Goal: Transaction & Acquisition: Purchase product/service

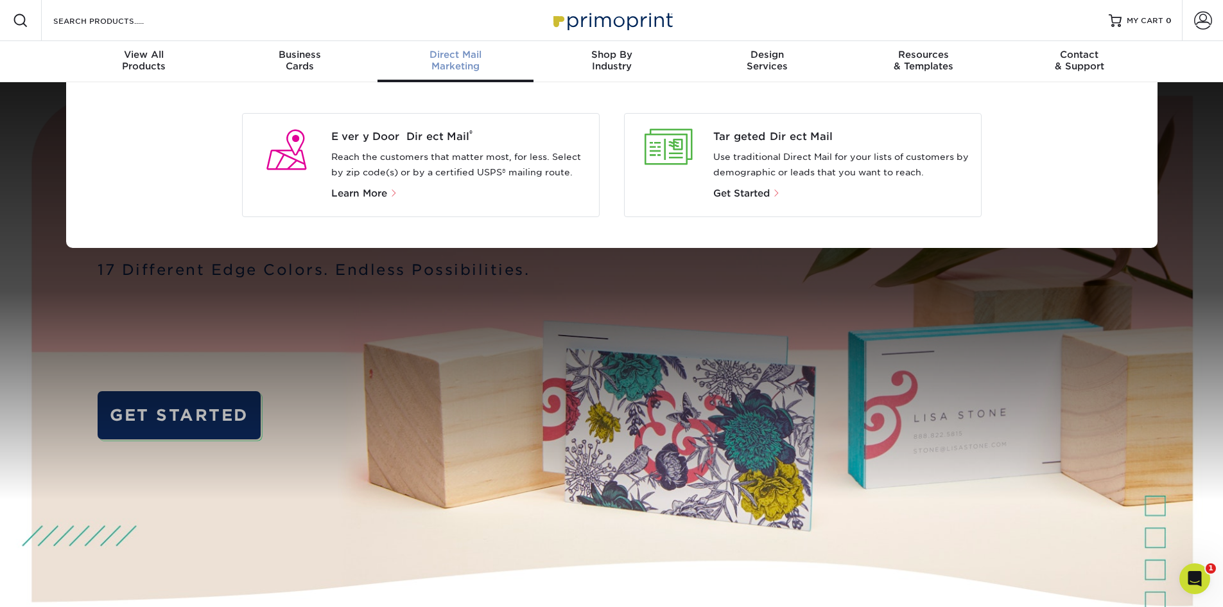
click at [763, 146] on div "Targeted Direct Mail Use traditional Direct Mail for your lists of customers by…" at bounding box center [846, 165] width 267 height 72
click at [765, 193] on span "Get Started" at bounding box center [741, 193] width 57 height 12
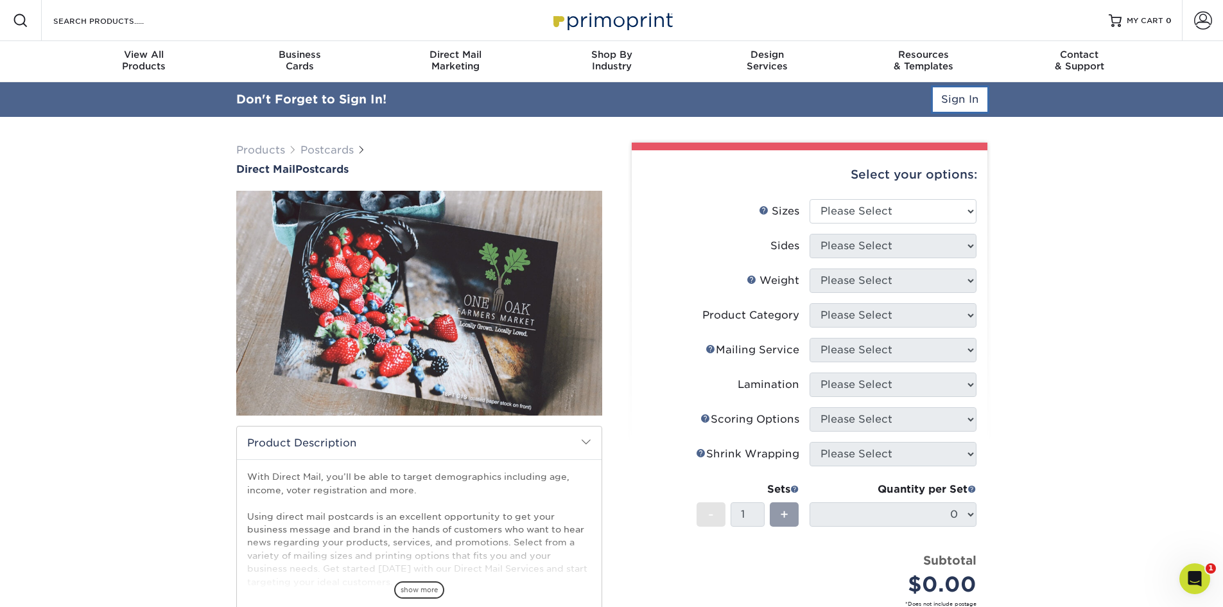
click at [984, 94] on link "Sign In" at bounding box center [960, 99] width 55 height 24
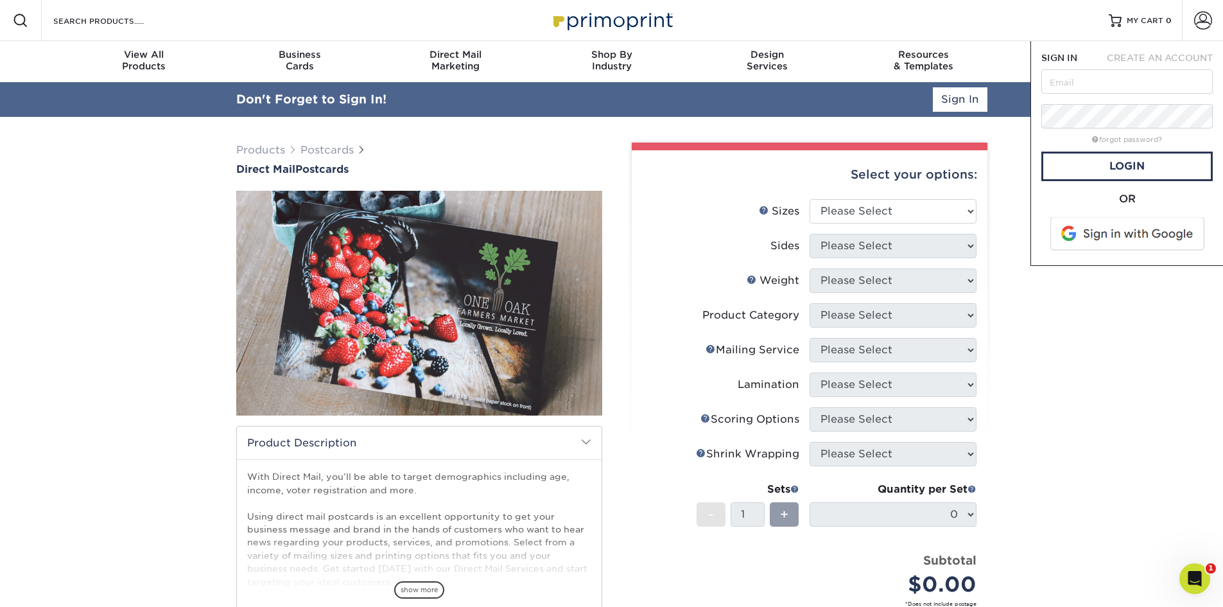
click at [1085, 230] on span at bounding box center [1129, 233] width 164 height 33
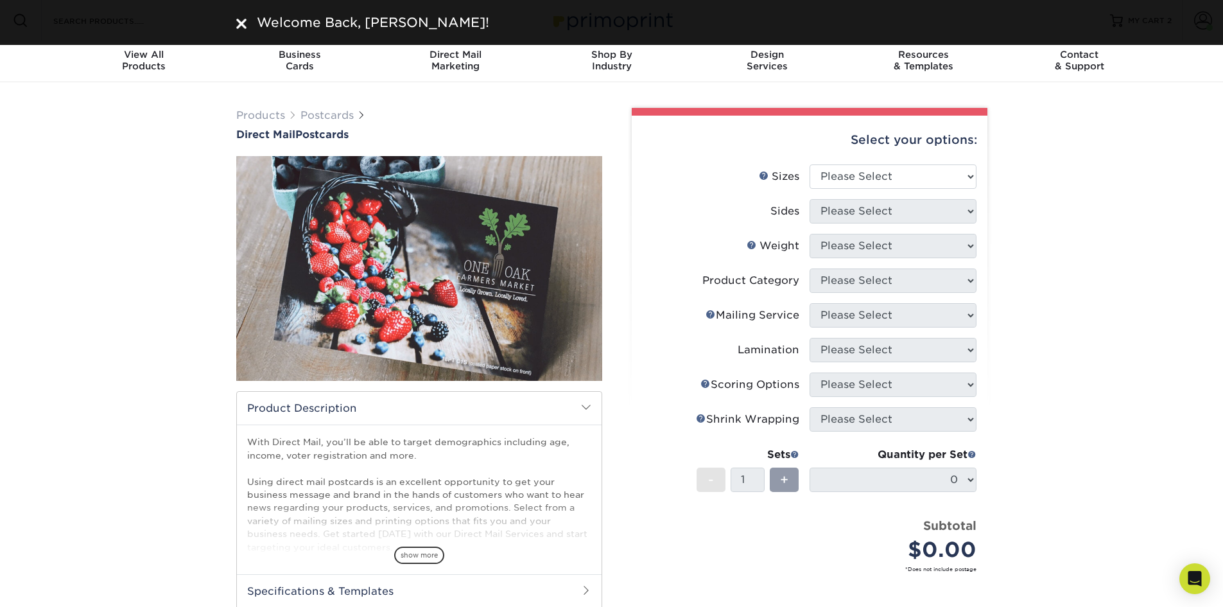
click at [1147, 395] on div "Products Postcards Direct Mail Postcards $" at bounding box center [611, 424] width 1223 height 684
click at [1047, 144] on div "Products Postcards Direct Mail Postcards $" at bounding box center [611, 424] width 1223 height 684
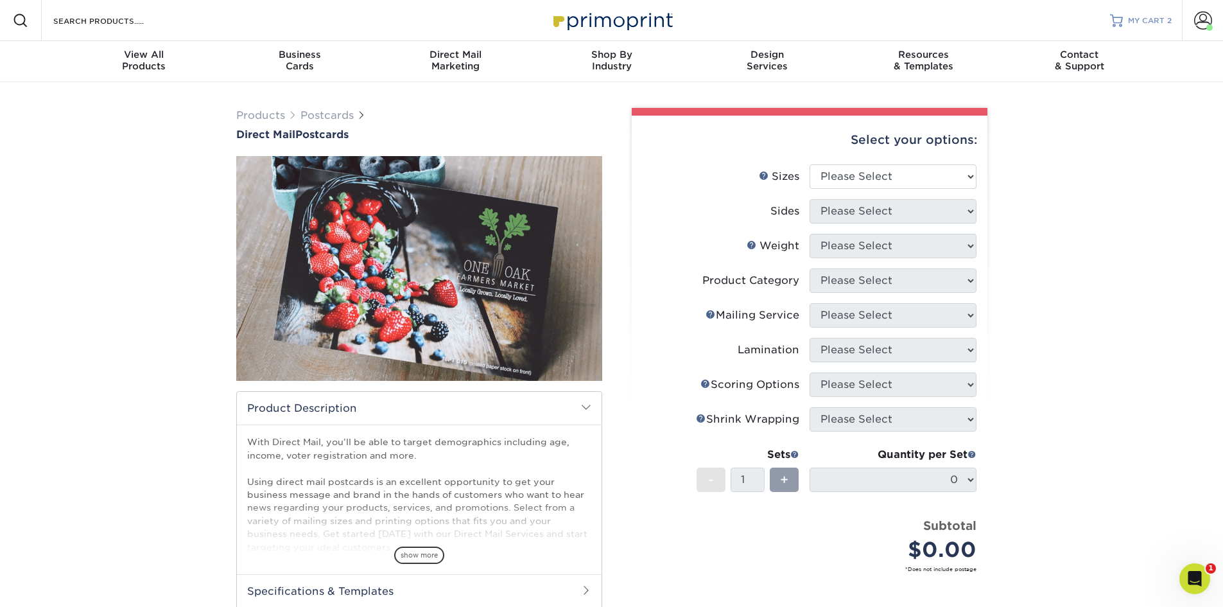
click at [1135, 20] on span "MY CART" at bounding box center [1146, 20] width 37 height 11
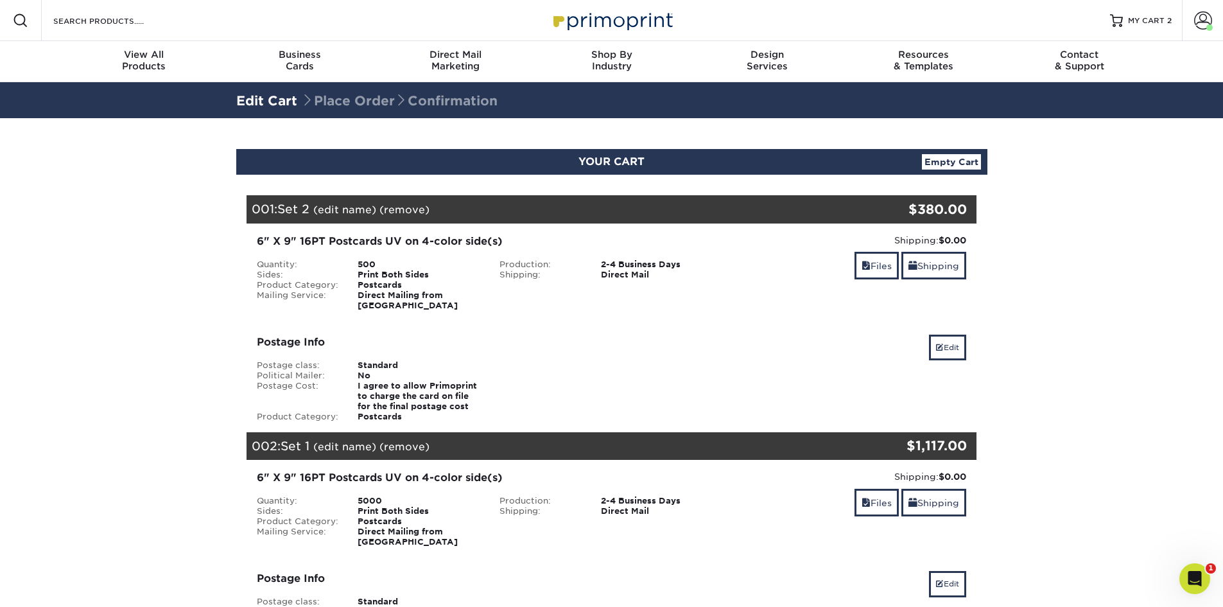
click at [402, 205] on link "(remove)" at bounding box center [404, 210] width 50 height 12
click at [644, 211] on link "Yes" at bounding box center [642, 210] width 18 height 12
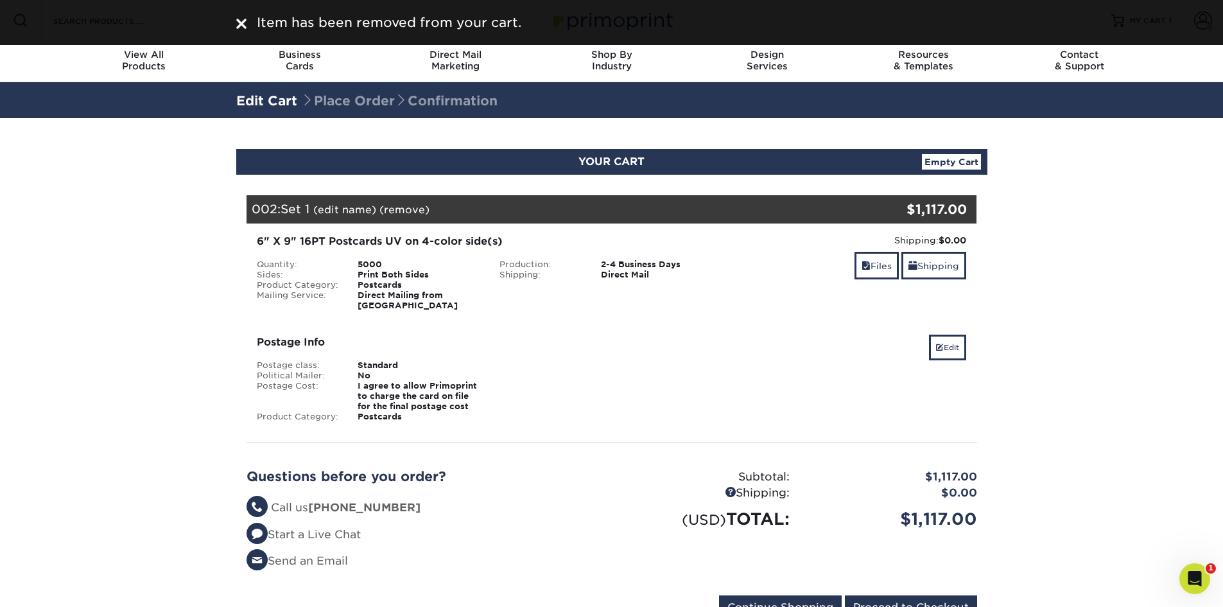
click at [410, 213] on link "(remove)" at bounding box center [404, 210] width 50 height 12
click at [644, 205] on link "Yes" at bounding box center [642, 210] width 18 height 12
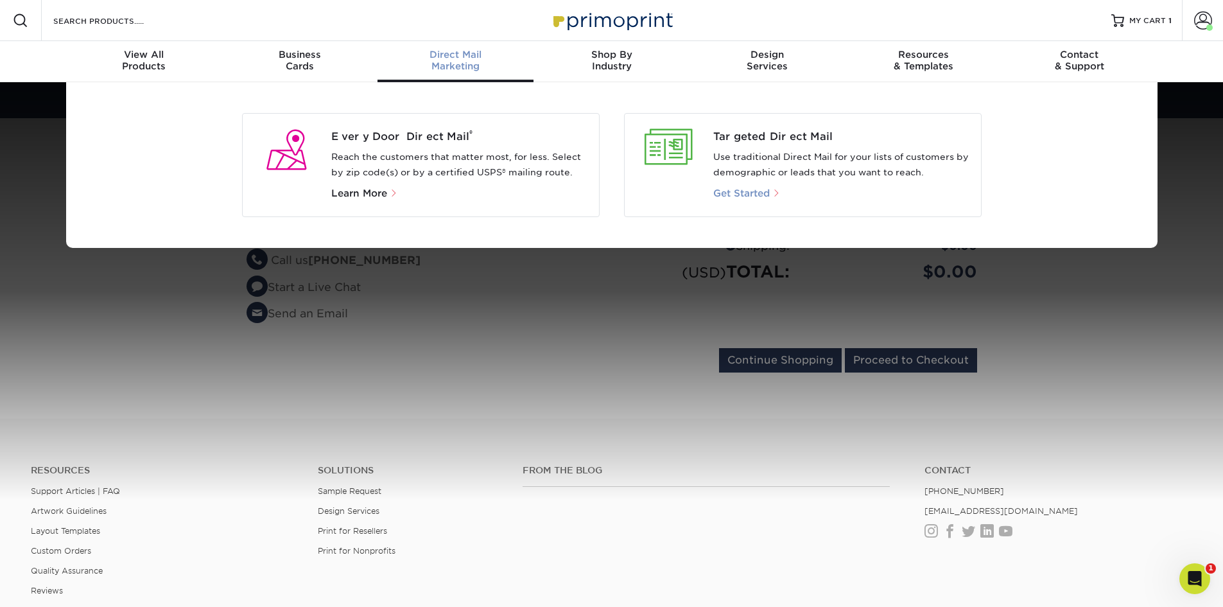
click at [754, 191] on span "Get Started" at bounding box center [741, 193] width 57 height 12
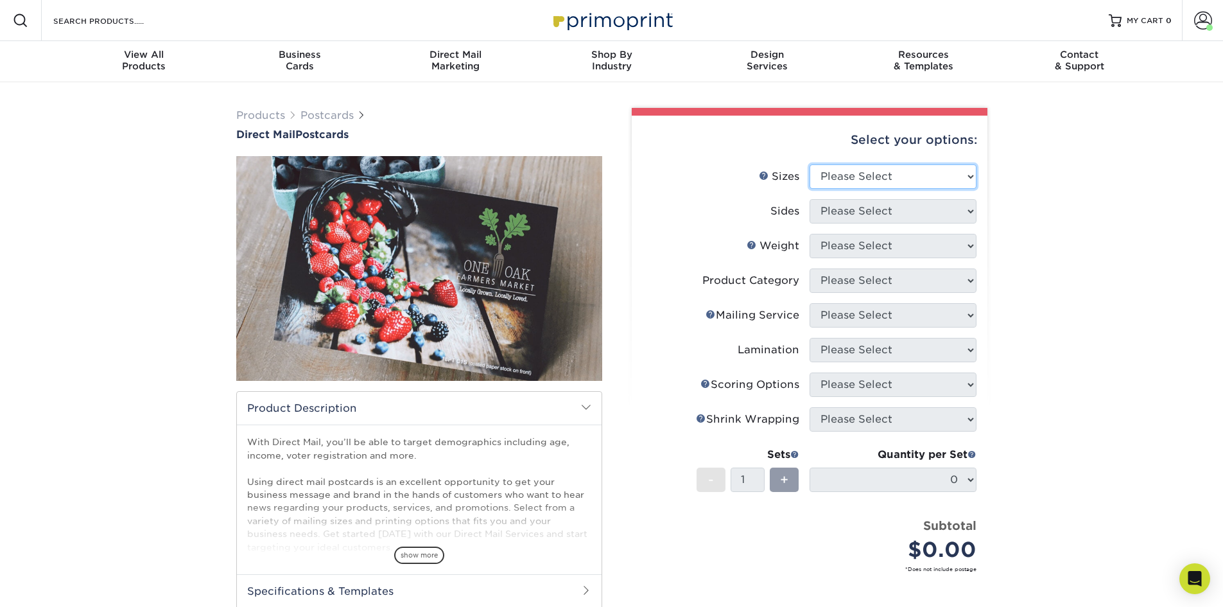
click at [856, 176] on select "Please Select 1.5" x 7" 2" x 4" 2" x 6" 2" x 7" 2" x 8" 2.12" x 5.5" 2.12" x 5.…" at bounding box center [893, 176] width 167 height 24
select select "6.00x11.00"
click at [810, 164] on select "Please Select 1.5" x 7" 2" x 4" 2" x 6" 2" x 7" 2" x 8" 2.12" x 5.5" 2.12" x 5.…" at bounding box center [893, 176] width 167 height 24
click at [878, 179] on select "Please Select 1.5" x 7" 2" x 4" 2" x 6" 2" x 7" 2" x 8" 2.12" x 5.5" 2.12" x 5.…" at bounding box center [893, 176] width 167 height 24
click at [1023, 370] on div "Products Postcards Direct Mail Postcards $" at bounding box center [611, 424] width 1223 height 684
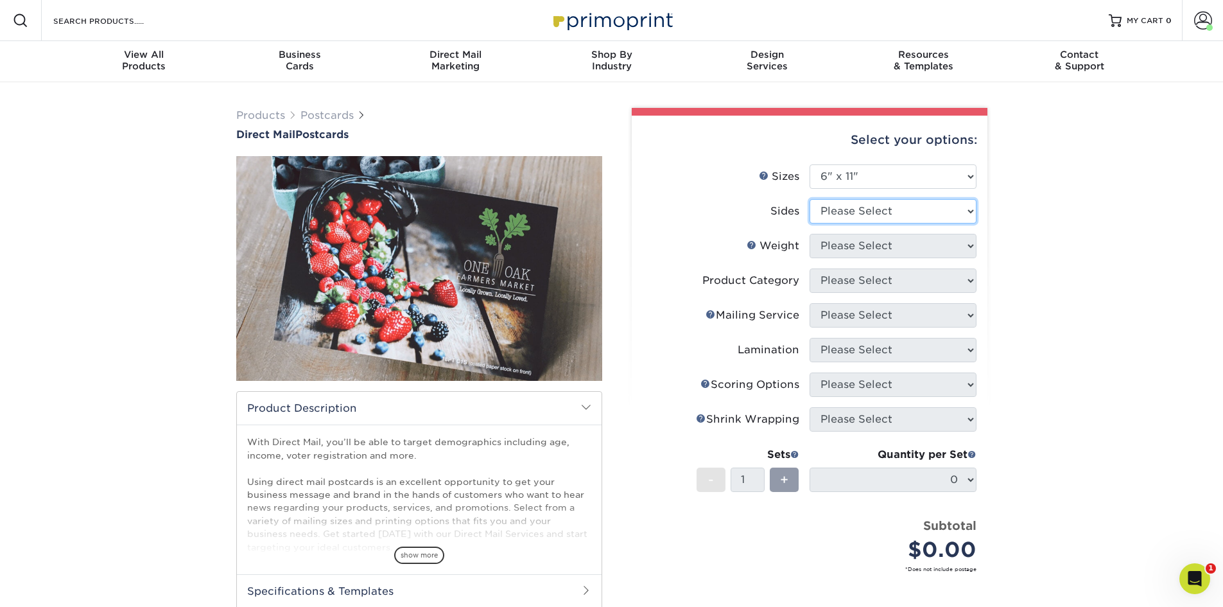
click at [890, 211] on select "Please Select Print Both Sides Print Front Only" at bounding box center [893, 211] width 167 height 24
select select "13abbda7-1d64-4f25-8bb2-c179b224825d"
click at [810, 199] on select "Please Select Print Both Sides Print Front Only" at bounding box center [893, 211] width 167 height 24
click at [924, 243] on select "Please Select 14PT 16PT 14PT Uncoated 100LB" at bounding box center [893, 246] width 167 height 24
select select "16PT"
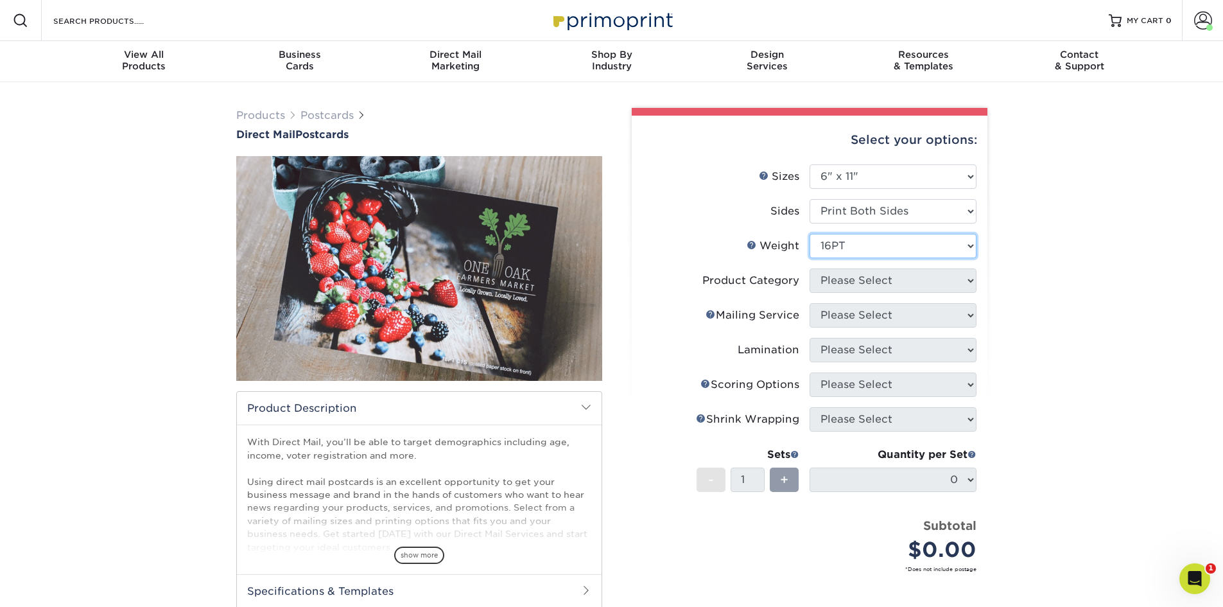
click at [810, 234] on select "Please Select 14PT 16PT 14PT Uncoated 100LB" at bounding box center [893, 246] width 167 height 24
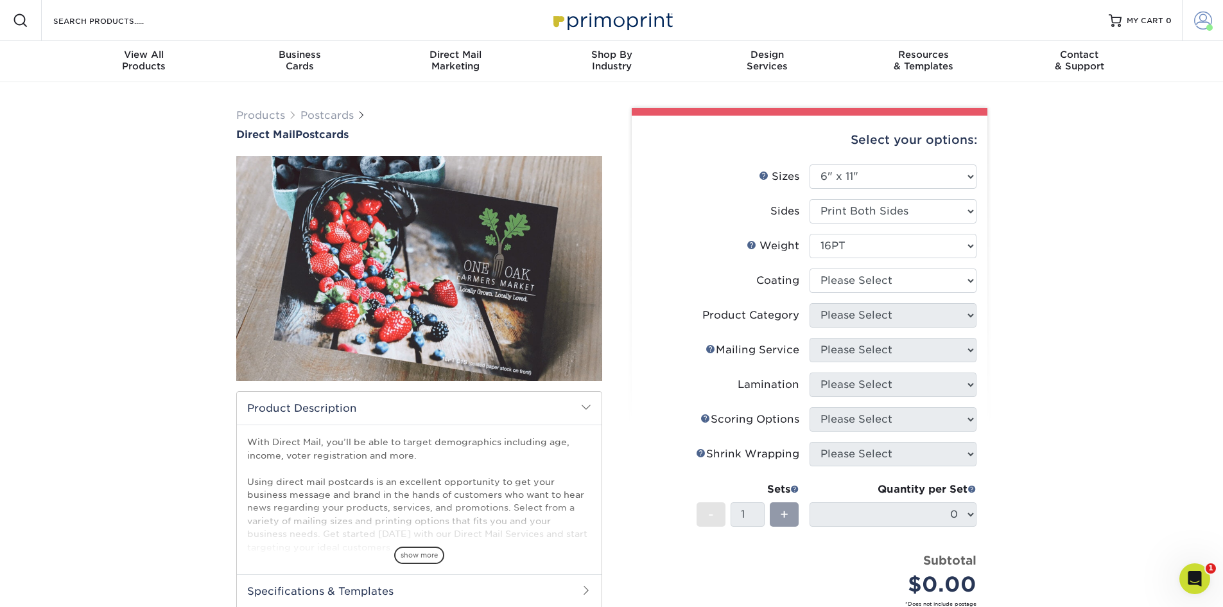
click at [1214, 19] on link "Account" at bounding box center [1202, 20] width 41 height 41
click at [1093, 115] on link "Active Orders" at bounding box center [1127, 123] width 161 height 17
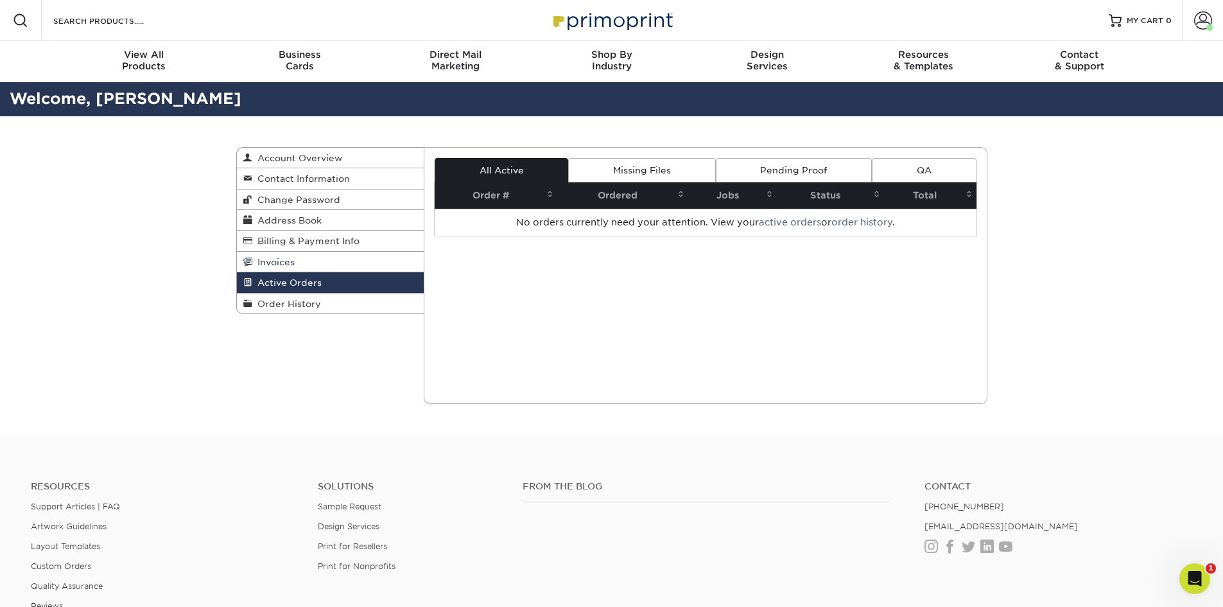
click at [314, 268] on link "Invoices" at bounding box center [330, 262] width 187 height 21
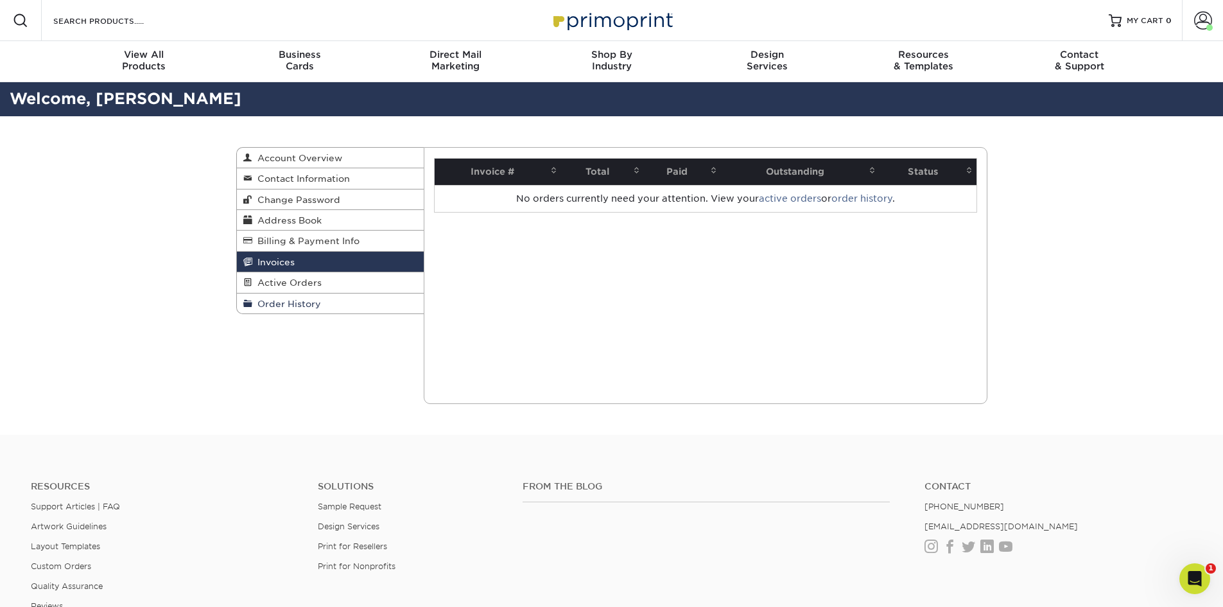
click at [302, 305] on span "Order History" at bounding box center [286, 304] width 69 height 10
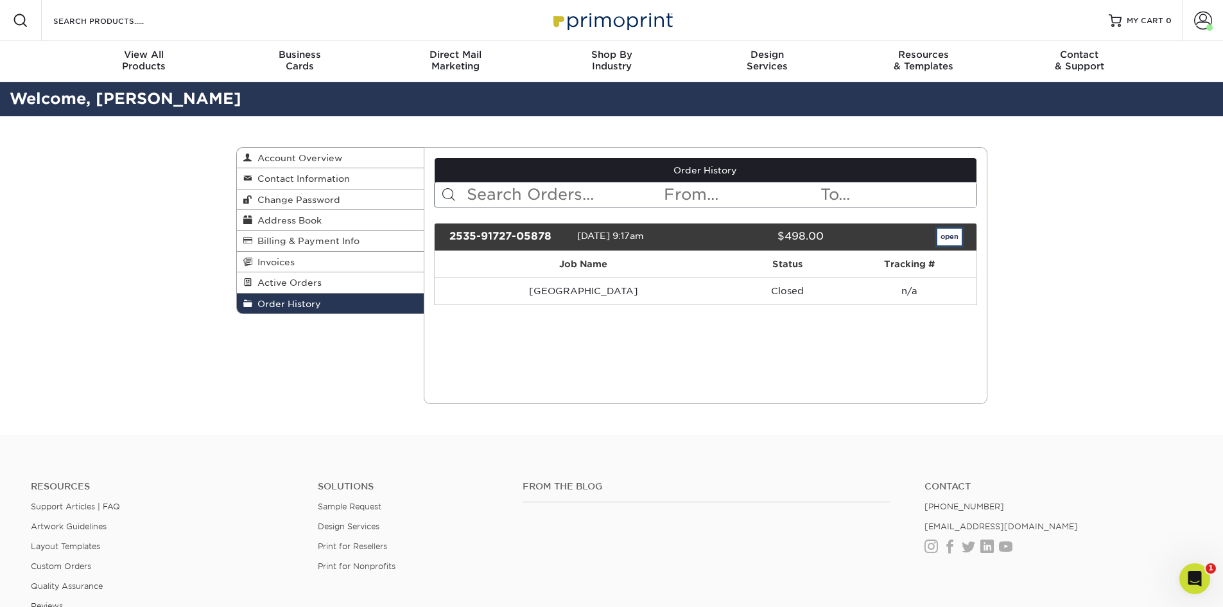
click at [943, 234] on link "open" at bounding box center [949, 237] width 24 height 17
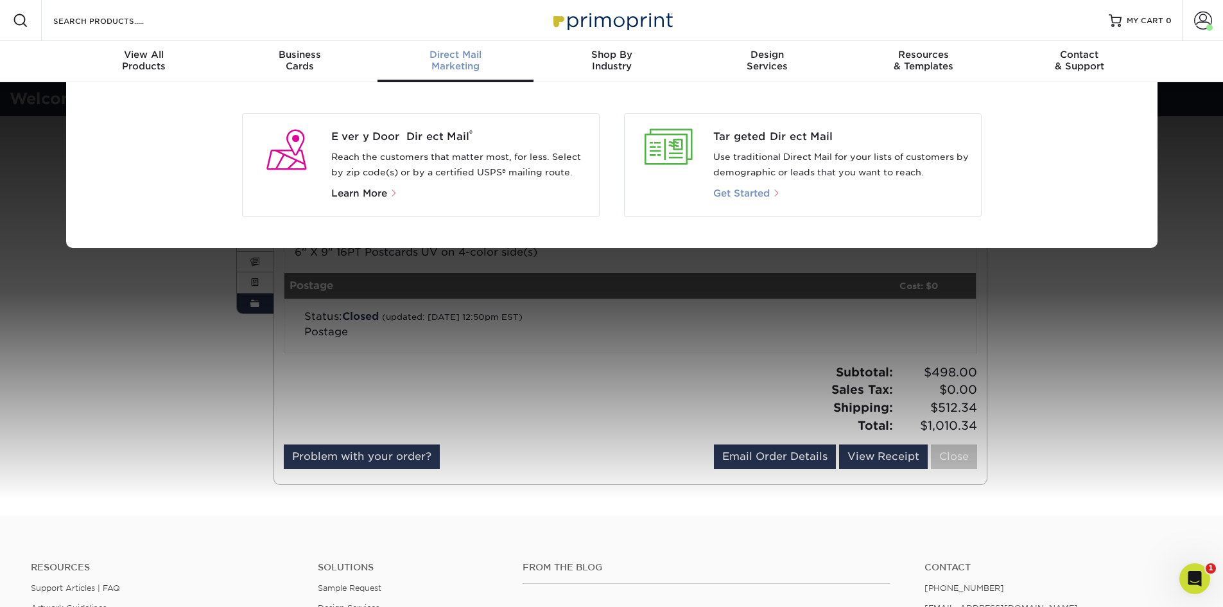
click at [738, 195] on span "Get Started" at bounding box center [741, 193] width 57 height 12
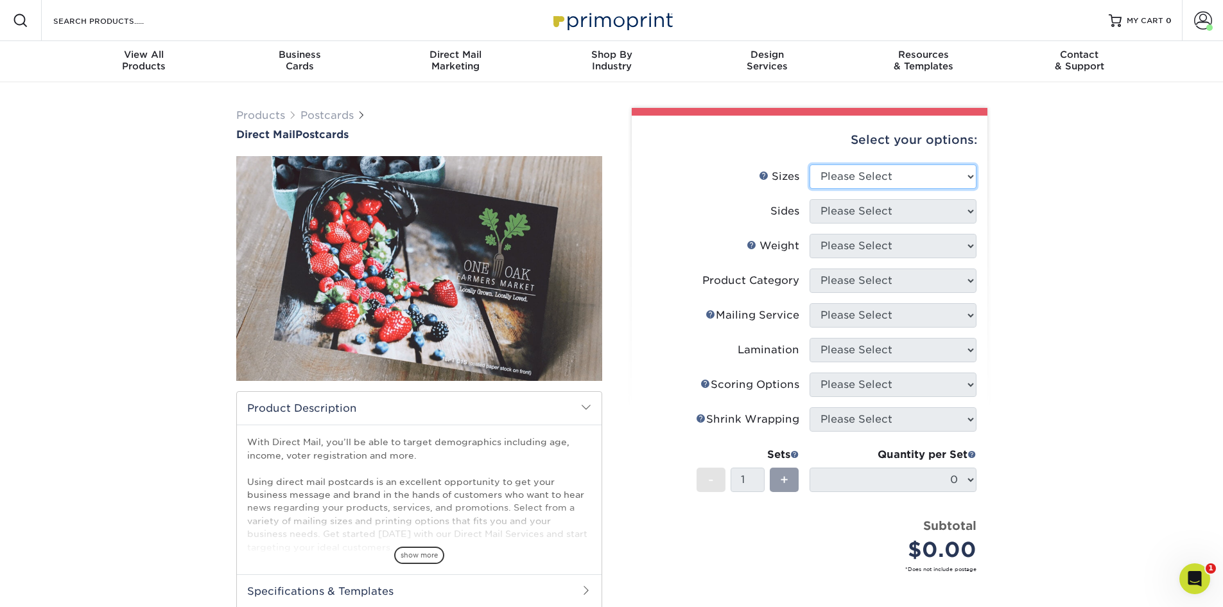
click at [910, 179] on select "Please Select 1.5" x 7" 2" x 4" 2" x 6" 2" x 7" 2" x 8" 2.12" x 5.5" 2.12" x 5.…" at bounding box center [893, 176] width 167 height 24
select select "6.00x11.00"
click at [810, 164] on select "Please Select 1.5" x 7" 2" x 4" 2" x 6" 2" x 7" 2" x 8" 2.12" x 5.5" 2.12" x 5.…" at bounding box center [893, 176] width 167 height 24
click at [906, 209] on select "Please Select Print Both Sides Print Front Only" at bounding box center [893, 211] width 167 height 24
select select "13abbda7-1d64-4f25-8bb2-c179b224825d"
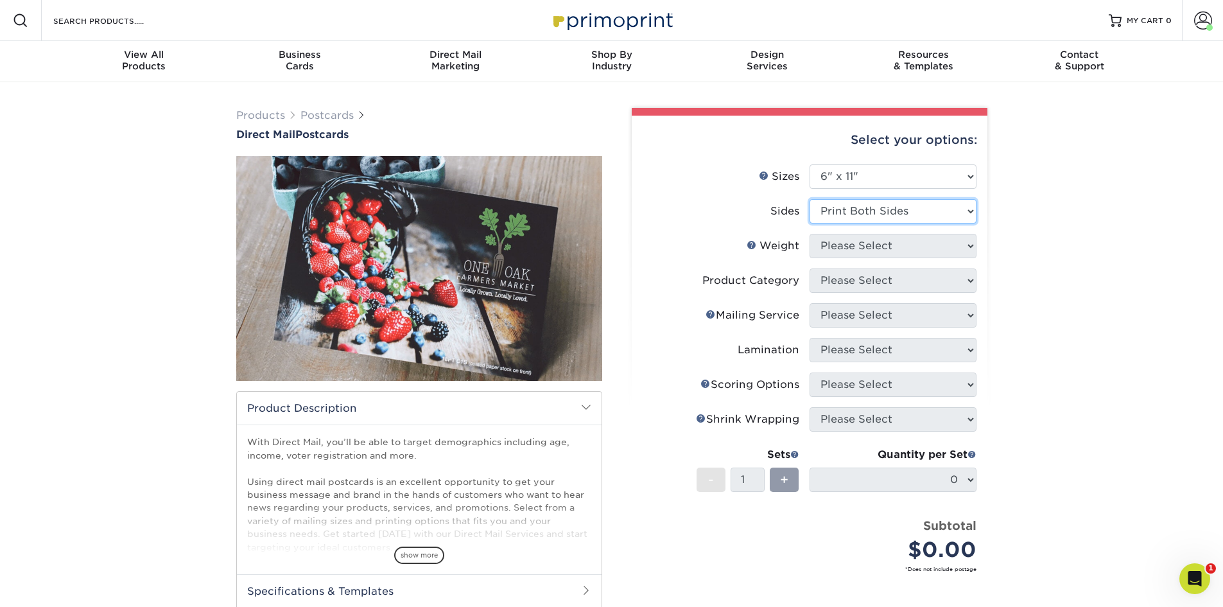
click at [810, 199] on select "Please Select Print Both Sides Print Front Only" at bounding box center [893, 211] width 167 height 24
click at [875, 245] on select "Please Select 14PT 16PT 14PT Uncoated 100LB" at bounding box center [893, 246] width 167 height 24
select select "16PT"
click at [810, 234] on select "Please Select 14PT 16PT 14PT Uncoated 100LB" at bounding box center [893, 246] width 167 height 24
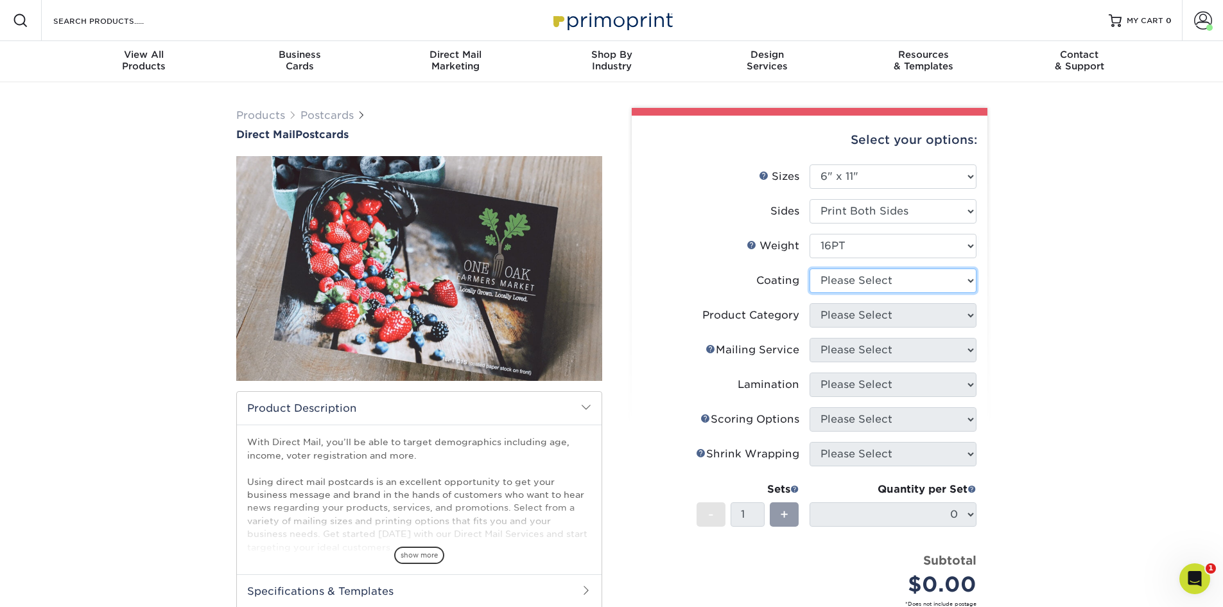
click at [845, 280] on select at bounding box center [893, 280] width 167 height 24
select select "ae367451-b2b8-45df-a344-0f05b6a12993"
click at [810, 268] on select at bounding box center [893, 280] width 167 height 24
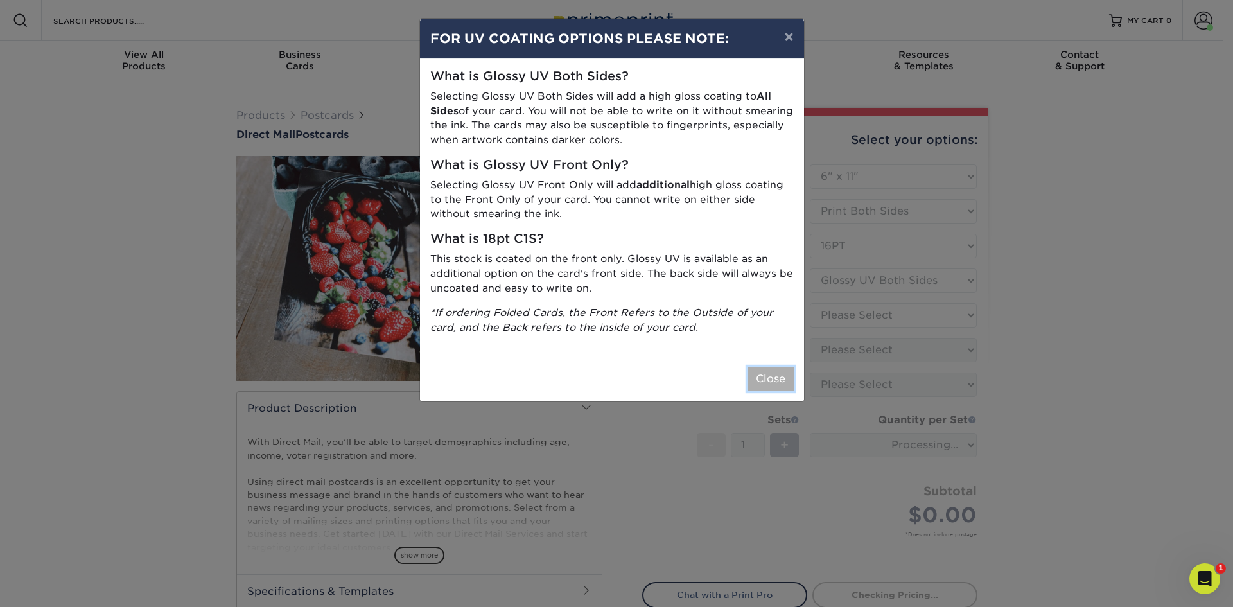
click at [765, 376] on button "Close" at bounding box center [770, 379] width 46 height 24
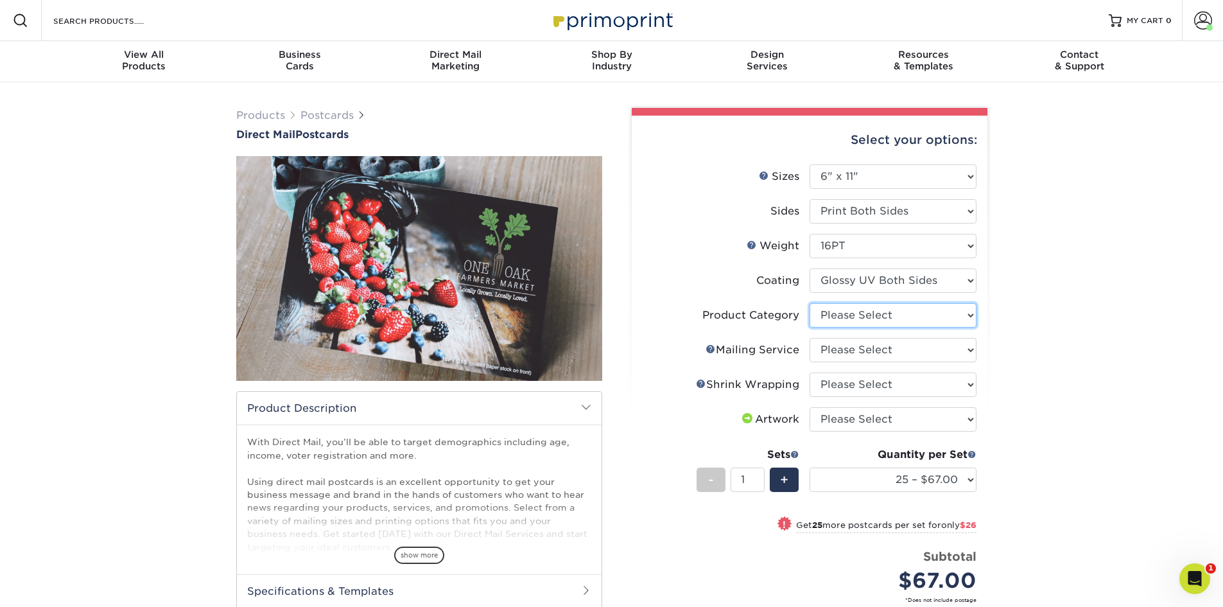
click at [857, 318] on select "Please Select Postcards" at bounding box center [893, 315] width 167 height 24
select select "9b7272e0-d6c8-4c3c-8e97-d3a1bcdab858"
click at [810, 303] on select "Please Select Postcards" at bounding box center [893, 315] width 167 height 24
click at [845, 350] on select "Please Select No Direct Mailing Service No, I will mail/stamp/imprint Direct Ma…" at bounding box center [893, 350] width 167 height 24
select select "d3cc0d54-e72f-41ce-80c5-e8486bf2cdb8"
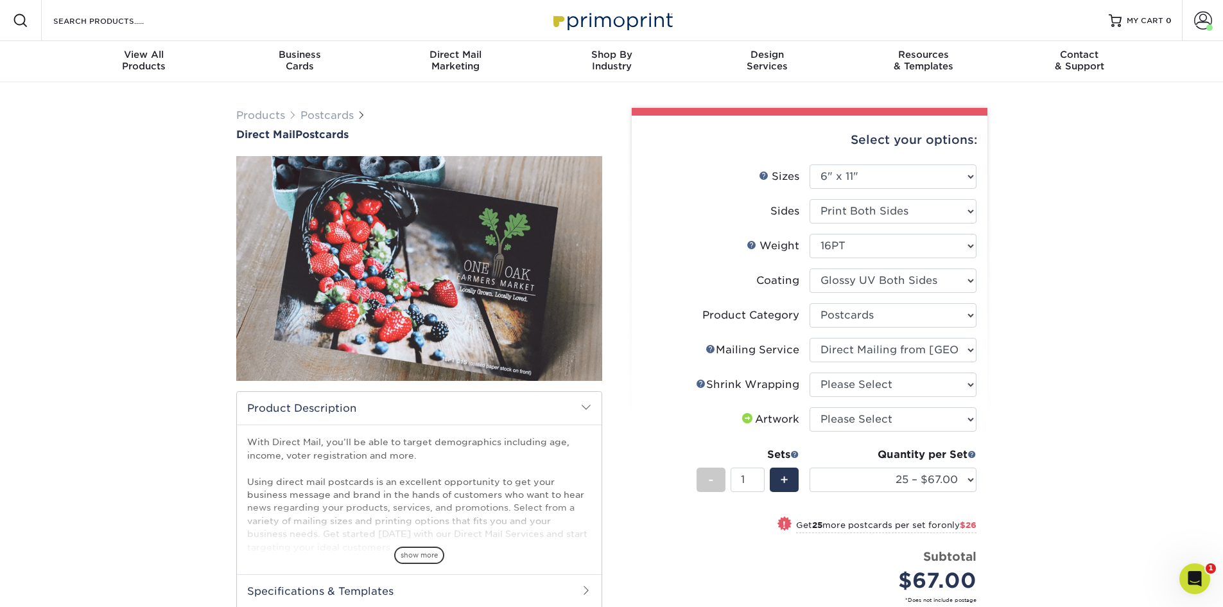
click at [810, 338] on select "Please Select No Direct Mailing Service No, I will mail/stamp/imprint Direct Ma…" at bounding box center [893, 350] width 167 height 24
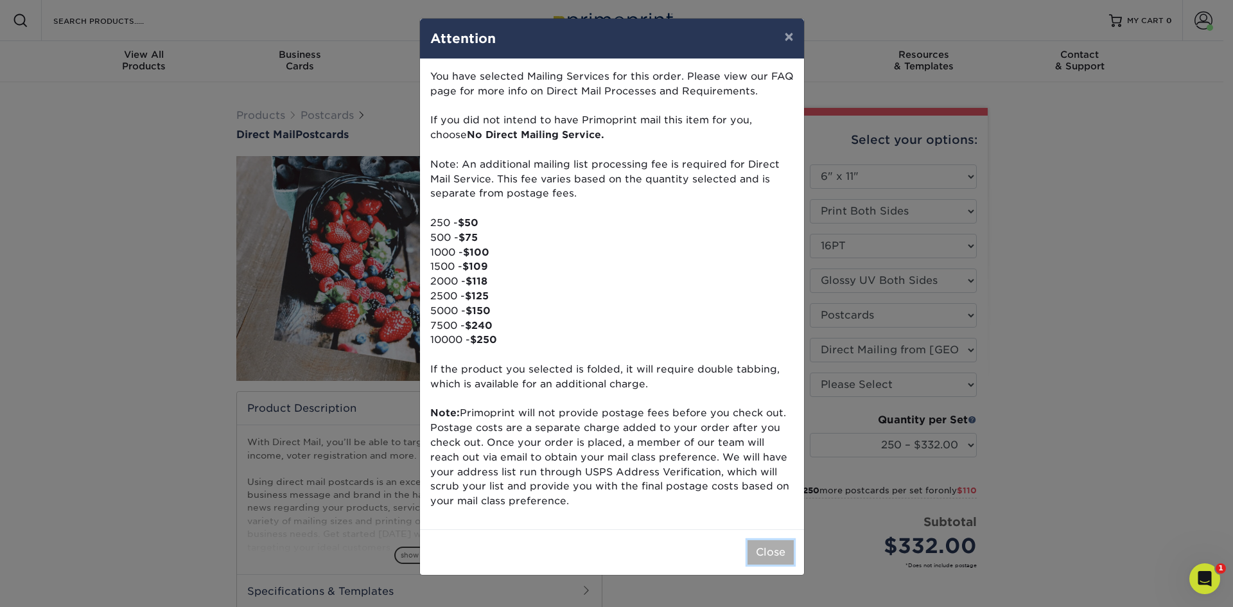
click at [780, 552] on button "Close" at bounding box center [770, 552] width 46 height 24
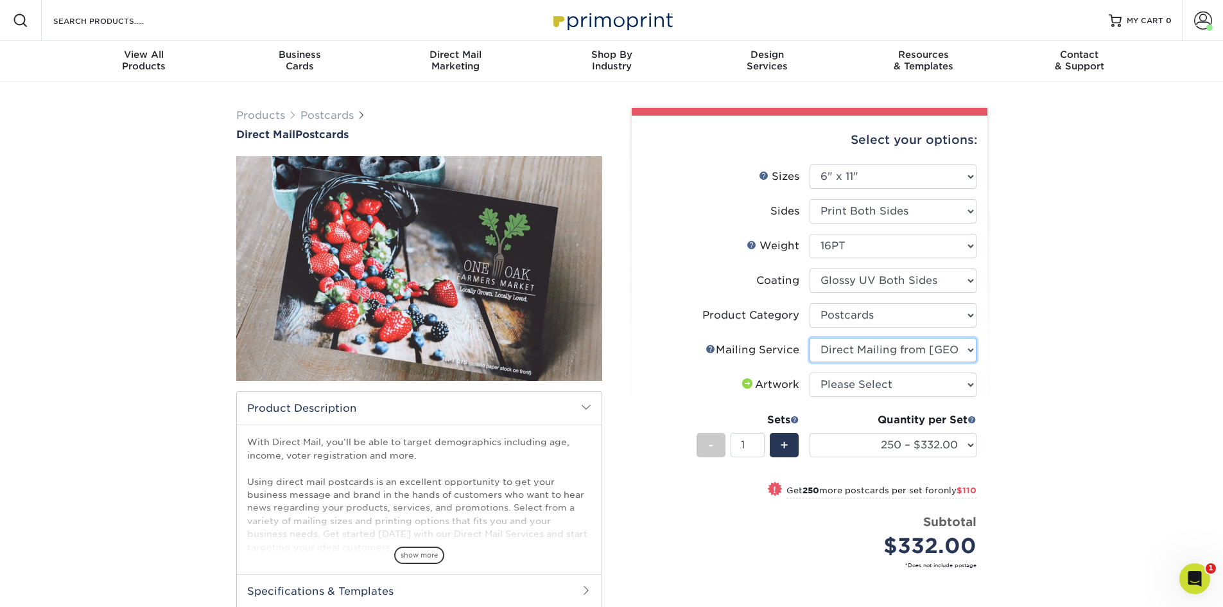
click at [889, 353] on select "Please Select No Direct Mailing Service No, I will mail/stamp/imprint Direct Ma…" at bounding box center [893, 350] width 167 height 24
click at [1054, 337] on div "Products Postcards Direct Mail Postcards $" at bounding box center [611, 422] width 1223 height 680
click at [901, 394] on select "Please Select I will upload files I need a design - $150" at bounding box center [893, 384] width 167 height 24
select select "upload"
click at [810, 372] on select "Please Select I will upload files I need a design - $150" at bounding box center [893, 384] width 167 height 24
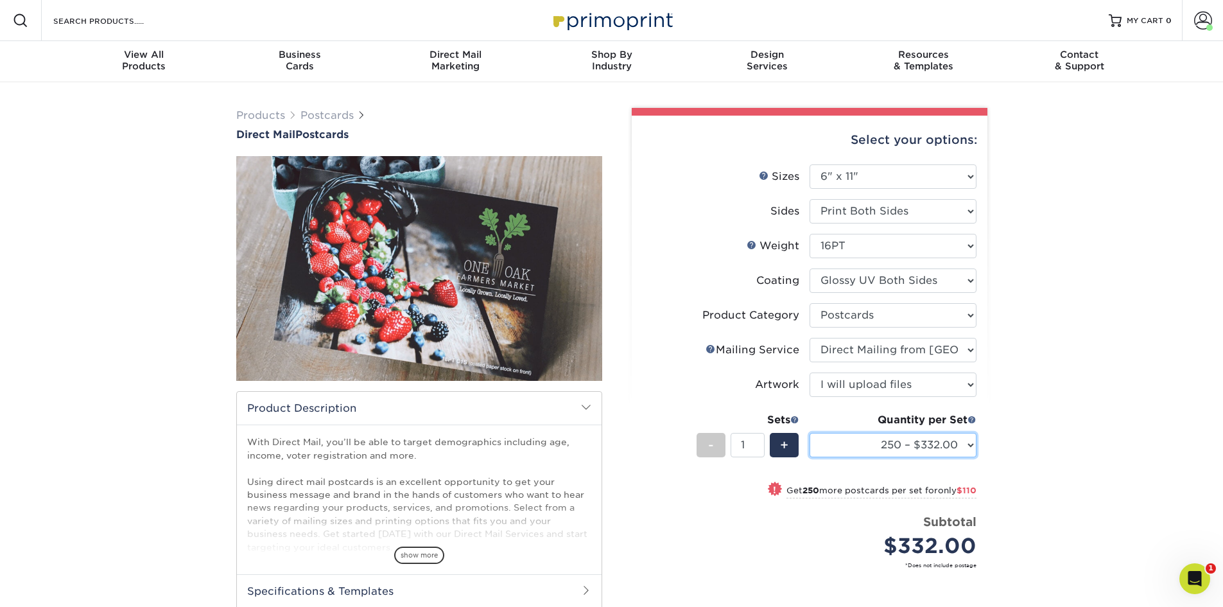
click at [855, 444] on select "250 – $332.00 500 – $442.00 1000 – $575.00 2500 – $851.00 5000 – $1295.00 7500 …" at bounding box center [893, 445] width 167 height 24
select select "5000 – $1295.00"
click at [810, 433] on select "250 – $332.00 500 – $442.00 1000 – $575.00 2500 – $851.00 5000 – $1295.00 7500 …" at bounding box center [893, 445] width 167 height 24
click at [1079, 426] on div "Products Postcards Direct Mail Postcards $" at bounding box center [611, 422] width 1223 height 680
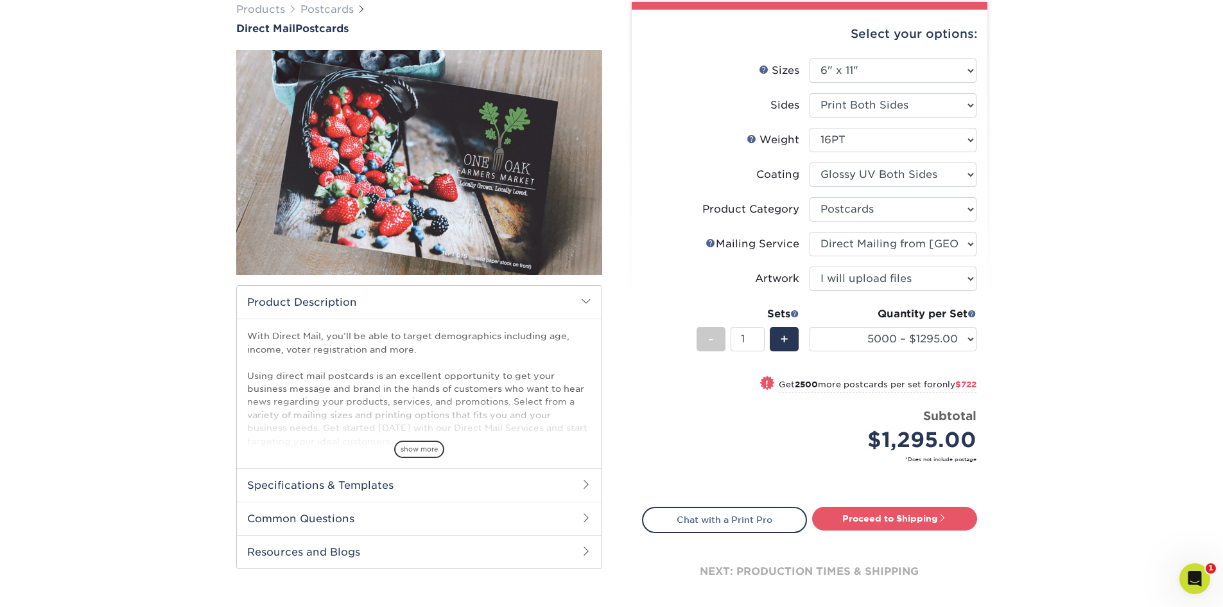
scroll to position [214, 0]
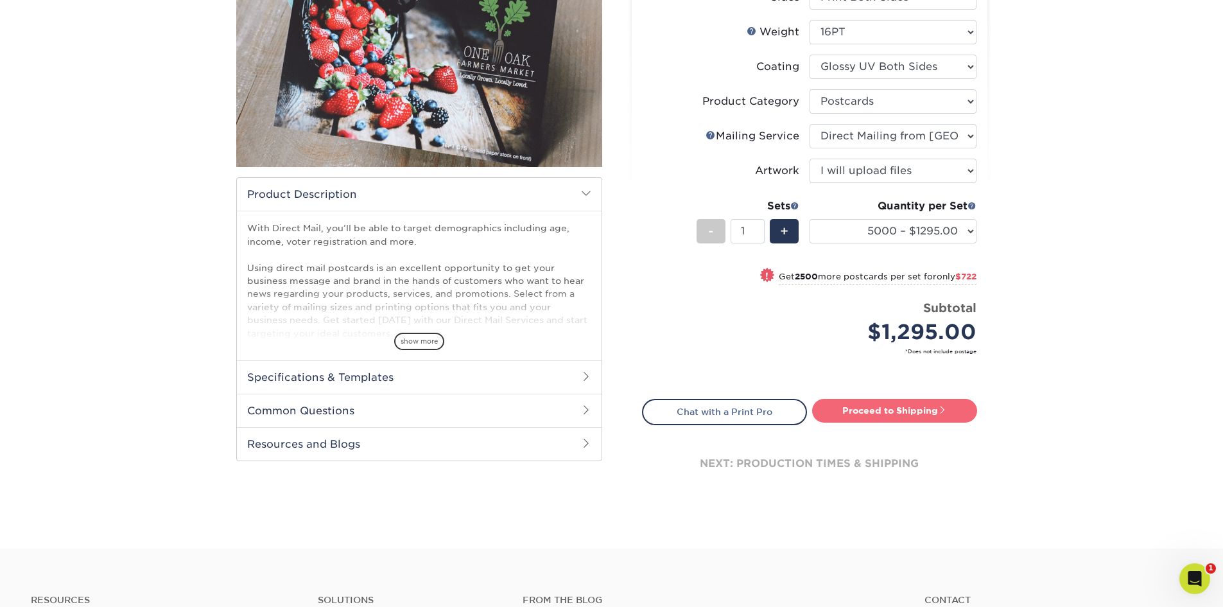
click at [884, 414] on link "Proceed to Shipping" at bounding box center [894, 410] width 165 height 23
type input "Set 1"
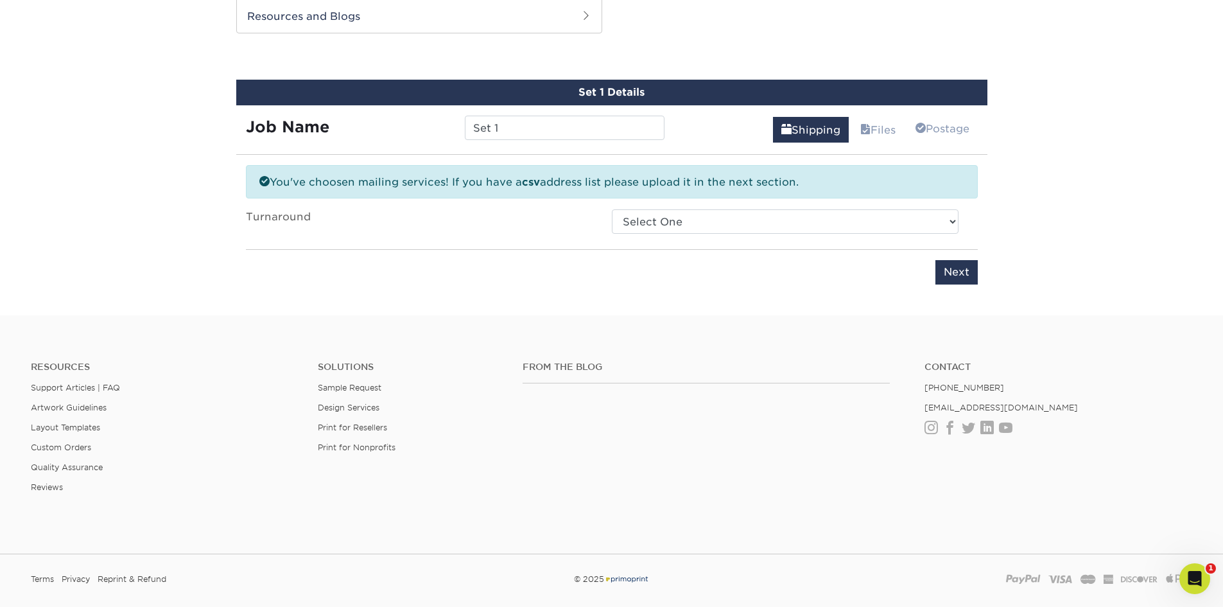
scroll to position [648, 0]
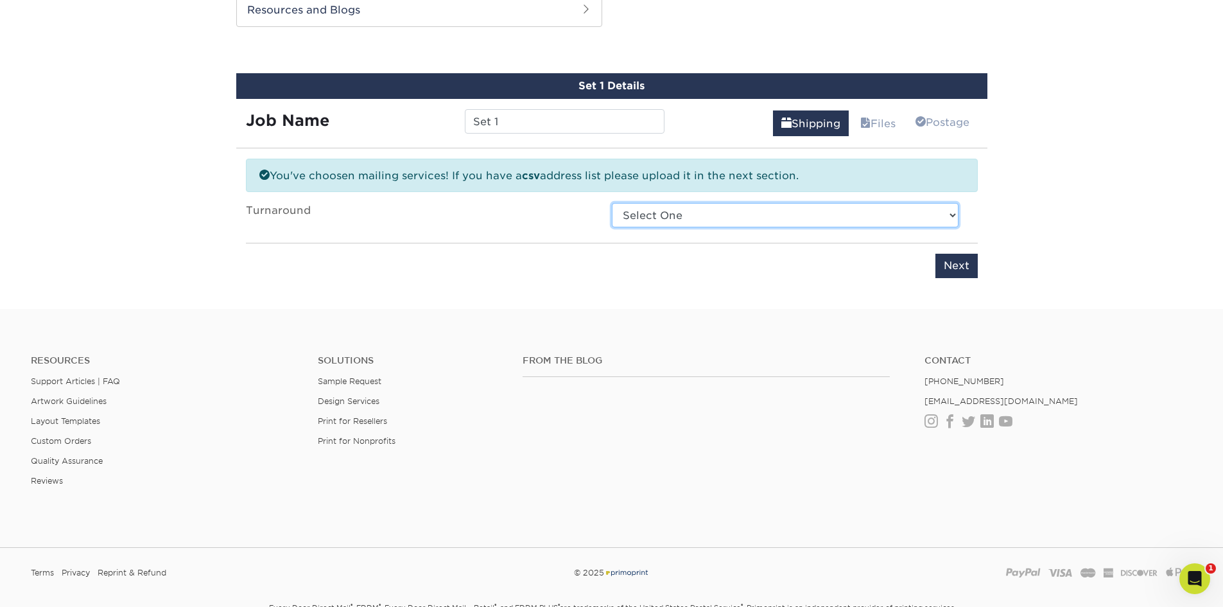
click at [625, 218] on select "Select One 2-4 Business Days 2 Day Next Business Day" at bounding box center [785, 215] width 347 height 24
select select "e58a40e3-290c-427a-93cb-15d77dd1757e"
click at [612, 203] on select "Select One 2-4 Business Days 2 Day Next Business Day" at bounding box center [785, 215] width 347 height 24
click at [595, 126] on input "Set 1" at bounding box center [565, 121] width 200 height 24
drag, startPoint x: 593, startPoint y: 125, endPoint x: 494, endPoint y: 118, distance: 99.1
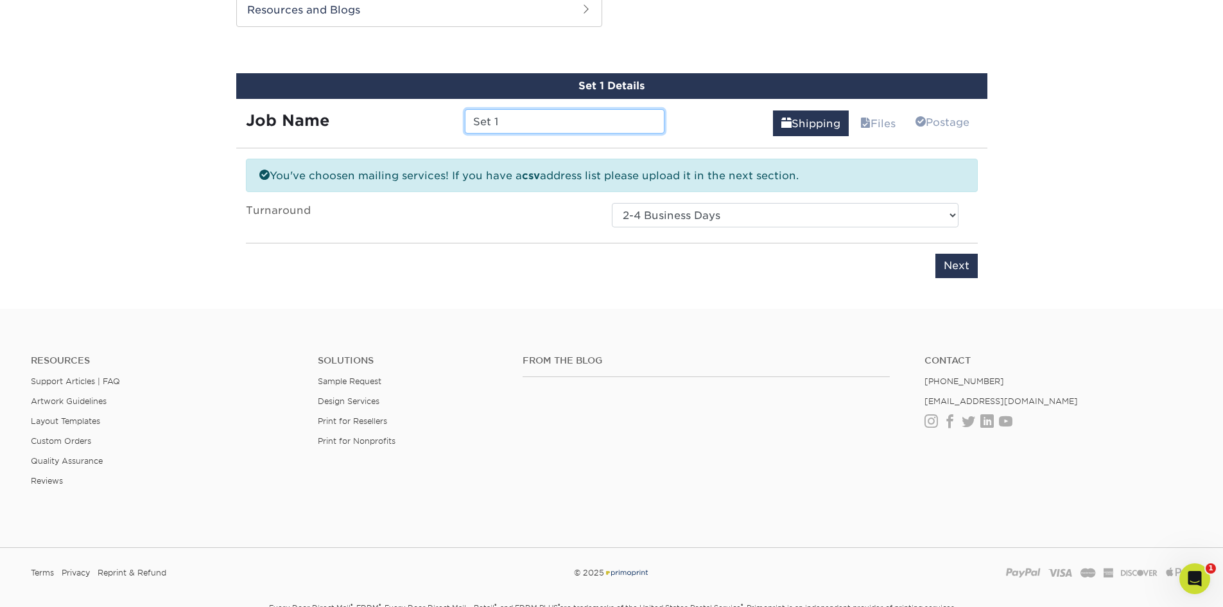
click at [494, 118] on input "Set 1" at bounding box center [565, 121] width 200 height 24
type input "Set 5000"
click at [763, 292] on div "You've choosen mailing services! If you have a csv address list please upload i…" at bounding box center [612, 226] width 732 height 135
click at [965, 262] on input "Next" at bounding box center [957, 266] width 42 height 24
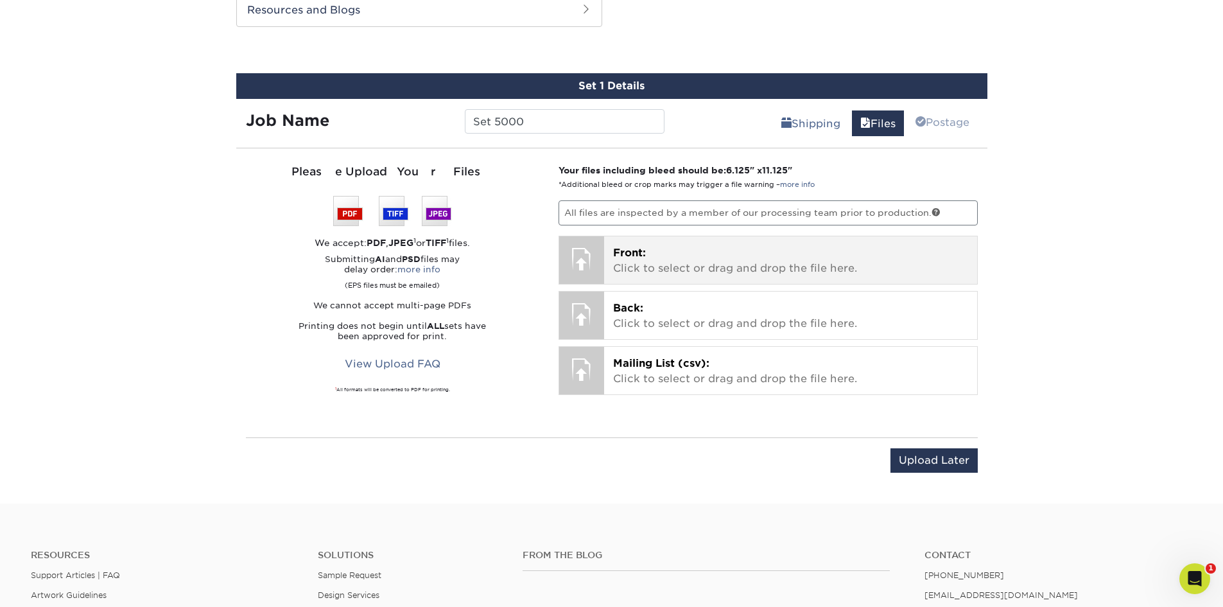
click at [612, 266] on div "Front: Click to select or drag and drop the file here. Choose file" at bounding box center [790, 260] width 373 height 48
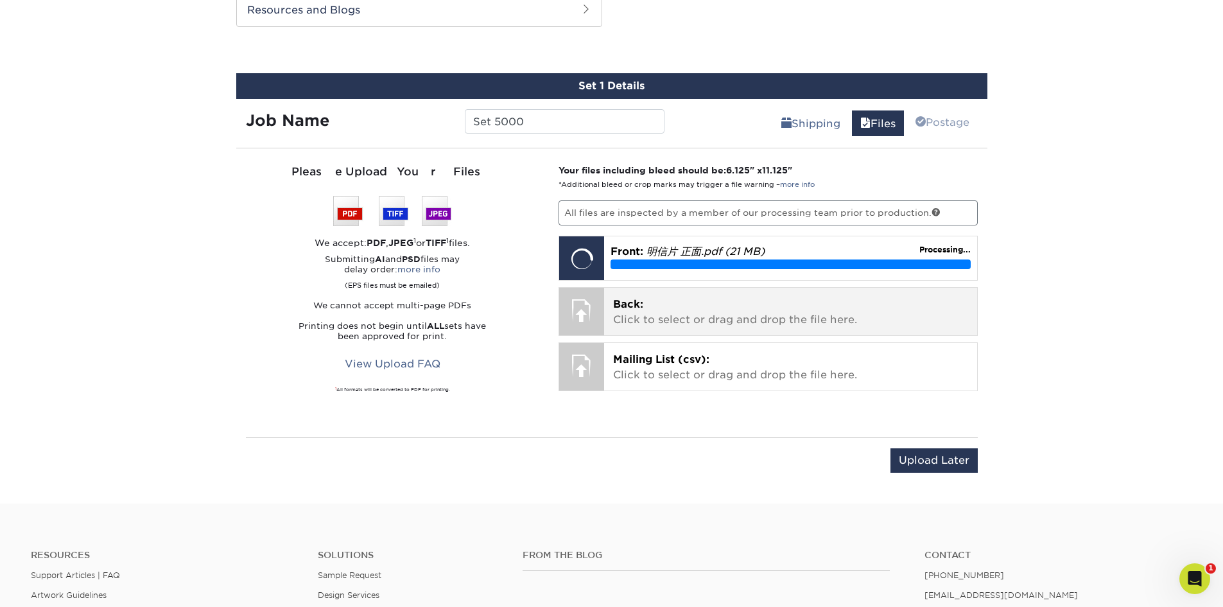
click at [584, 316] on div at bounding box center [581, 310] width 45 height 45
click at [712, 298] on p "Back: Click to select or drag and drop the file here." at bounding box center [790, 312] width 355 height 31
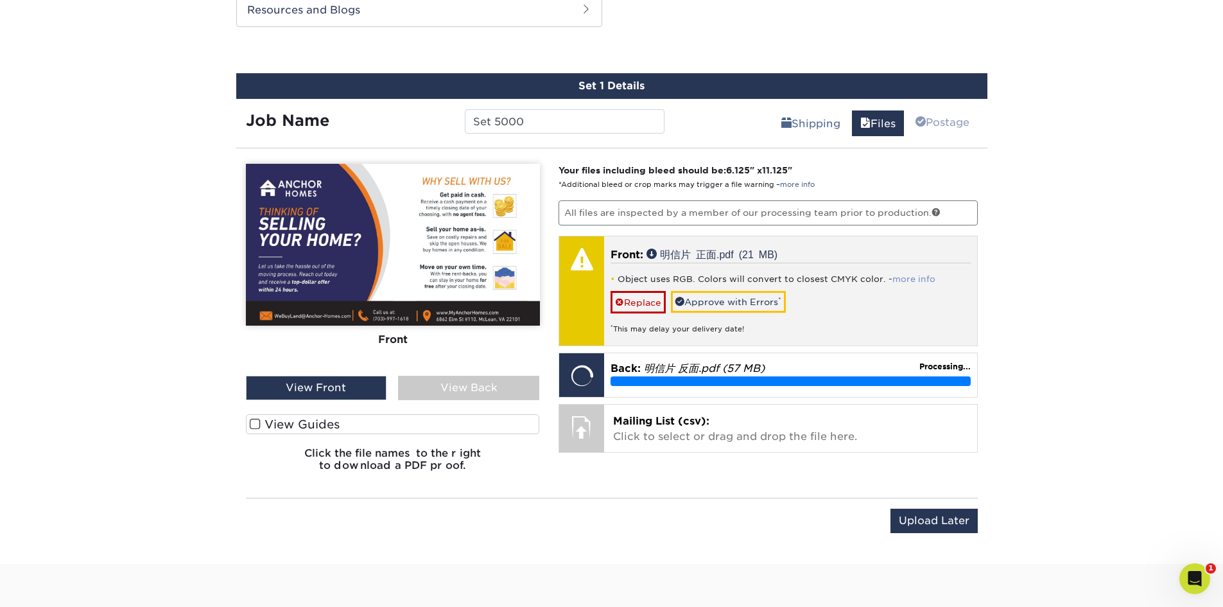
click at [908, 280] on link "more info" at bounding box center [914, 279] width 43 height 10
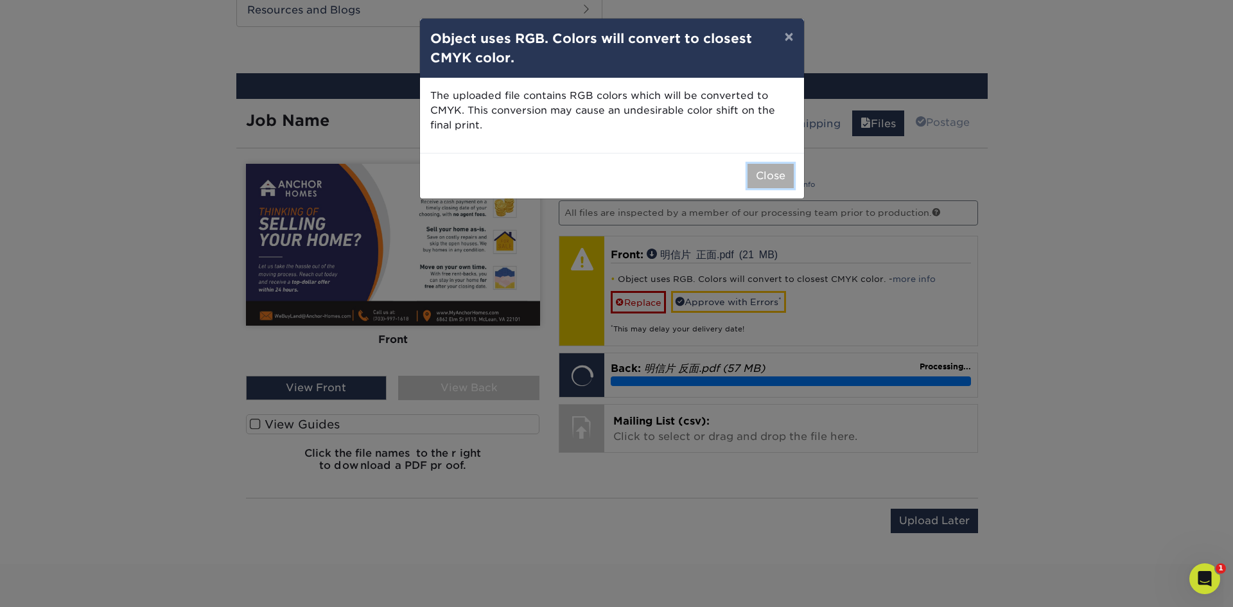
click at [779, 177] on button "Close" at bounding box center [770, 176] width 46 height 24
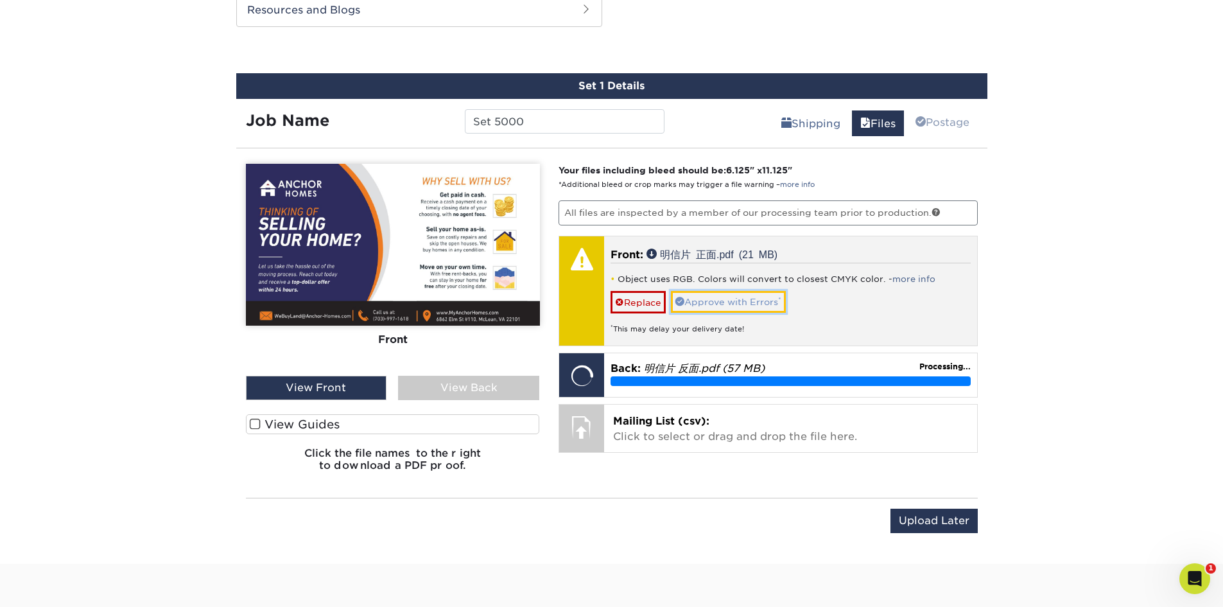
click at [733, 309] on link "Approve with Errors *" at bounding box center [728, 302] width 115 height 22
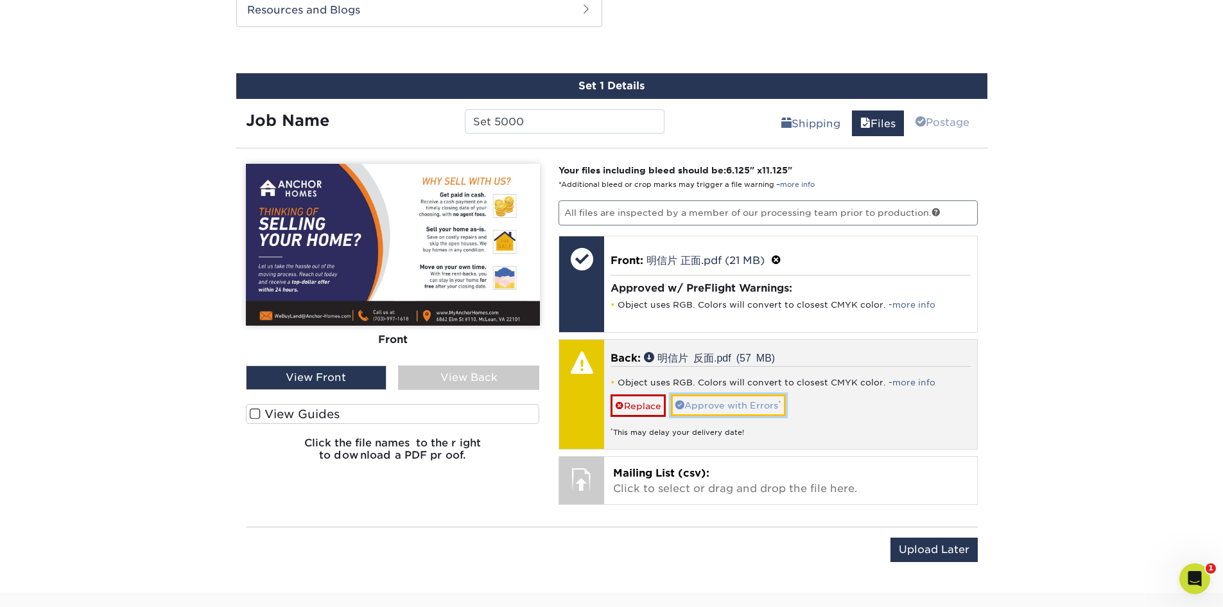
click at [737, 407] on link "Approve with Errors *" at bounding box center [728, 405] width 115 height 22
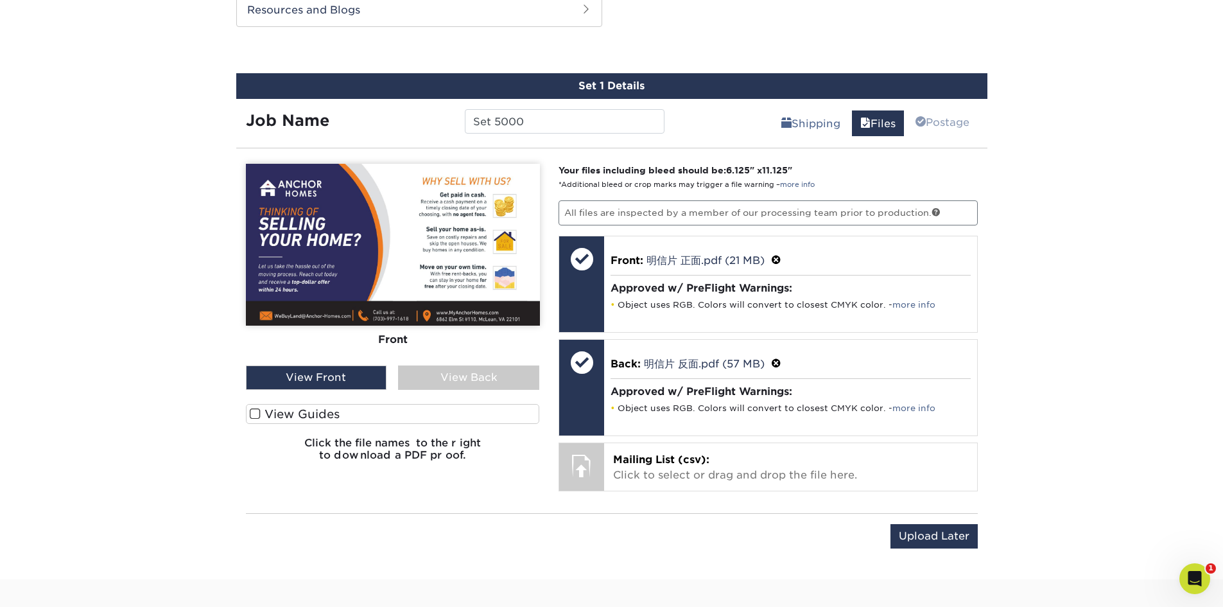
click at [286, 408] on label "View Guides" at bounding box center [393, 414] width 294 height 20
click at [0, 0] on input "View Guides" at bounding box center [0, 0] width 0 height 0
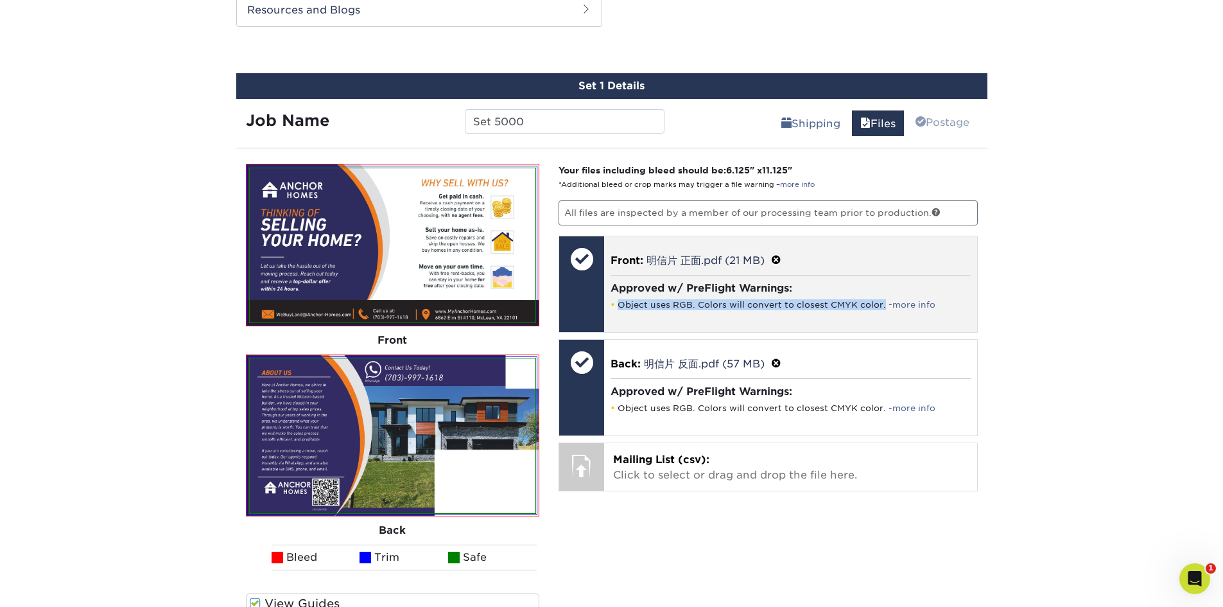
drag, startPoint x: 880, startPoint y: 303, endPoint x: 620, endPoint y: 300, distance: 260.1
click at [620, 300] on li "Object uses RGB. Colors will convert to closest CMYK color. - more info" at bounding box center [791, 304] width 360 height 11
copy li "Object uses RGB. Colors will convert to closest CMYK color."
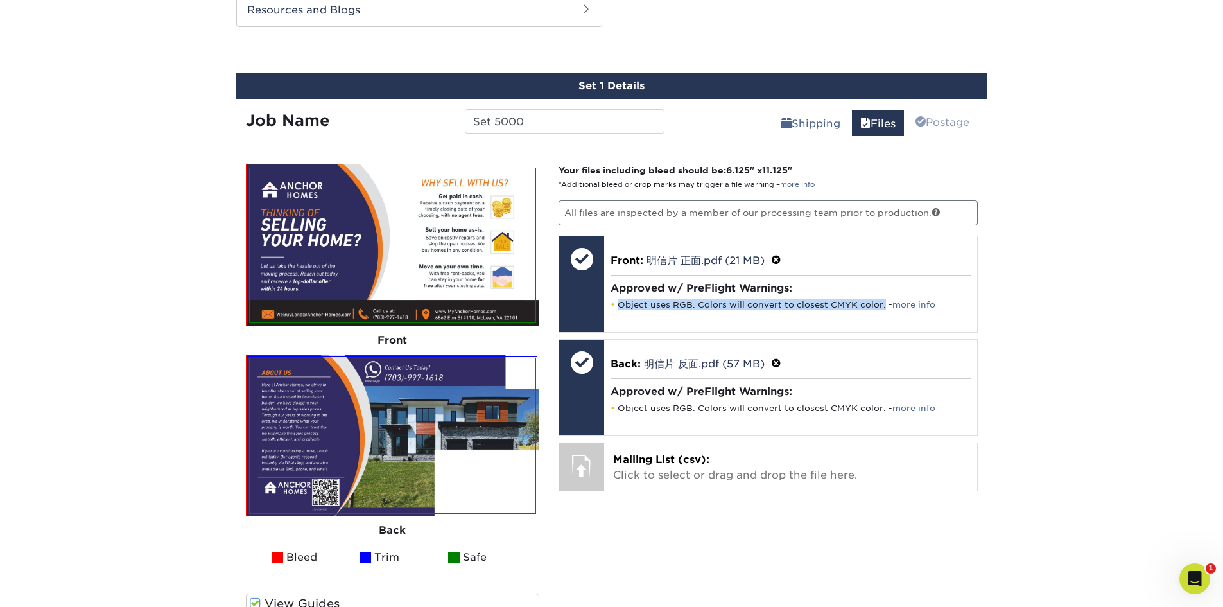
scroll to position [755, 0]
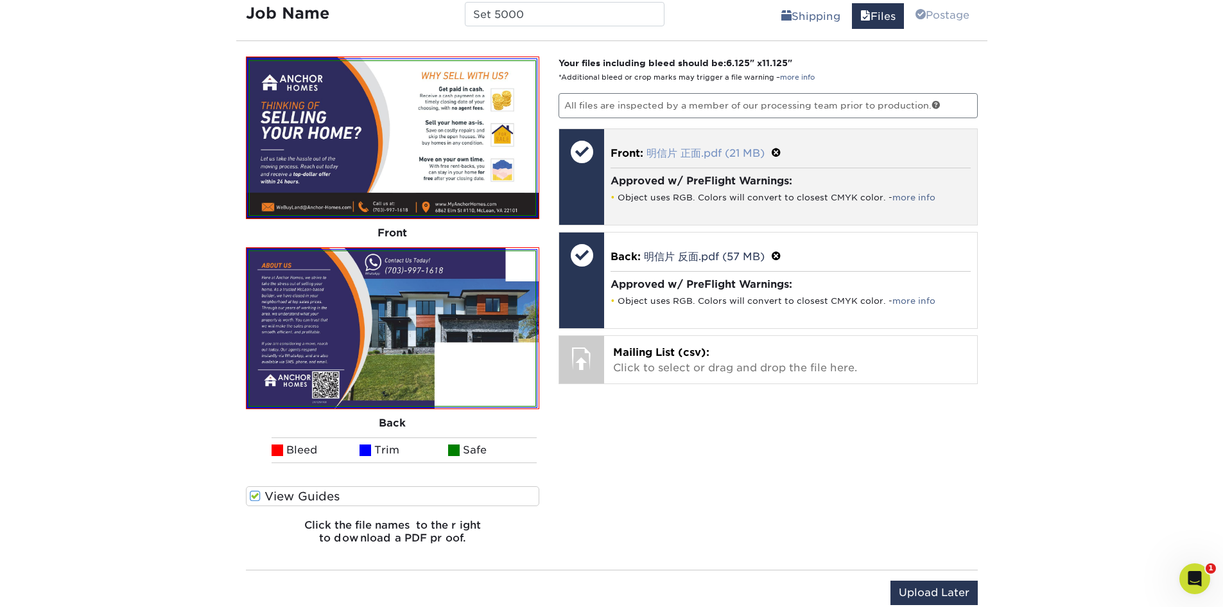
click at [704, 155] on link "明信片 正面.pdf (21 MB)" at bounding box center [706, 153] width 118 height 12
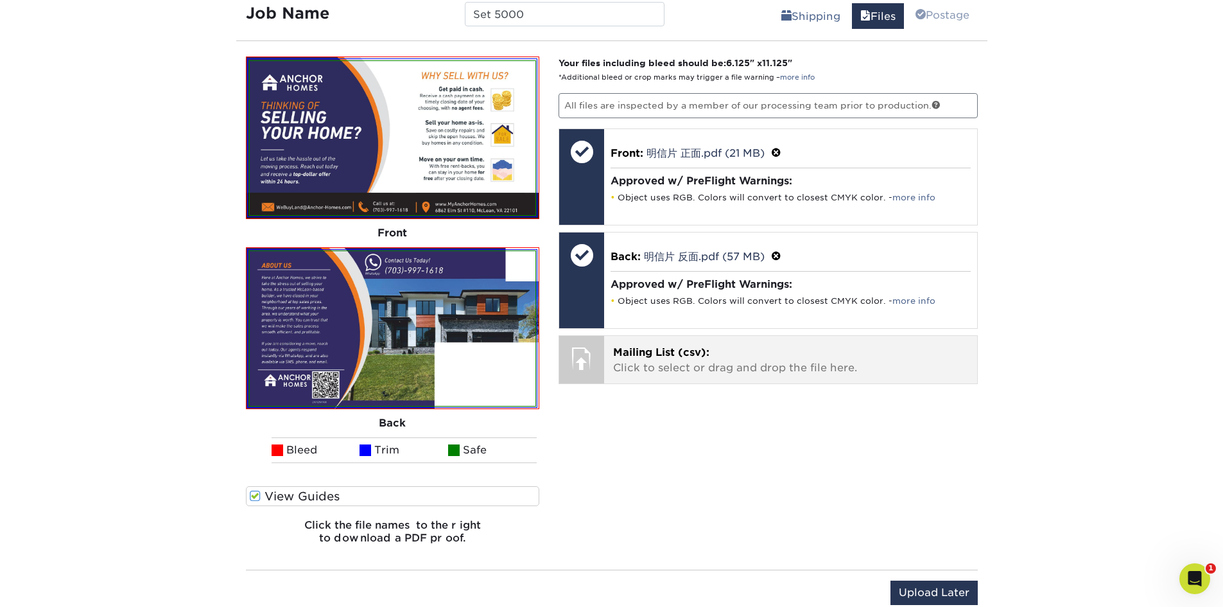
click at [645, 347] on span "Mailing List (csv):" at bounding box center [661, 352] width 96 height 12
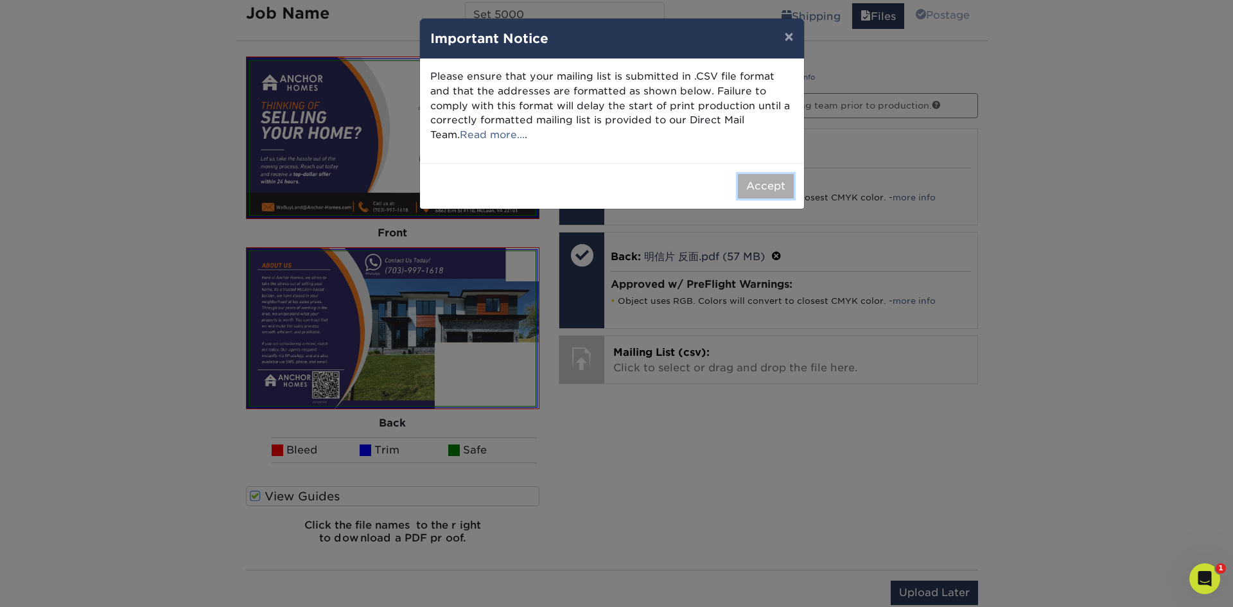
click at [766, 189] on button "Accept" at bounding box center [766, 186] width 56 height 24
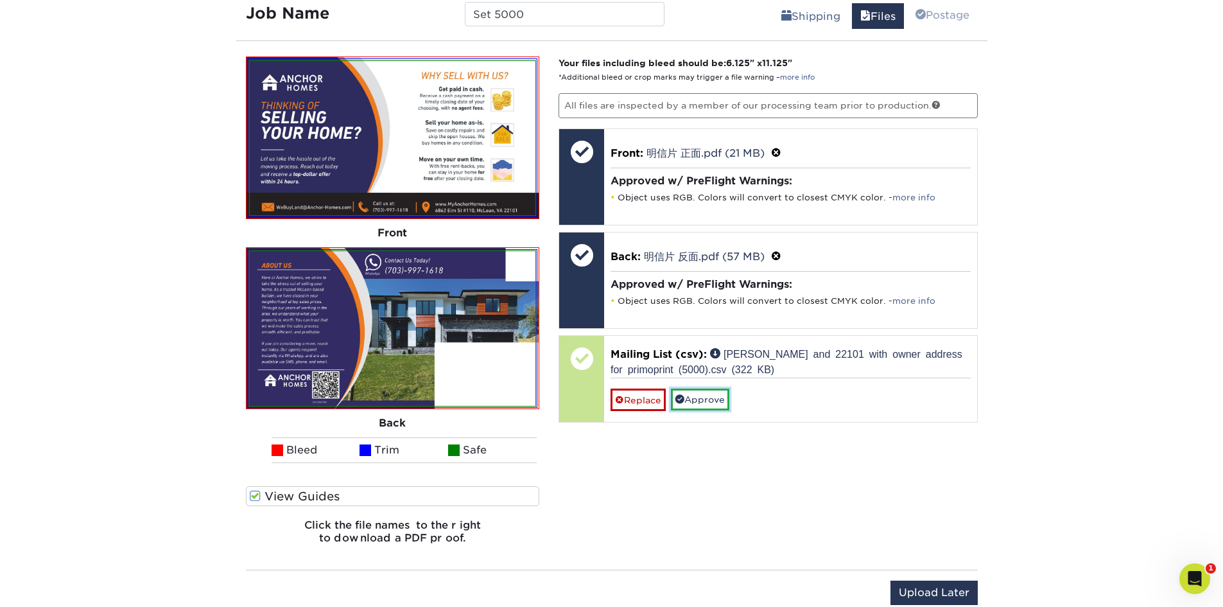
click at [715, 404] on link "Approve" at bounding box center [700, 399] width 58 height 22
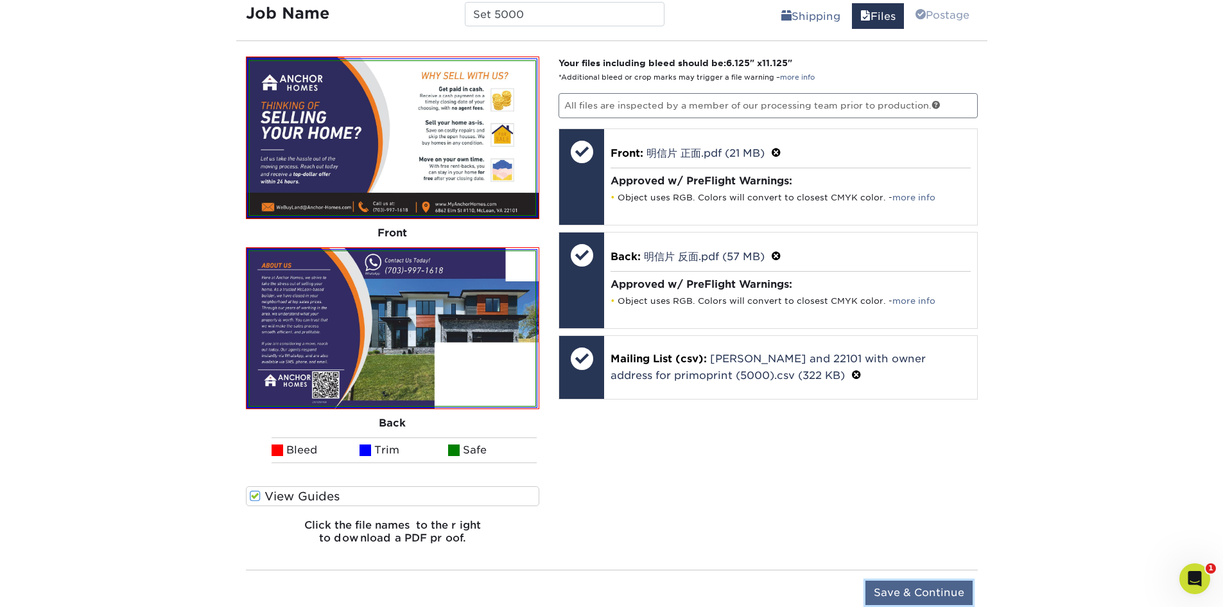
click at [933, 594] on input "Save & Continue" at bounding box center [919, 592] width 107 height 24
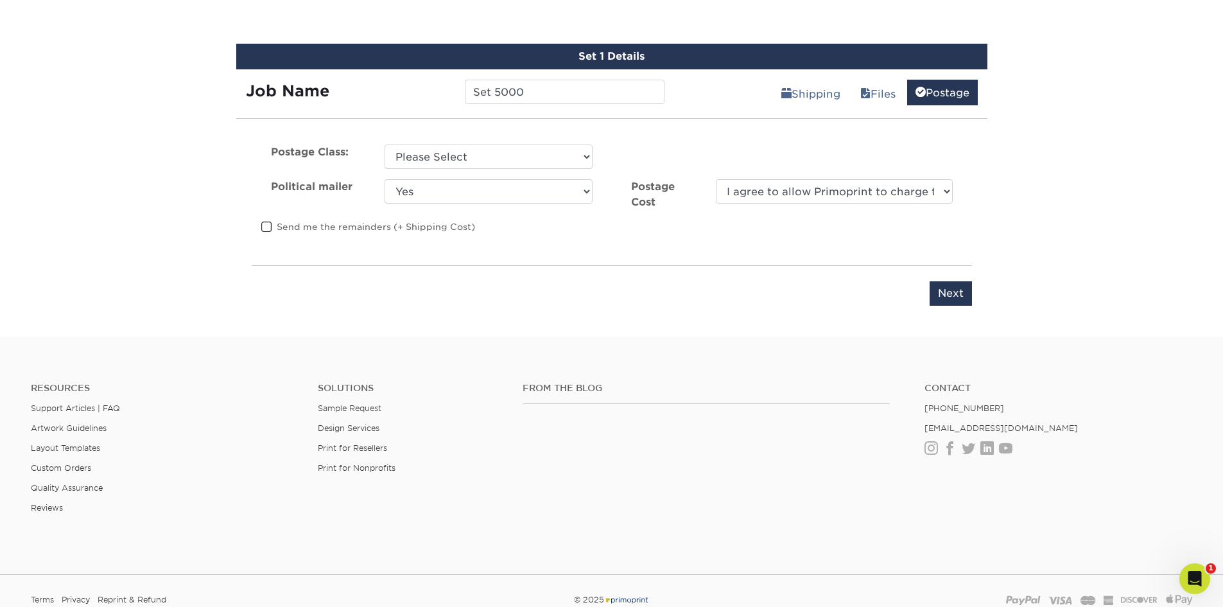
scroll to position [648, 0]
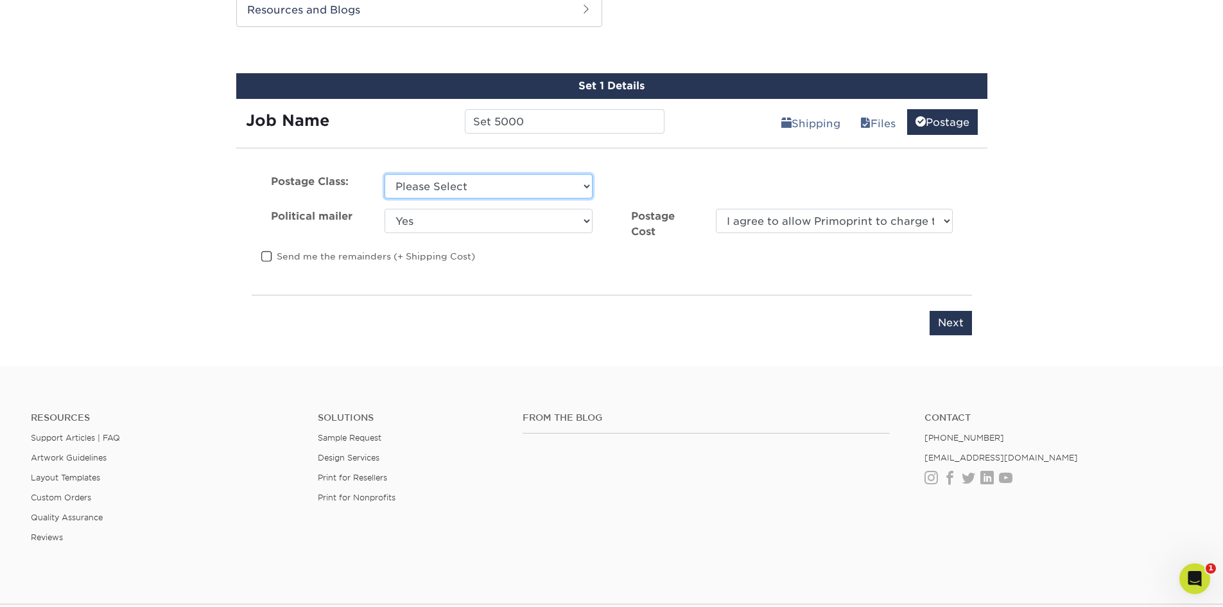
click at [482, 183] on select "Please Select First Class Standard Class Non Profit" at bounding box center [489, 186] width 208 height 24
select select "standard"
click at [385, 174] on select "Please Select First Class Standard Class Non Profit" at bounding box center [489, 186] width 208 height 24
click at [533, 225] on select "Yes No" at bounding box center [489, 221] width 208 height 24
select select "0"
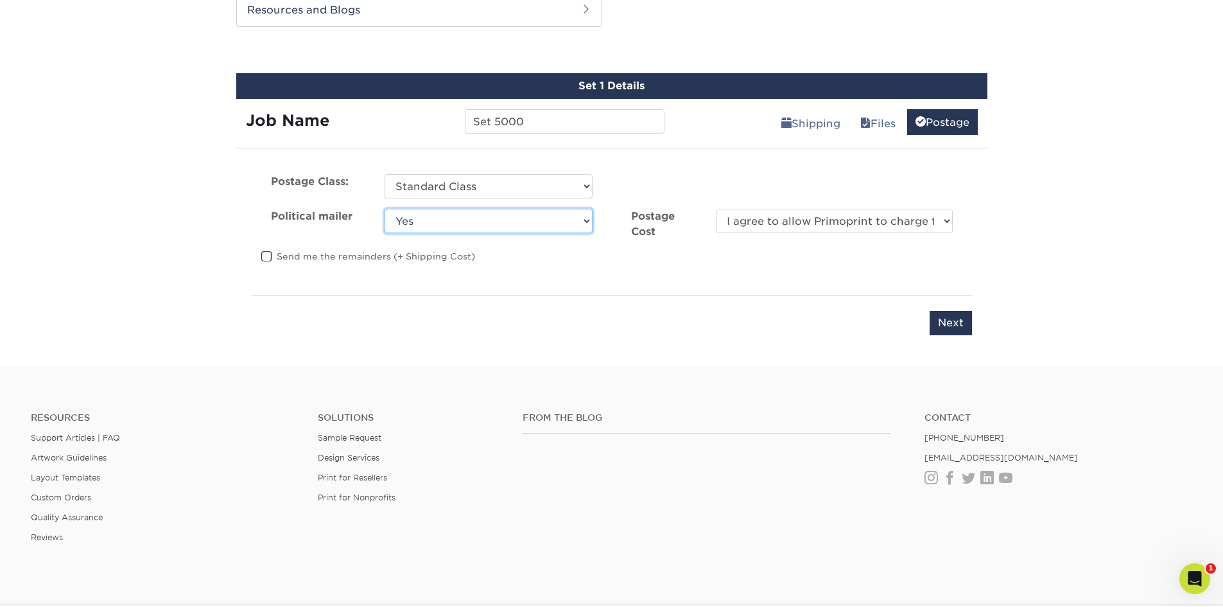
click at [385, 209] on select "Yes No" at bounding box center [489, 221] width 208 height 24
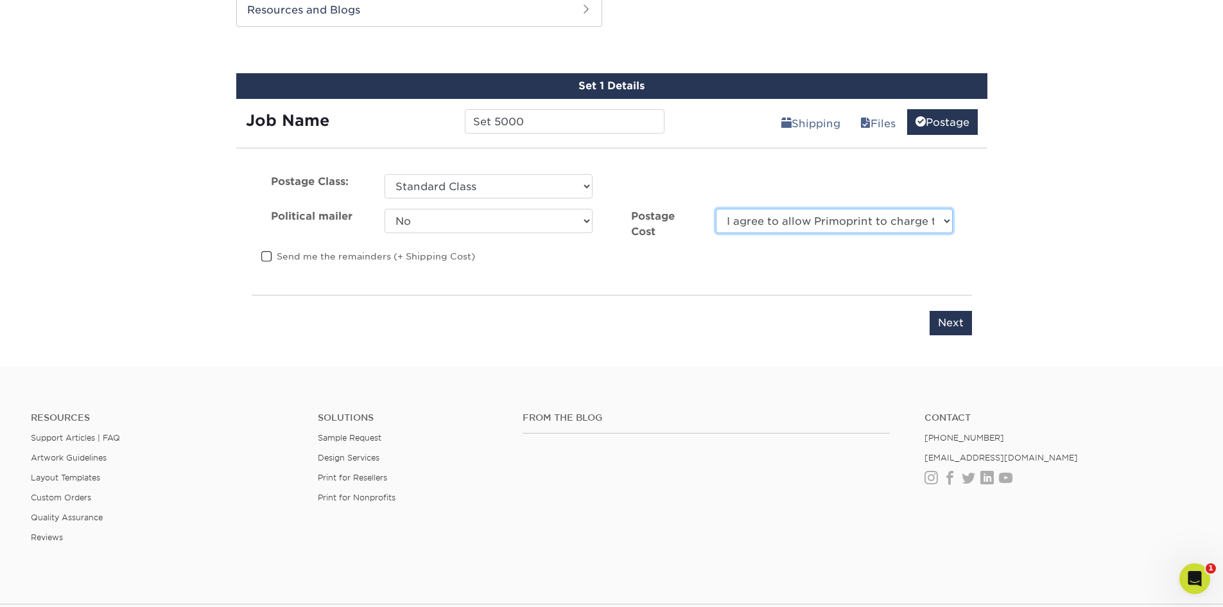
click at [827, 222] on select "I agree to allow Primoprint to charge the card on file for the final postage co…" at bounding box center [834, 221] width 236 height 24
select select "0"
click at [716, 209] on select "I agree to allow Primoprint to charge the card on file for the final postage co…" at bounding box center [834, 221] width 236 height 24
click at [815, 272] on div "Postage Class: Please Select First Class Standard Class Non Profit CRID #: Poli…" at bounding box center [612, 226] width 740 height 105
click at [353, 255] on label "Send me the remainders (+ Shipping Cost)" at bounding box center [368, 256] width 214 height 13
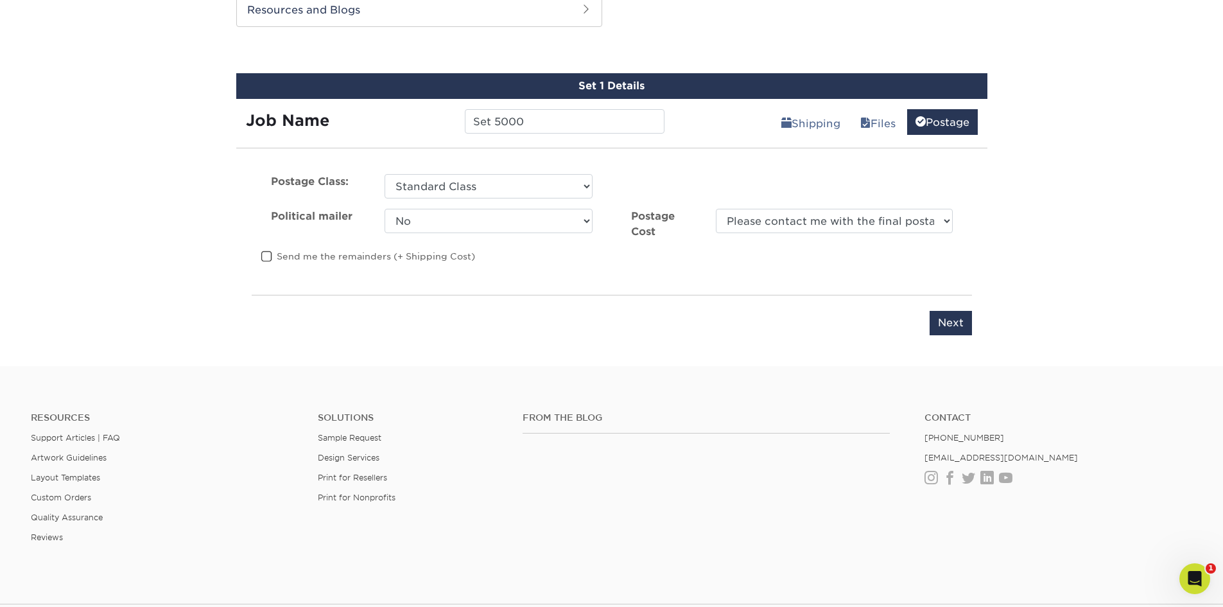
click at [0, 0] on input "Send me the remainders (+ Shipping Cost)" at bounding box center [0, 0] width 0 height 0
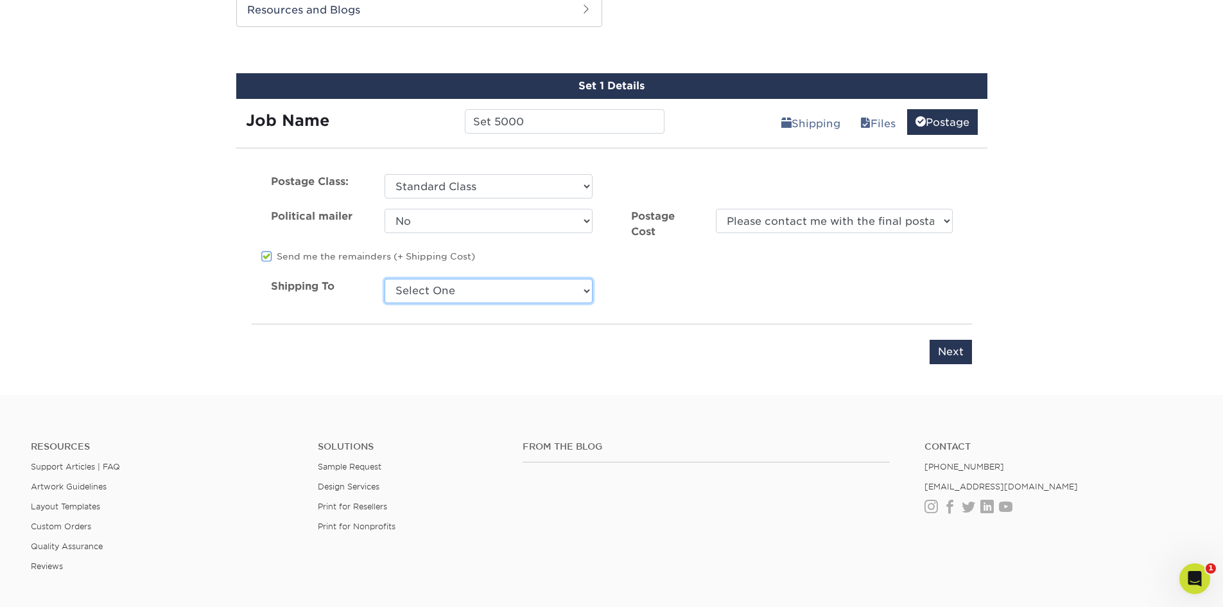
click at [554, 295] on select "Select One + Add New Address" at bounding box center [489, 291] width 208 height 24
click at [362, 256] on label "Send me the remainders (+ Shipping Cost)" at bounding box center [368, 256] width 214 height 13
click at [0, 0] on input "Send me the remainders (+ Shipping Cost)" at bounding box center [0, 0] width 0 height 0
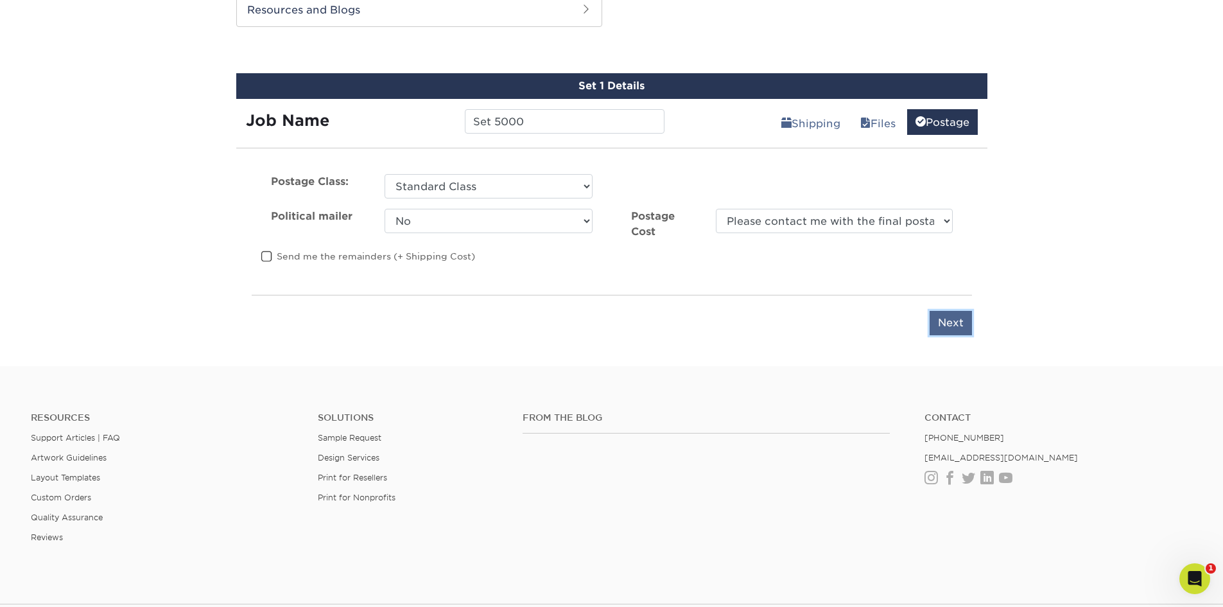
click at [944, 330] on input "Next" at bounding box center [951, 323] width 42 height 24
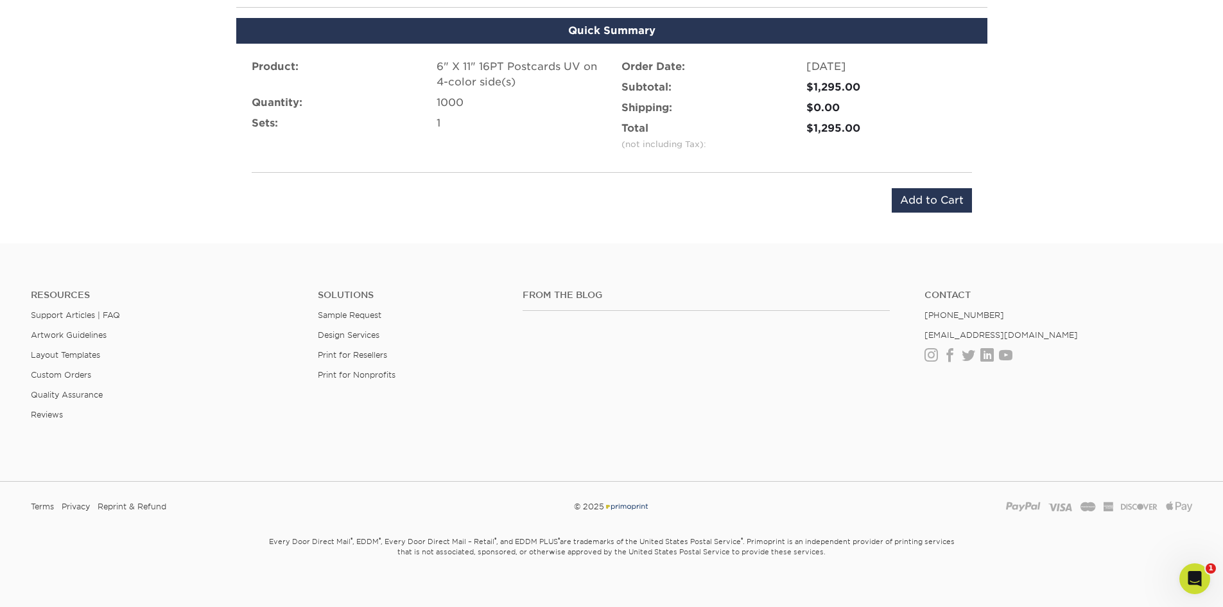
scroll to position [792, 0]
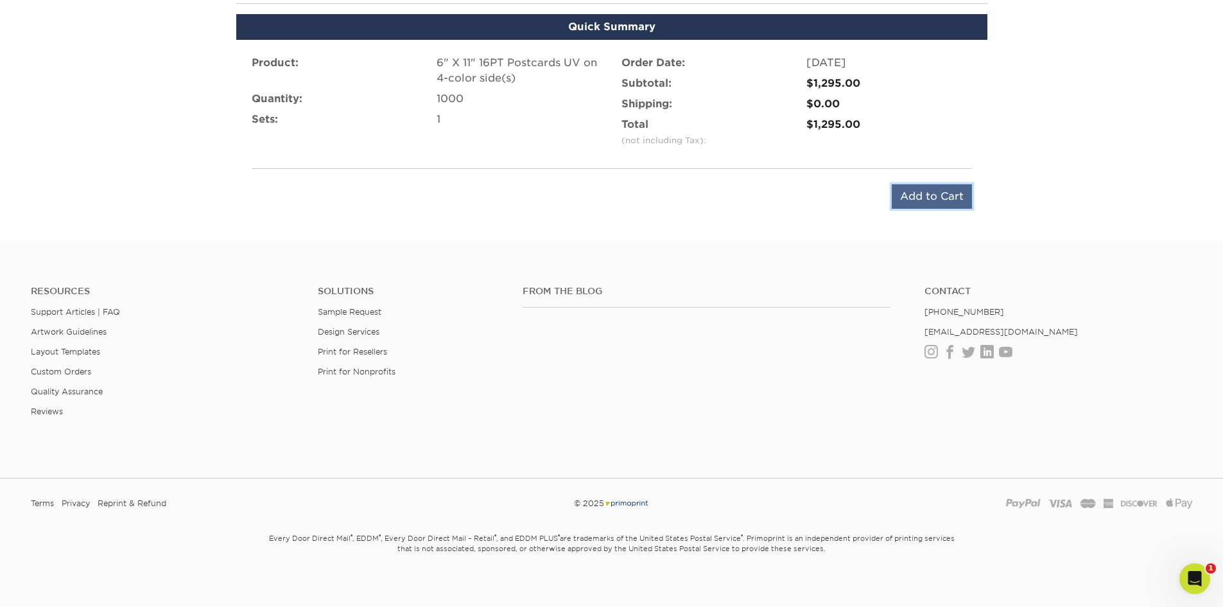
click at [920, 200] on input "Add to Cart" at bounding box center [932, 196] width 80 height 24
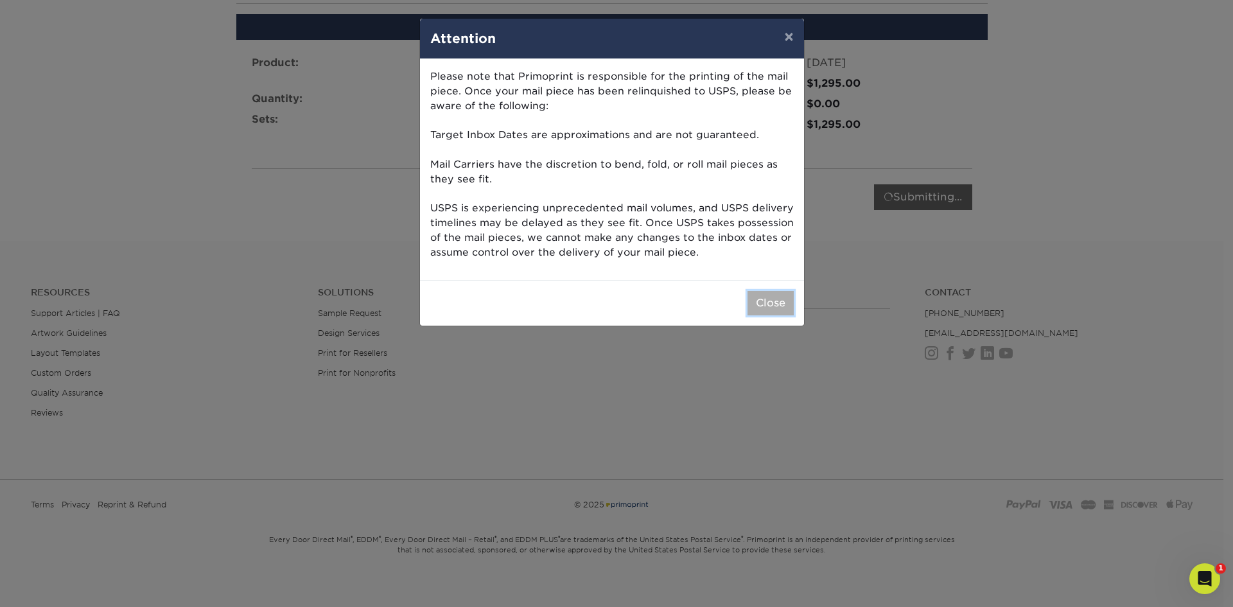
click at [778, 306] on button "Close" at bounding box center [770, 303] width 46 height 24
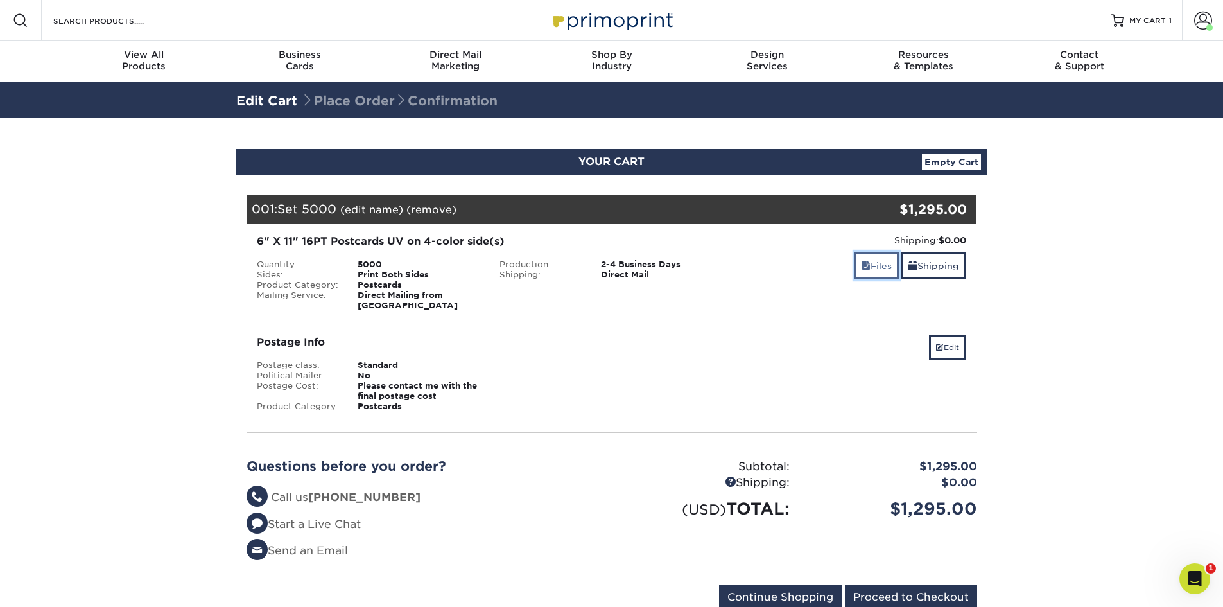
click at [876, 275] on link "Files" at bounding box center [877, 266] width 44 height 28
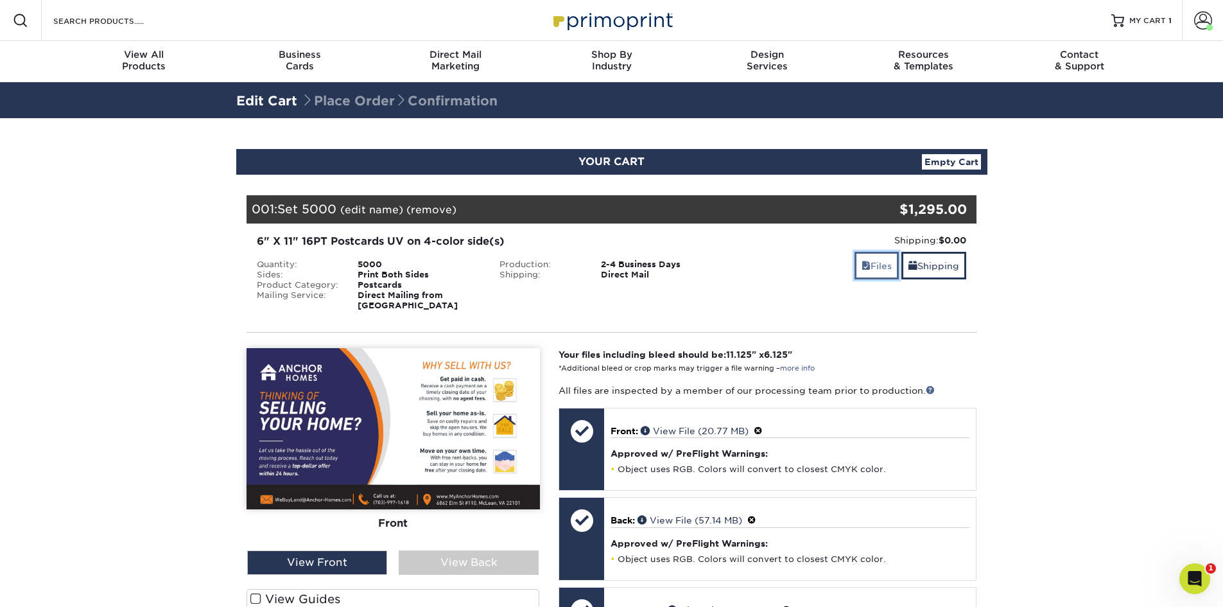
scroll to position [214, 0]
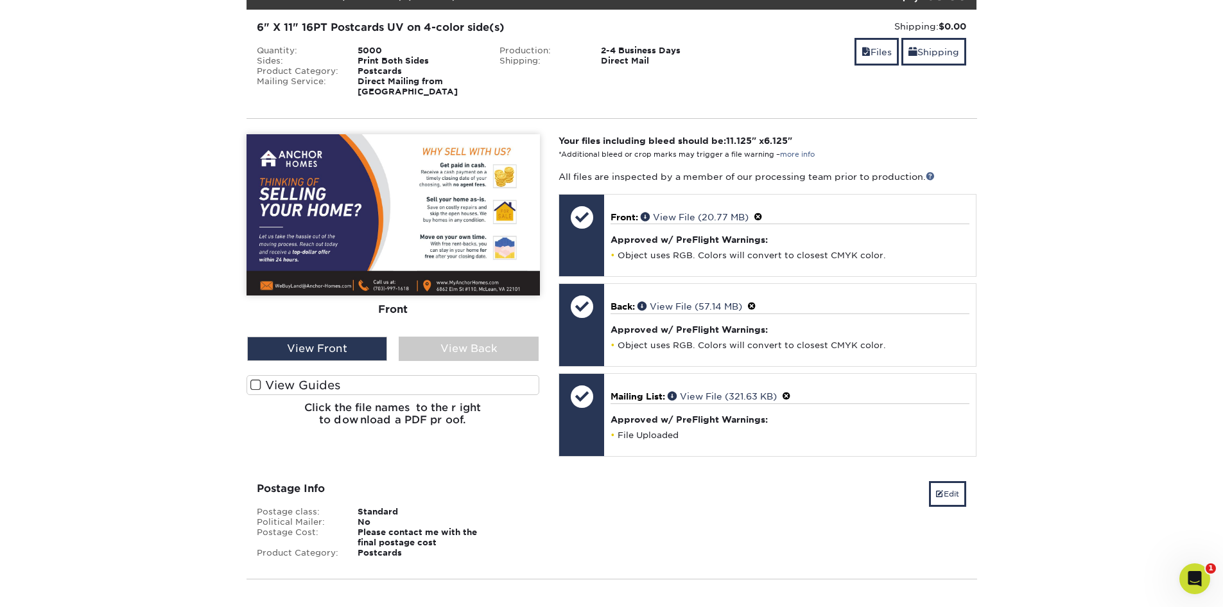
click at [331, 377] on label "View Guides" at bounding box center [393, 385] width 293 height 20
click at [0, 0] on input "View Guides" at bounding box center [0, 0] width 0 height 0
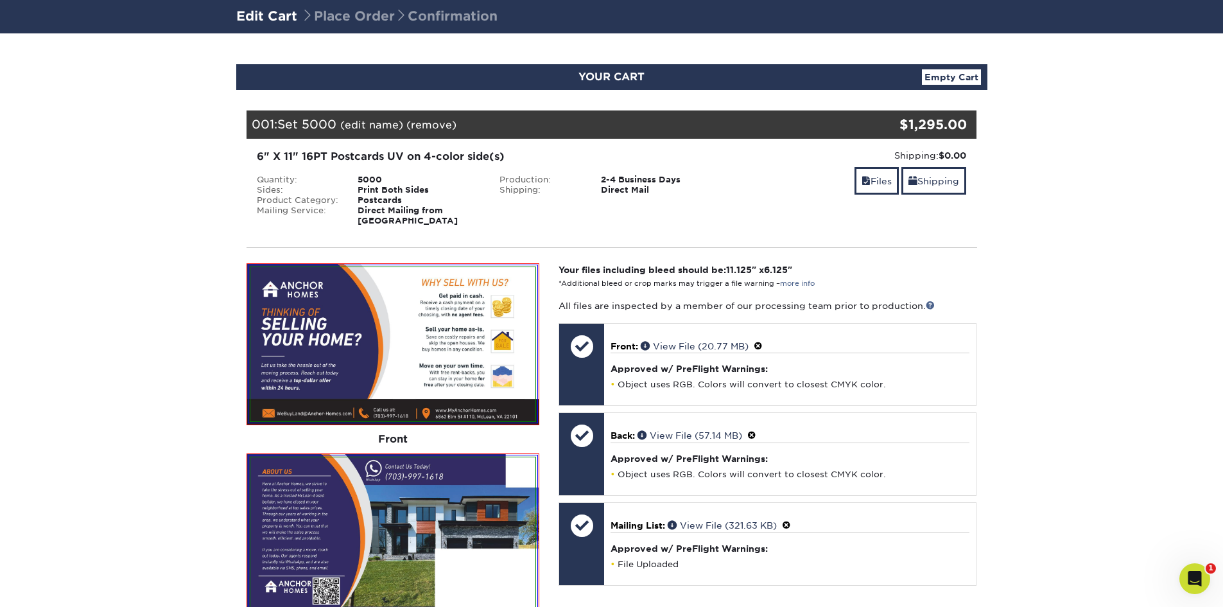
scroll to position [0, 0]
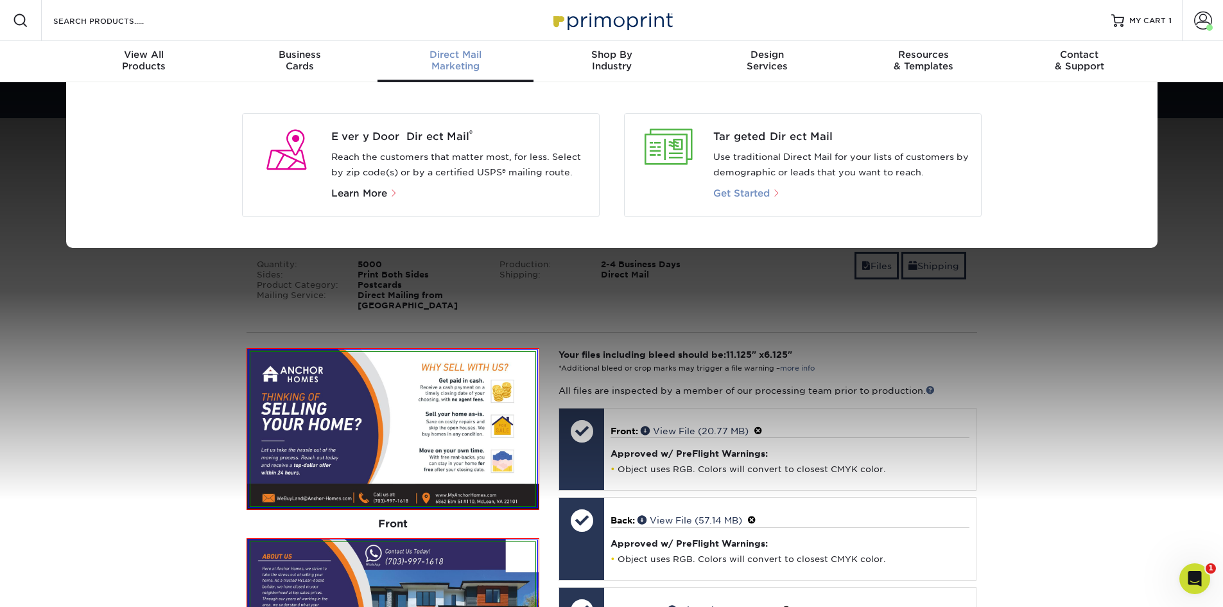
click at [735, 192] on span "Get Started" at bounding box center [741, 193] width 57 height 12
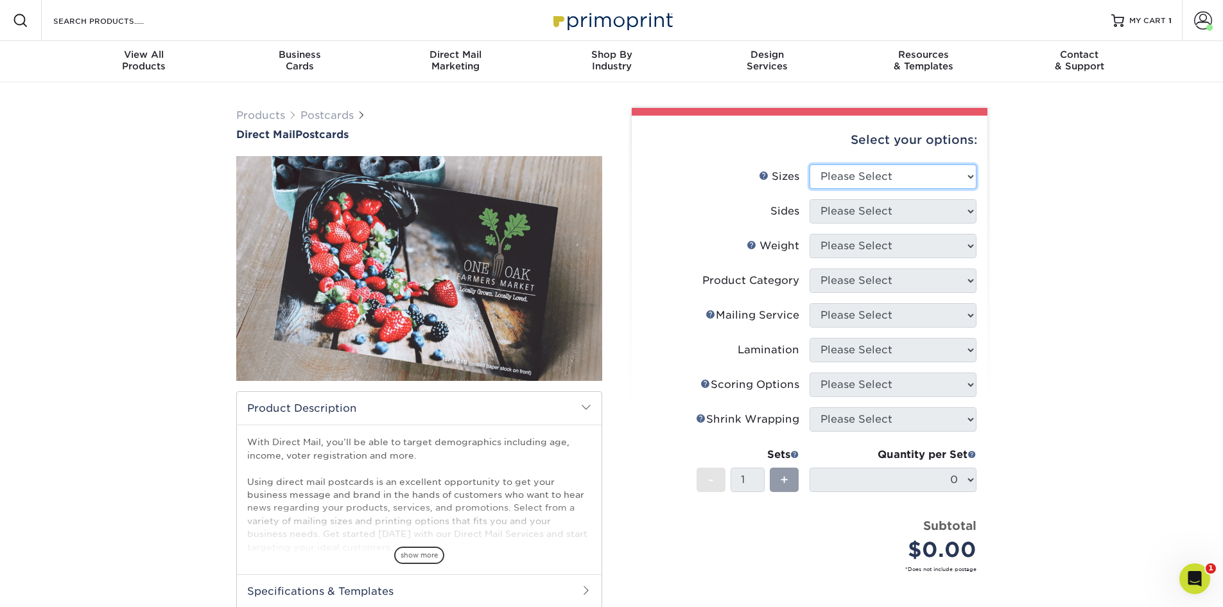
click at [884, 179] on select "Please Select 1.5" x 7" 2" x 4" 2" x 6" 2" x 7" 2" x 8" 2.12" x 5.5" 2.12" x 5.…" at bounding box center [893, 176] width 167 height 24
select select "6.00x11.00"
click at [810, 164] on select "Please Select 1.5" x 7" 2" x 4" 2" x 6" 2" x 7" 2" x 8" 2.12" x 5.5" 2.12" x 5.…" at bounding box center [893, 176] width 167 height 24
click at [907, 209] on select "Please Select Print Both Sides Print Front Only" at bounding box center [893, 211] width 167 height 24
select select "13abbda7-1d64-4f25-8bb2-c179b224825d"
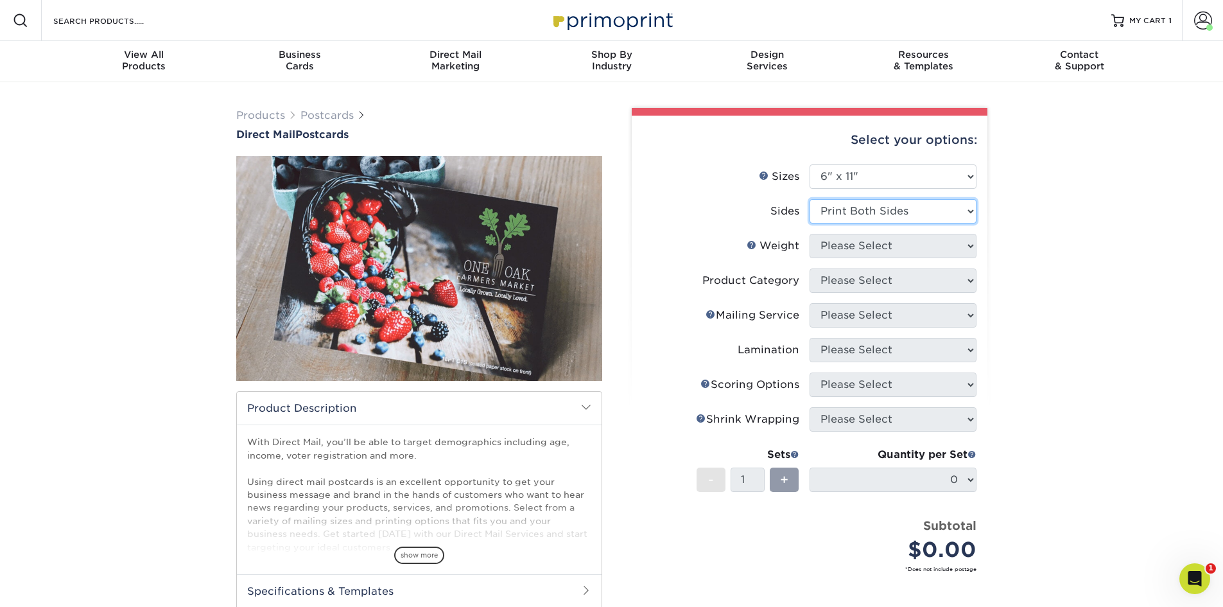
click at [810, 199] on select "Please Select Print Both Sides Print Front Only" at bounding box center [893, 211] width 167 height 24
click at [869, 240] on select "Please Select 14PT 16PT 14PT Uncoated 100LB" at bounding box center [893, 246] width 167 height 24
select select "16PT"
click at [810, 234] on select "Please Select 14PT 16PT 14PT Uncoated 100LB" at bounding box center [893, 246] width 167 height 24
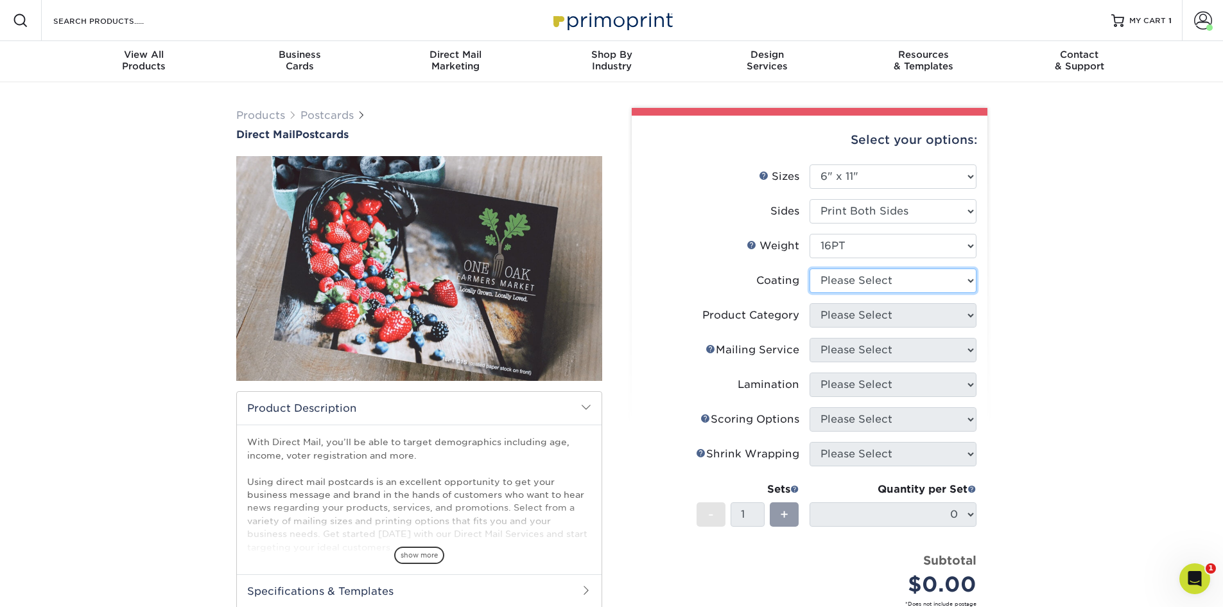
click at [857, 278] on select at bounding box center [893, 280] width 167 height 24
select select "ae367451-b2b8-45df-a344-0f05b6a12993"
click at [810, 268] on select at bounding box center [893, 280] width 167 height 24
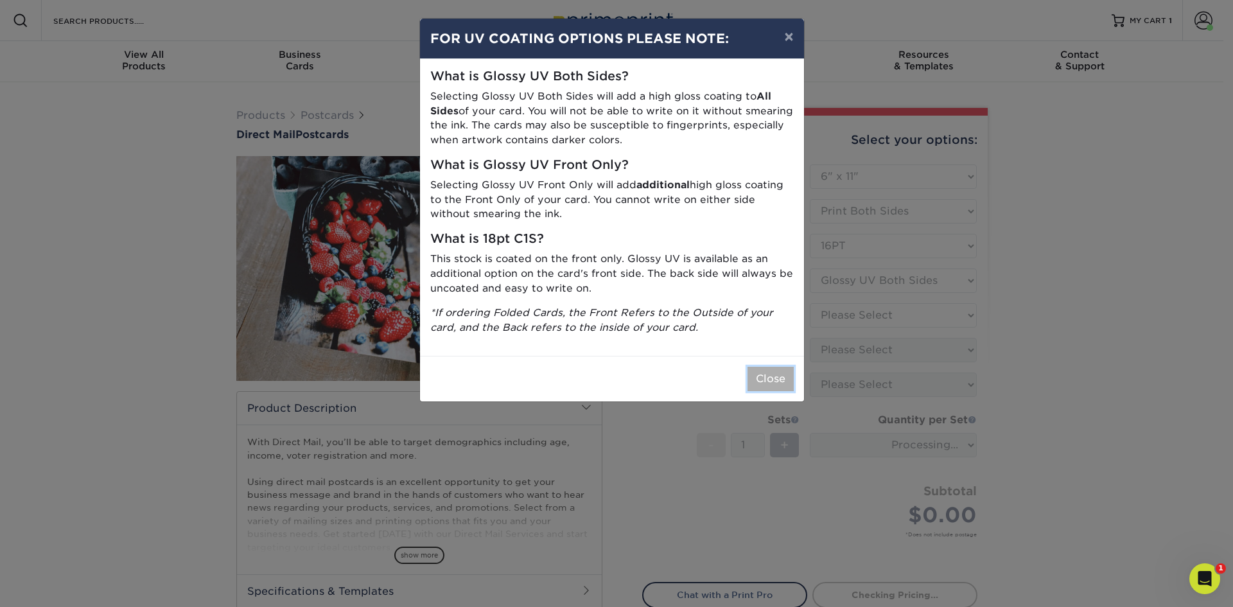
click at [763, 383] on button "Close" at bounding box center [770, 379] width 46 height 24
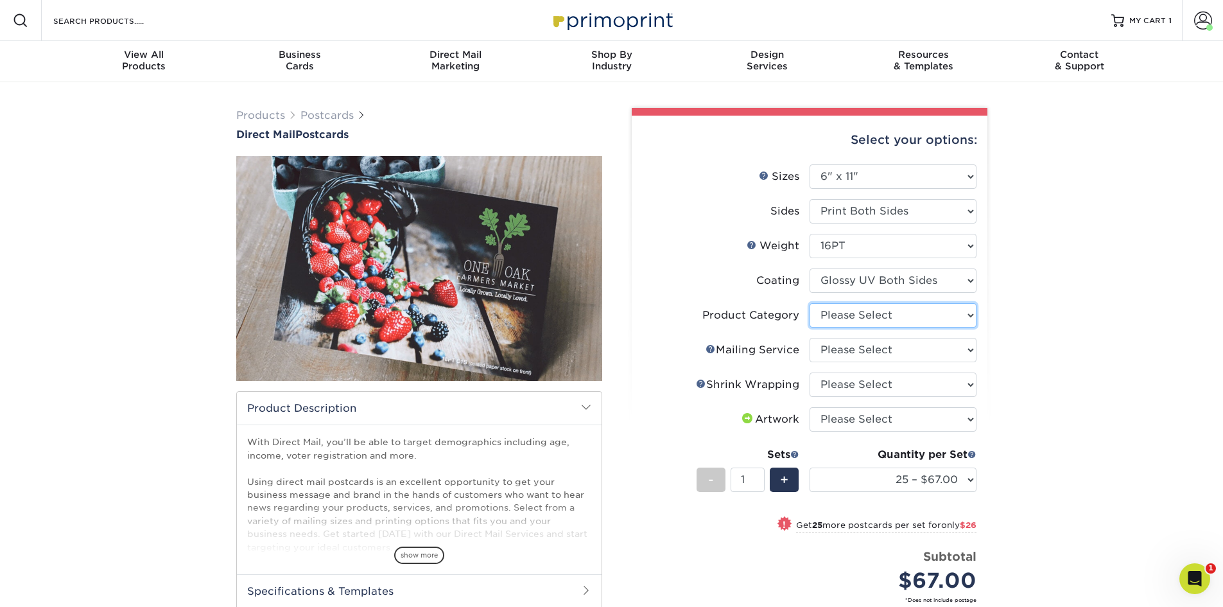
click at [912, 311] on select "Please Select Postcards" at bounding box center [893, 315] width 167 height 24
select select "9b7272e0-d6c8-4c3c-8e97-d3a1bcdab858"
click at [810, 303] on select "Please Select Postcards" at bounding box center [893, 315] width 167 height 24
click at [884, 357] on select "Please Select No Direct Mailing Service No, I will mail/stamp/imprint Direct Ma…" at bounding box center [893, 350] width 167 height 24
select select "d3cc0d54-e72f-41ce-80c5-e8486bf2cdb8"
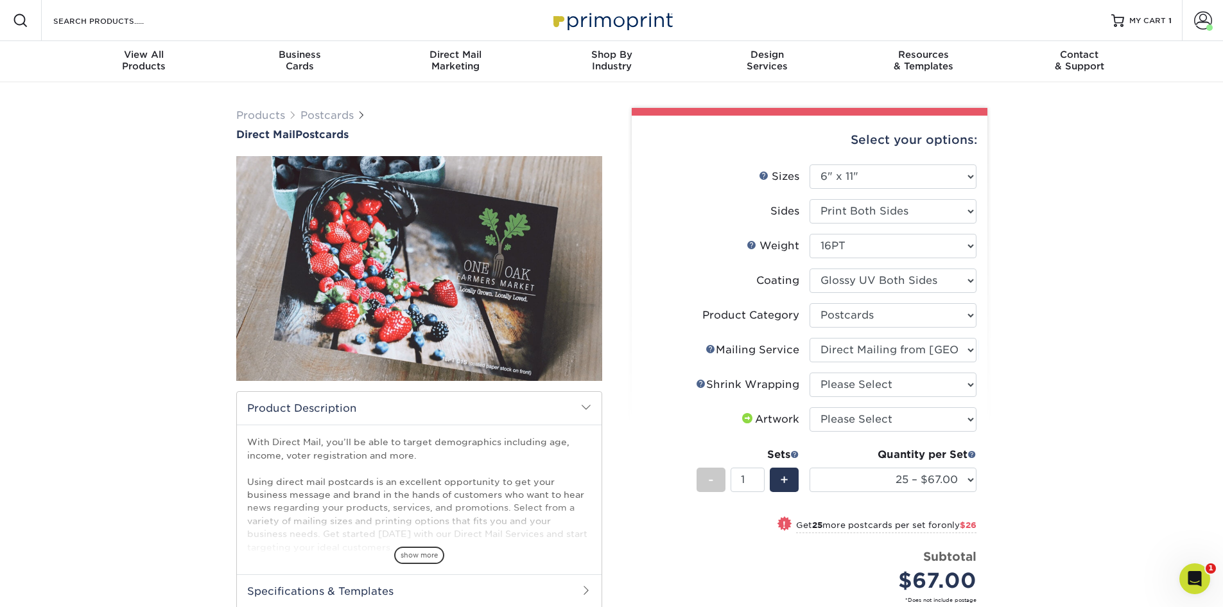
click at [810, 338] on select "Please Select No Direct Mailing Service No, I will mail/stamp/imprint Direct Ma…" at bounding box center [893, 350] width 167 height 24
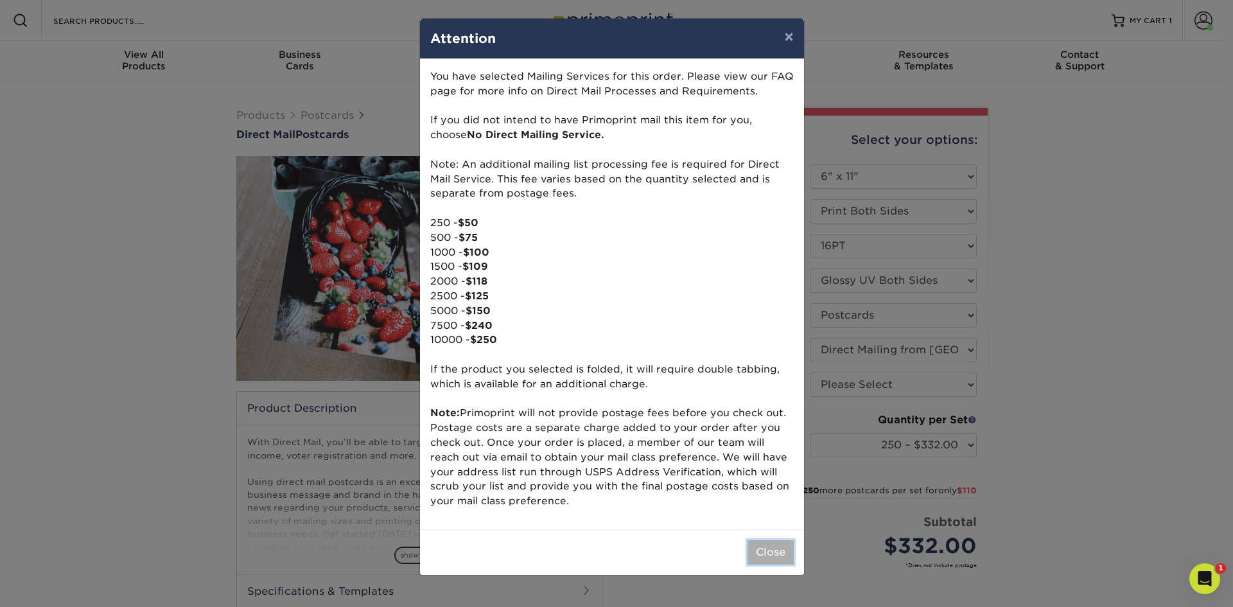
click at [752, 548] on button "Close" at bounding box center [770, 552] width 46 height 24
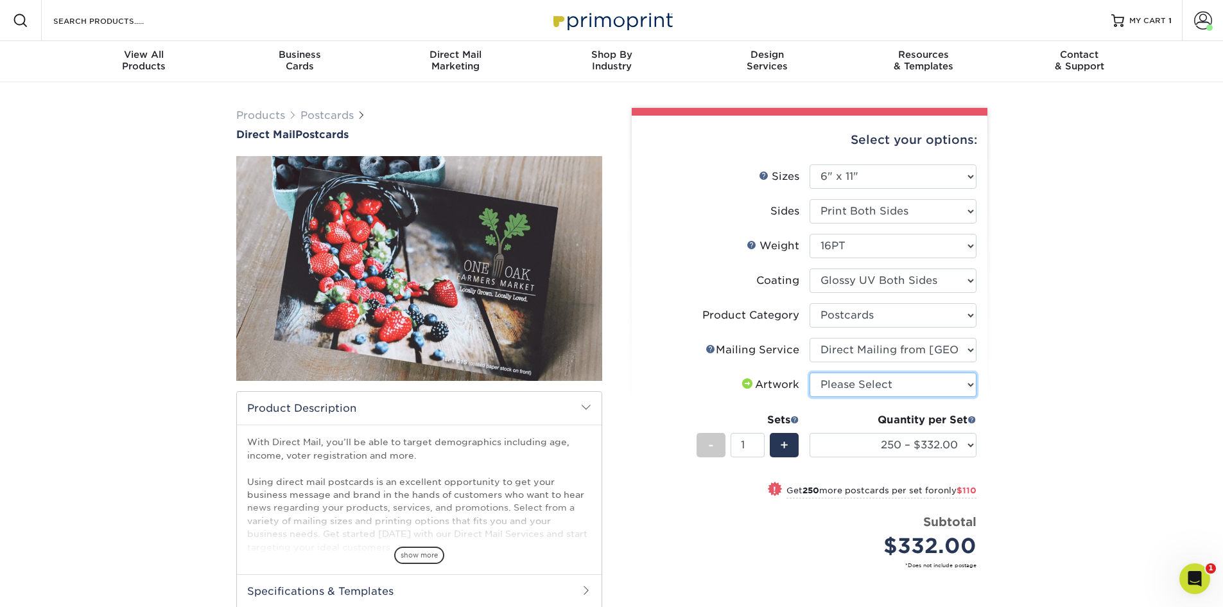
click at [850, 385] on select "Please Select I will upload files I need a design - $150" at bounding box center [893, 384] width 167 height 24
select select "upload"
click at [810, 372] on select "Please Select I will upload files I need a design - $150" at bounding box center [893, 384] width 167 height 24
click at [851, 440] on select "250 – $332.00 500 – $442.00 1000 – $575.00 2500 – $851.00 5000 – $1295.00 7500 …" at bounding box center [893, 445] width 167 height 24
select select "500 – $442.00"
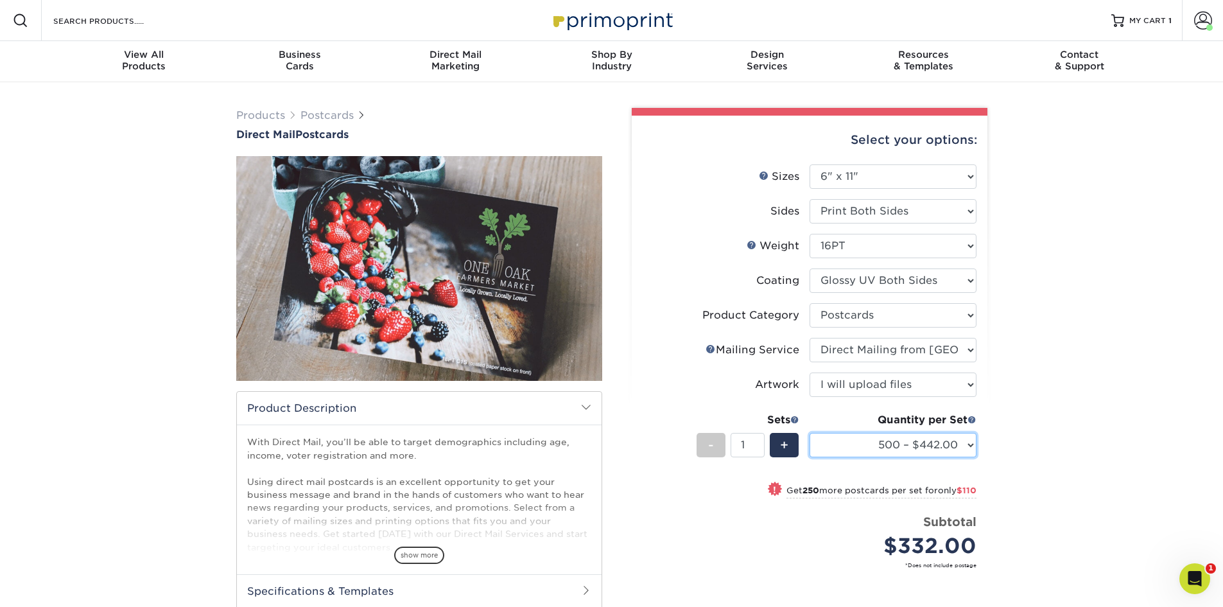
click at [810, 433] on select "250 – $332.00 500 – $442.00 1000 – $575.00 2500 – $851.00 5000 – $1295.00 7500 …" at bounding box center [893, 445] width 167 height 24
click at [1049, 426] on div "Products Postcards Direct Mail Postcards $" at bounding box center [611, 422] width 1223 height 680
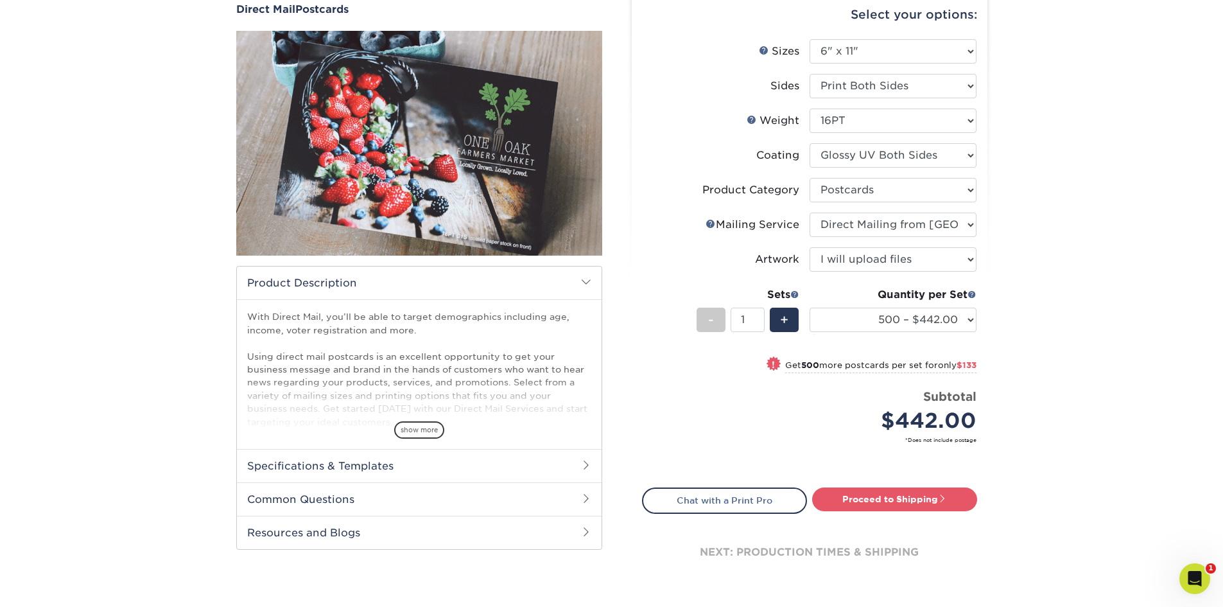
scroll to position [214, 0]
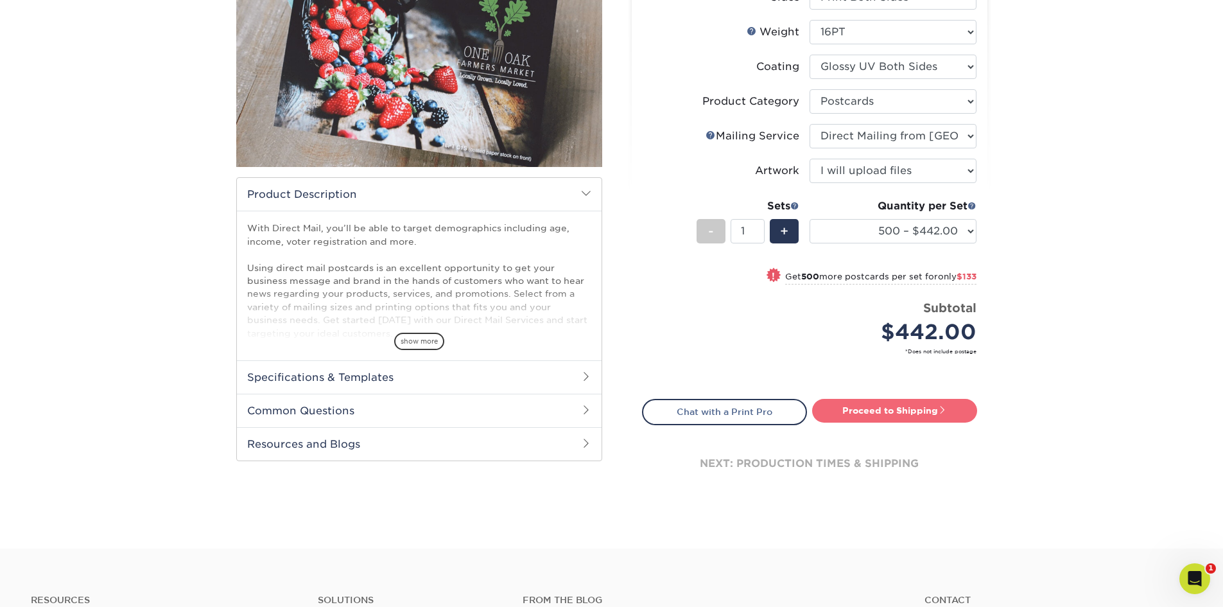
click at [939, 406] on span at bounding box center [942, 409] width 9 height 9
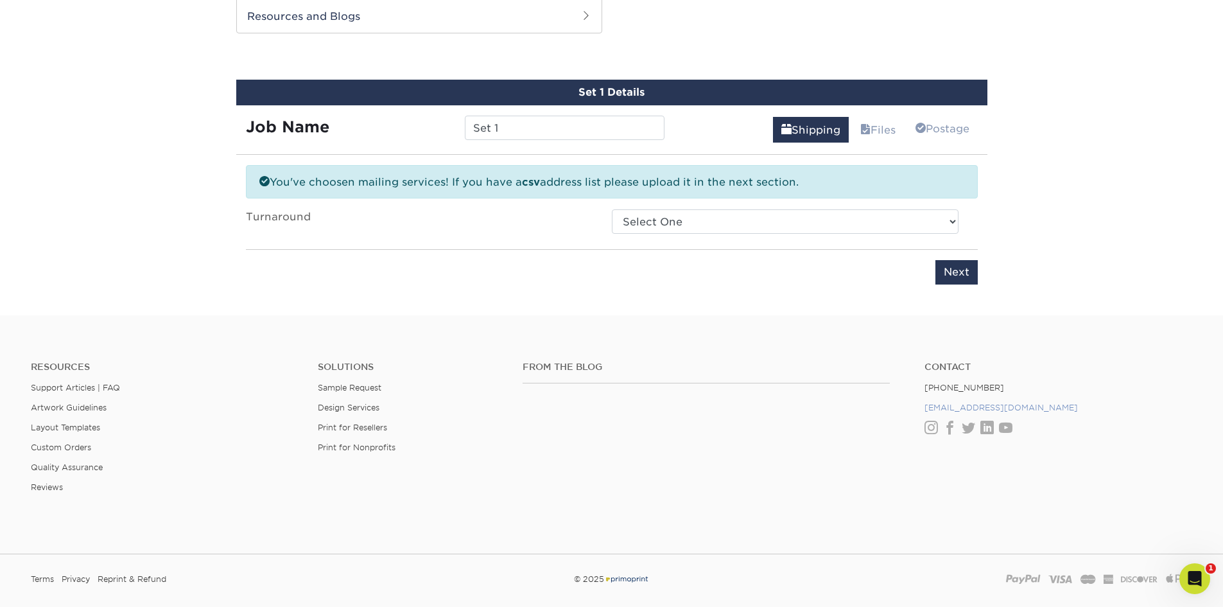
scroll to position [648, 0]
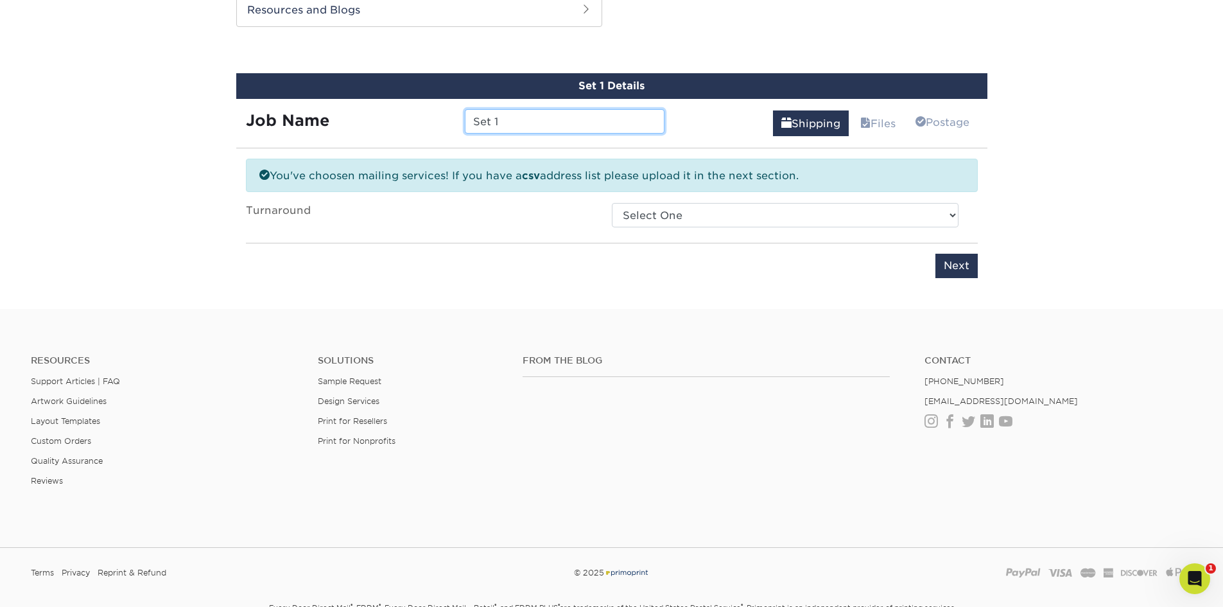
click at [602, 130] on input "Set 1" at bounding box center [565, 121] width 200 height 24
type input "Set 500"
click at [605, 264] on div "Please enter job name and select desired turnaround time. Please enter job name…" at bounding box center [612, 260] width 732 height 35
click at [677, 210] on select "Select One 2-4 Business Days 2 Day Next Business Day" at bounding box center [785, 215] width 347 height 24
select select "2cd1afb4-ee35-45e9-8b08-ea7c787d6dc3"
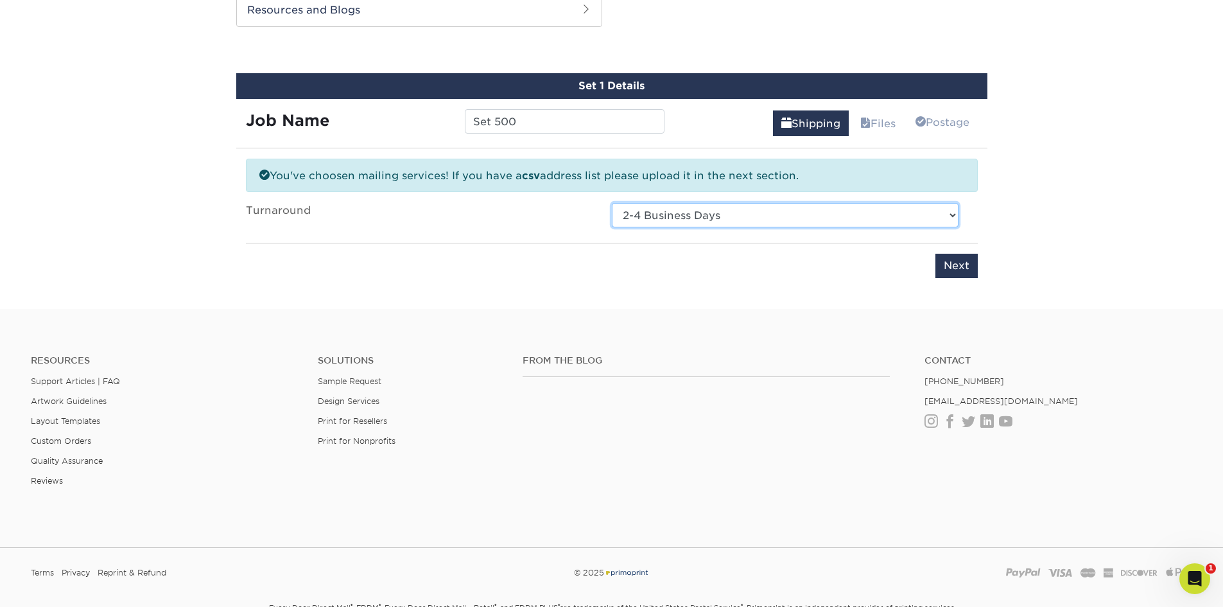
click at [612, 203] on select "Select One 2-4 Business Days 2 Day Next Business Day" at bounding box center [785, 215] width 347 height 24
click at [957, 265] on input "Next" at bounding box center [957, 266] width 42 height 24
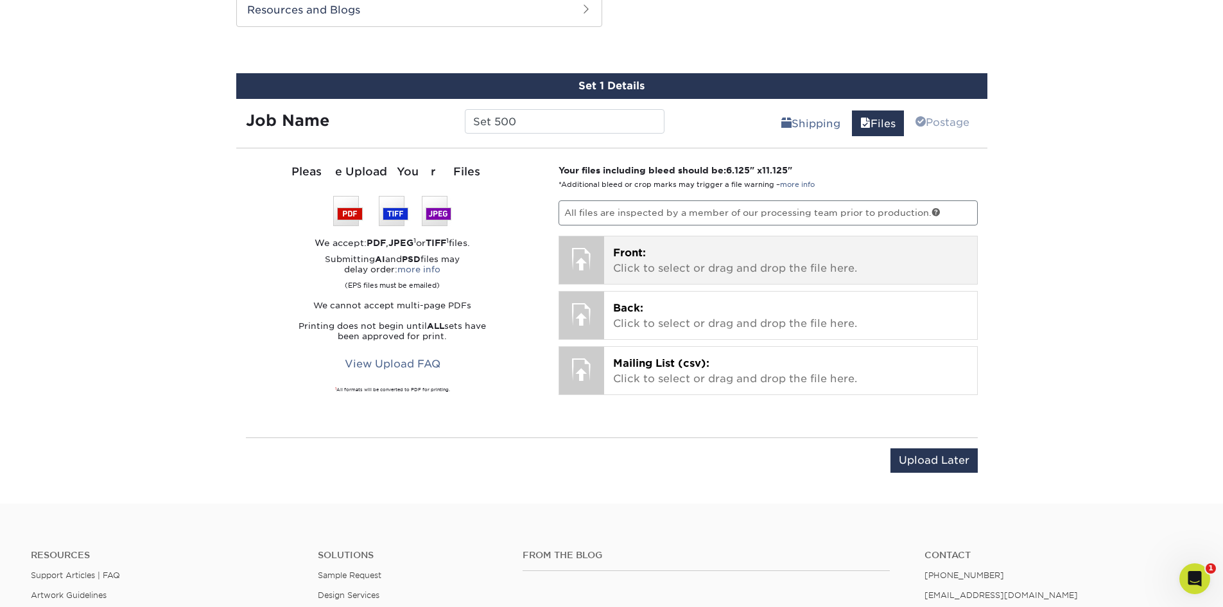
click at [655, 257] on p "Front: Click to select or drag and drop the file here." at bounding box center [790, 260] width 355 height 31
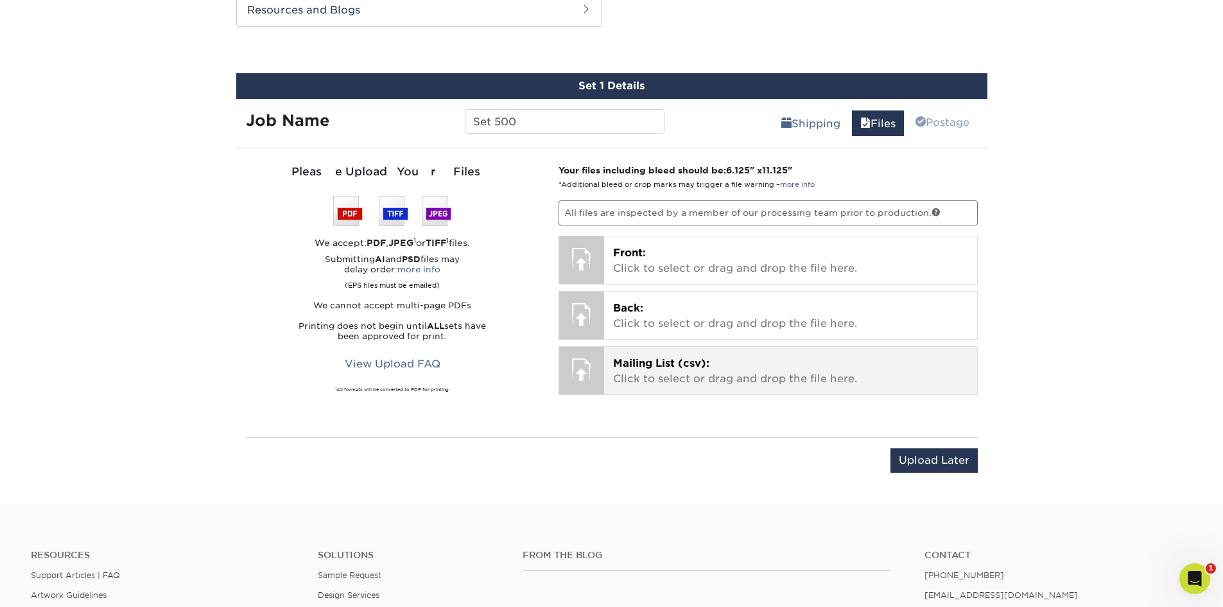
click at [634, 384] on p "Mailing List (csv): Click to select or drag and drop the file here." at bounding box center [790, 371] width 355 height 31
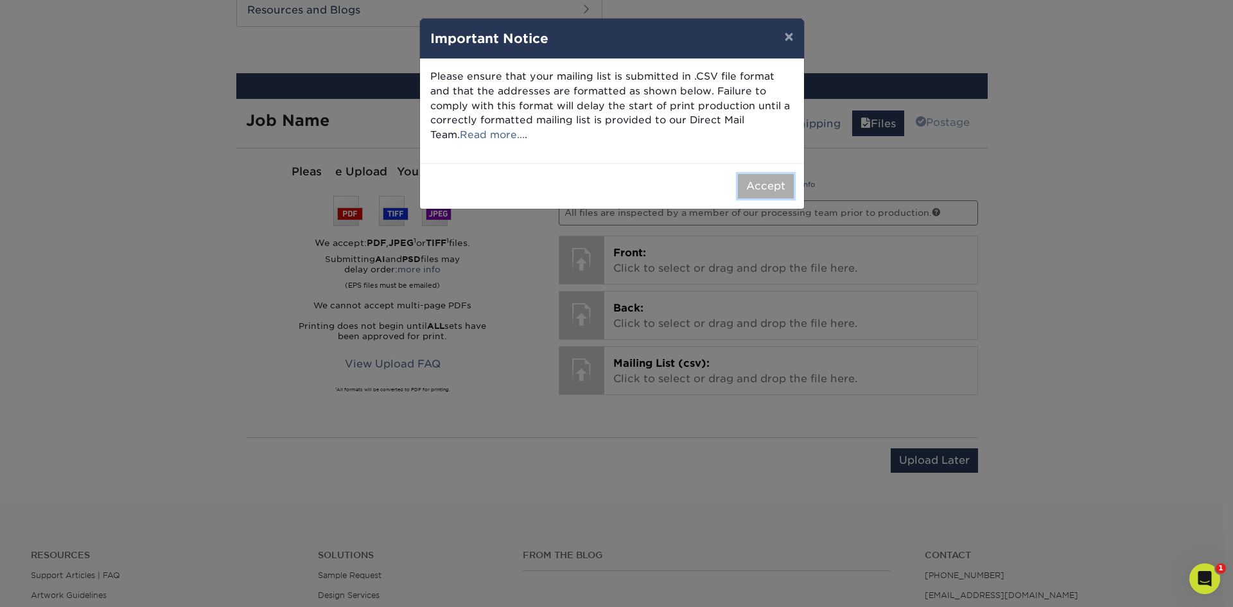
click at [749, 191] on button "Accept" at bounding box center [766, 186] width 56 height 24
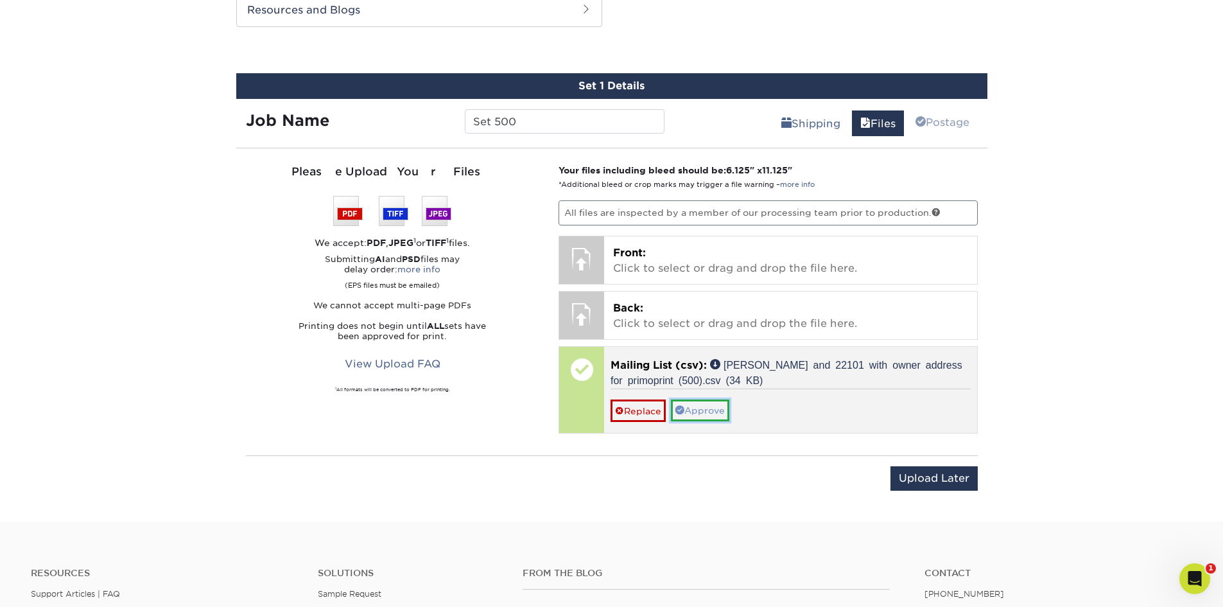
click at [706, 409] on link "Approve" at bounding box center [700, 410] width 58 height 22
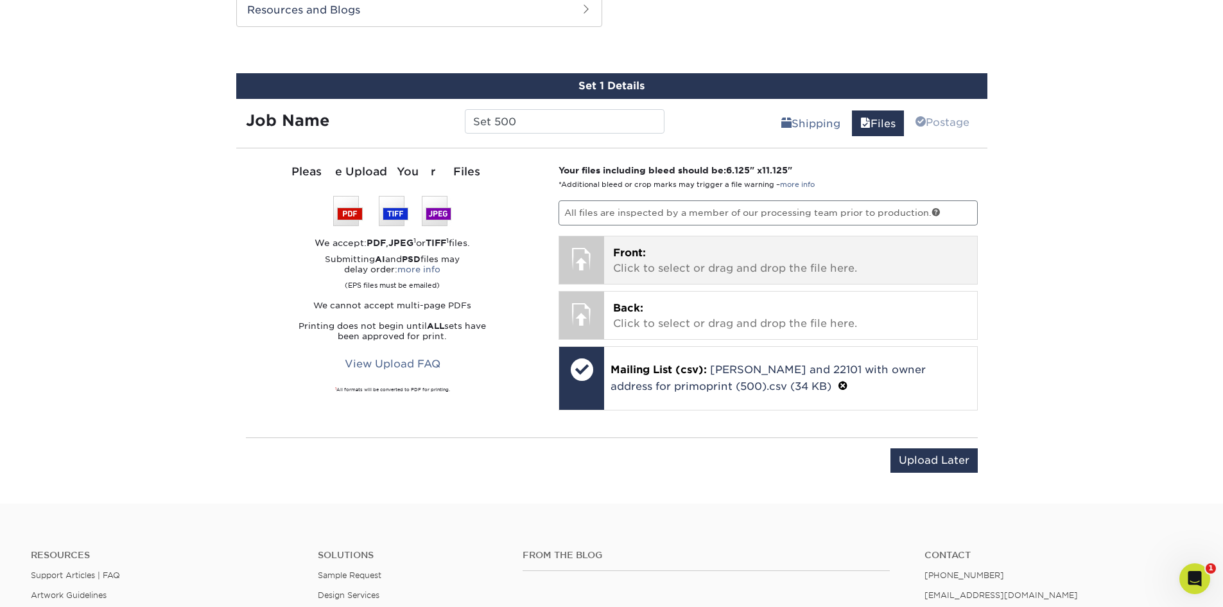
click at [684, 256] on p "Front: Click to select or drag and drop the file here." at bounding box center [790, 260] width 355 height 31
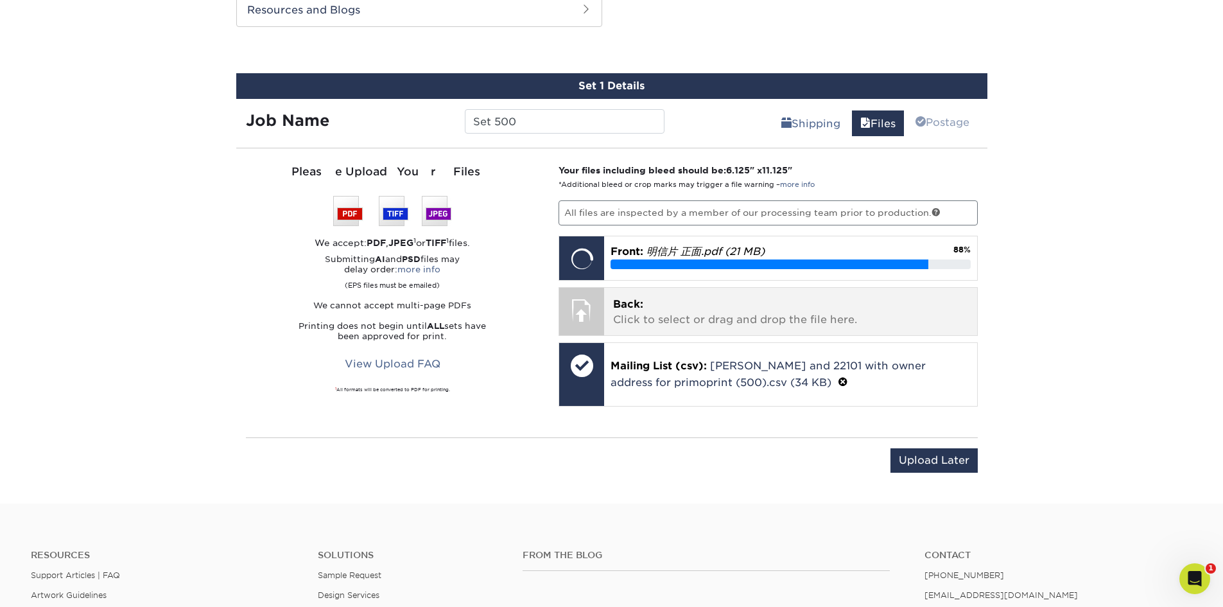
click at [684, 326] on p "Back: Click to select or drag and drop the file here." at bounding box center [790, 312] width 355 height 31
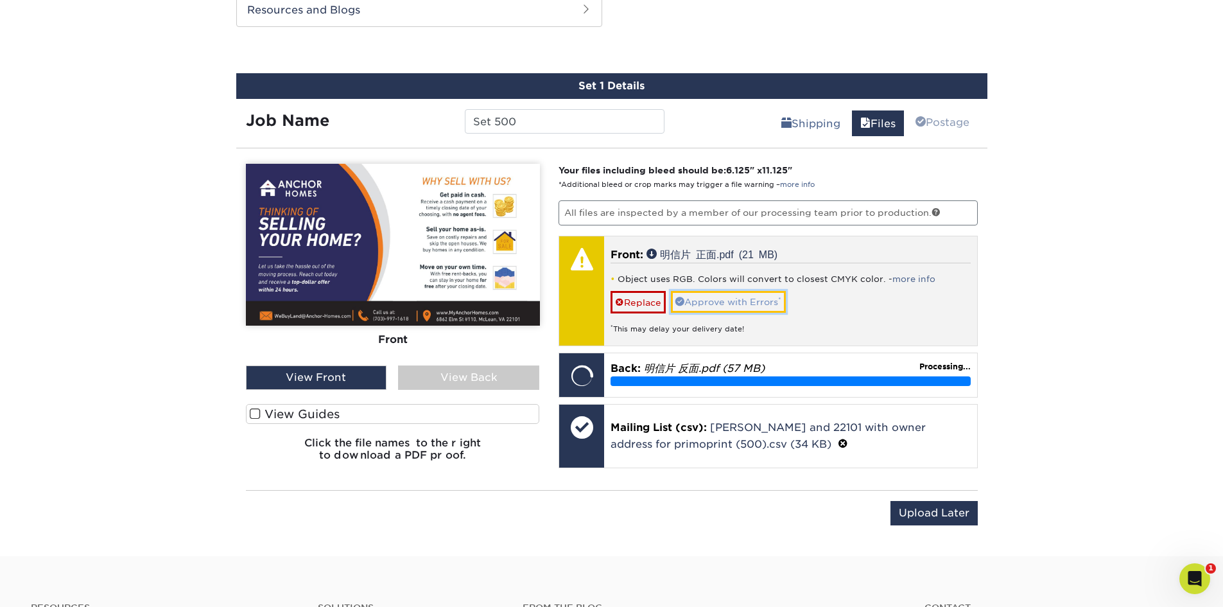
click at [740, 304] on link "Approve with Errors *" at bounding box center [728, 302] width 115 height 22
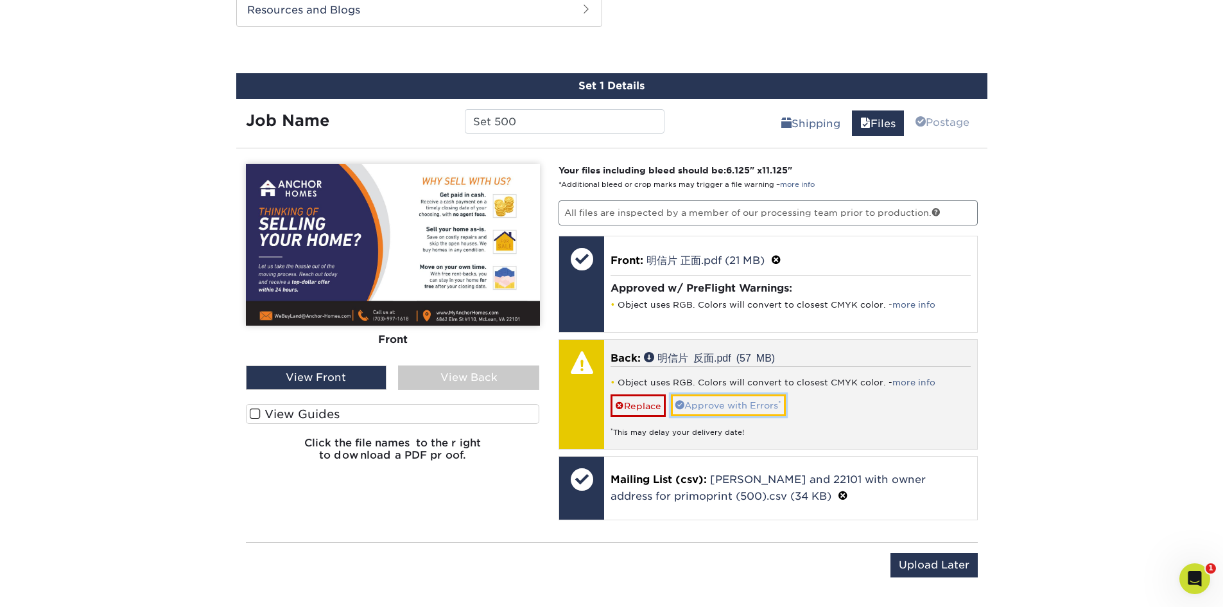
click at [765, 403] on link "Approve with Errors *" at bounding box center [728, 405] width 115 height 22
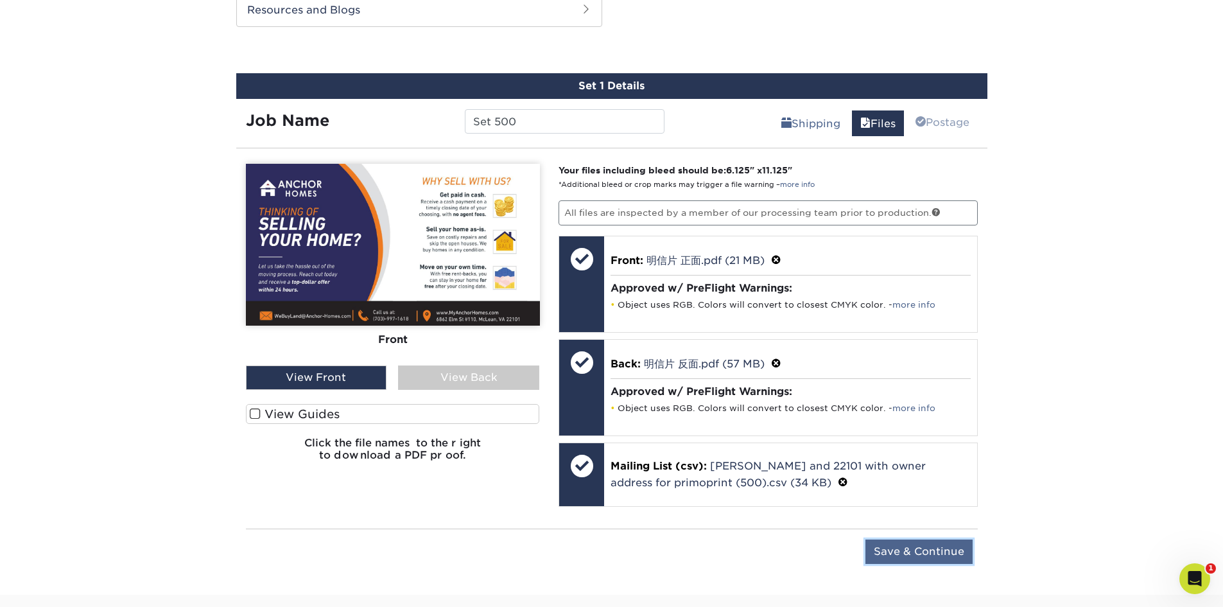
click at [909, 548] on input "Save & Continue" at bounding box center [919, 551] width 107 height 24
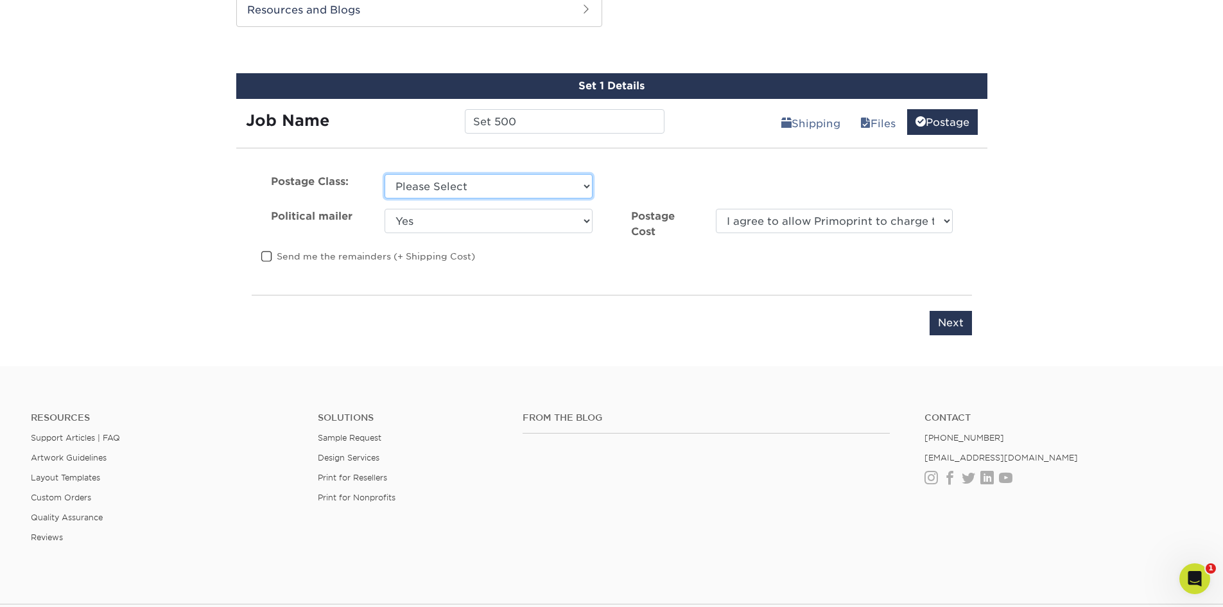
click at [545, 190] on select "Please Select First Class Standard Class Non Profit" at bounding box center [489, 186] width 208 height 24
select select "standard"
click at [385, 174] on select "Please Select First Class Standard Class Non Profit" at bounding box center [489, 186] width 208 height 24
click at [517, 219] on select "Yes No" at bounding box center [489, 221] width 208 height 24
select select "0"
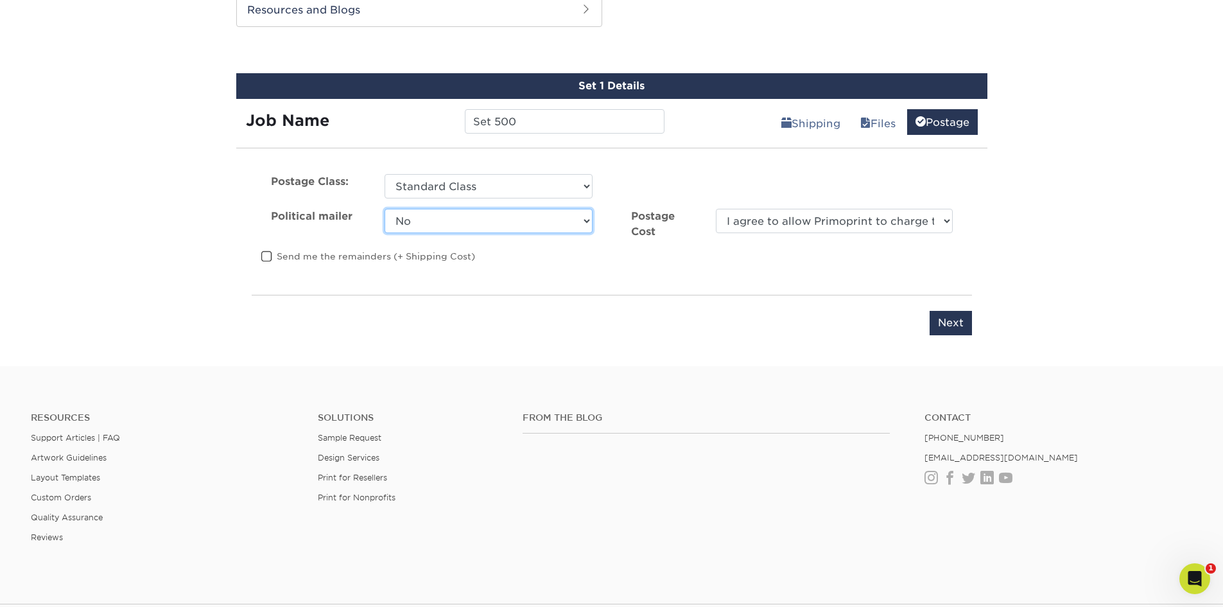
click at [385, 209] on select "Yes No" at bounding box center [489, 221] width 208 height 24
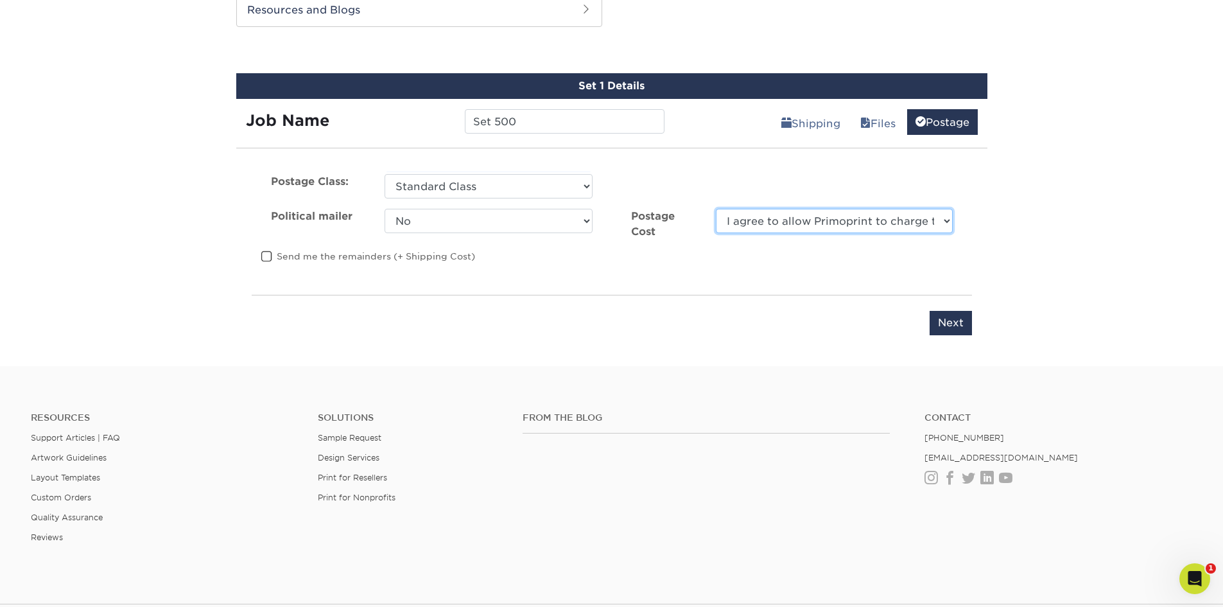
click at [853, 225] on select "I agree to allow Primoprint to charge the card on file for the final postage co…" at bounding box center [834, 221] width 236 height 24
select select "0"
click at [716, 209] on select "I agree to allow Primoprint to charge the card on file for the final postage co…" at bounding box center [834, 221] width 236 height 24
click at [945, 327] on input "Next" at bounding box center [951, 323] width 42 height 24
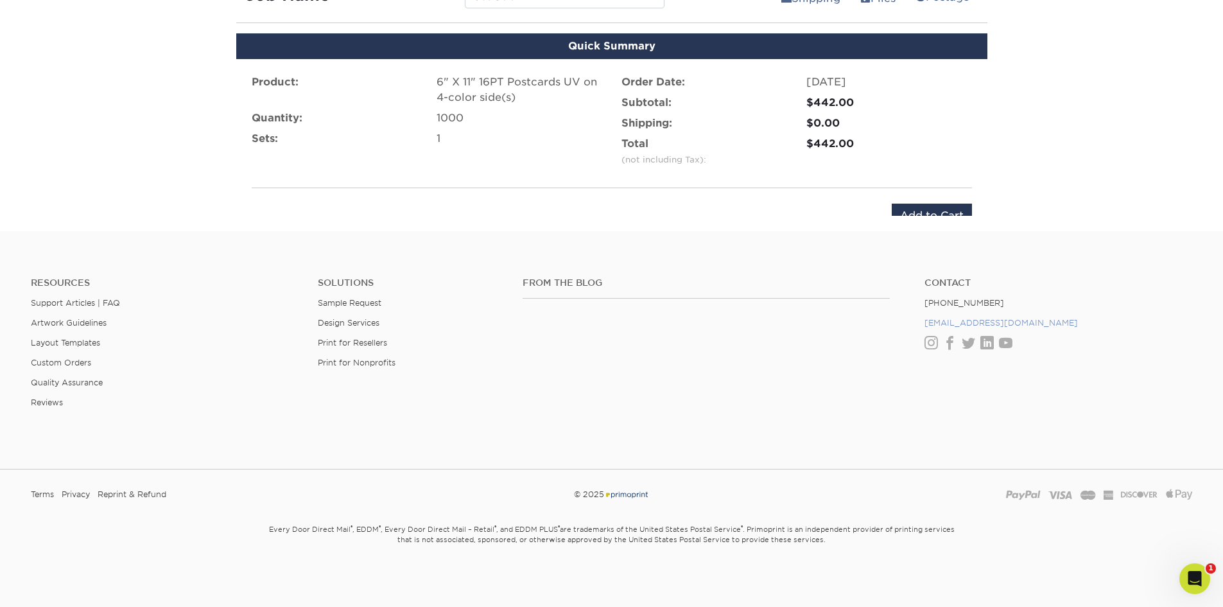
scroll to position [792, 0]
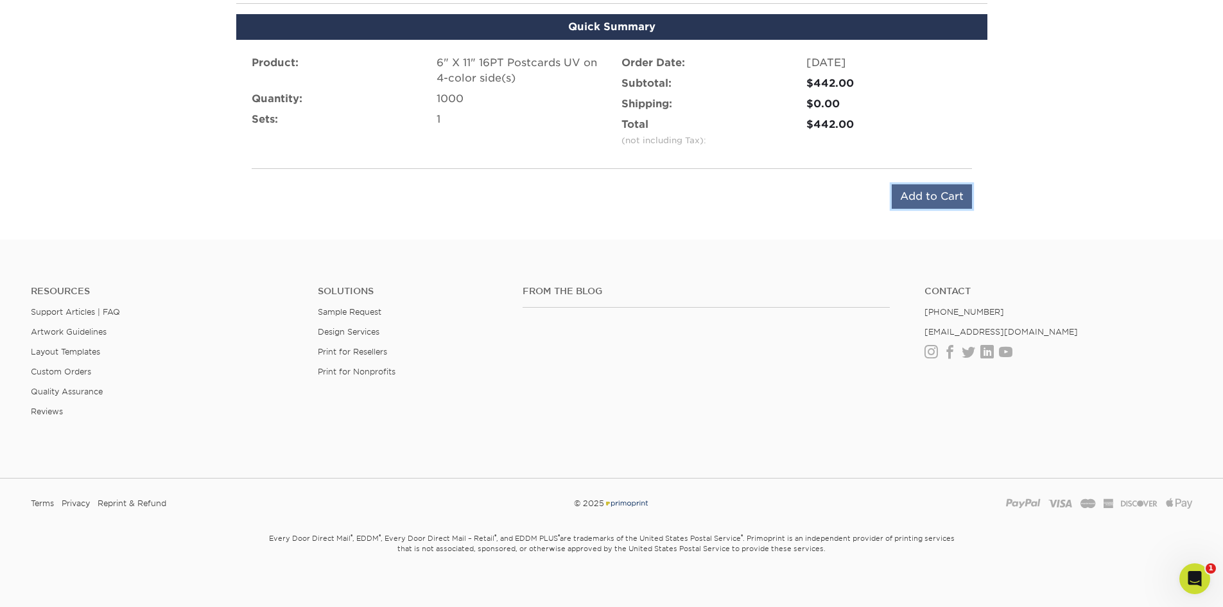
click at [932, 196] on input "Add to Cart" at bounding box center [932, 196] width 80 height 24
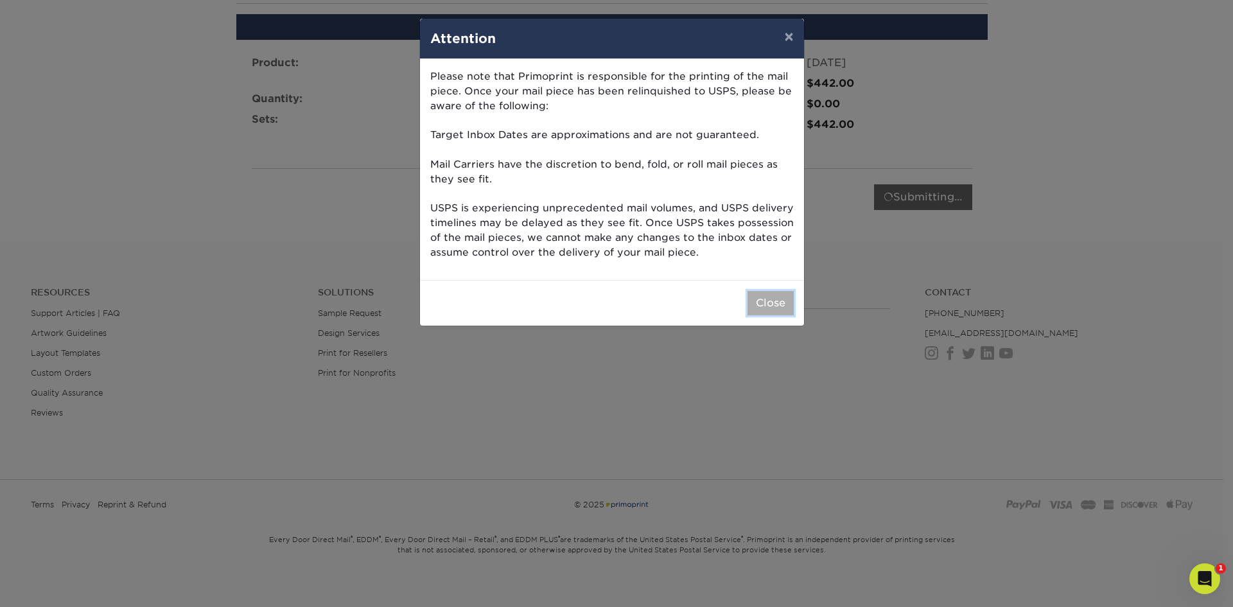
click at [786, 300] on button "Close" at bounding box center [770, 303] width 46 height 24
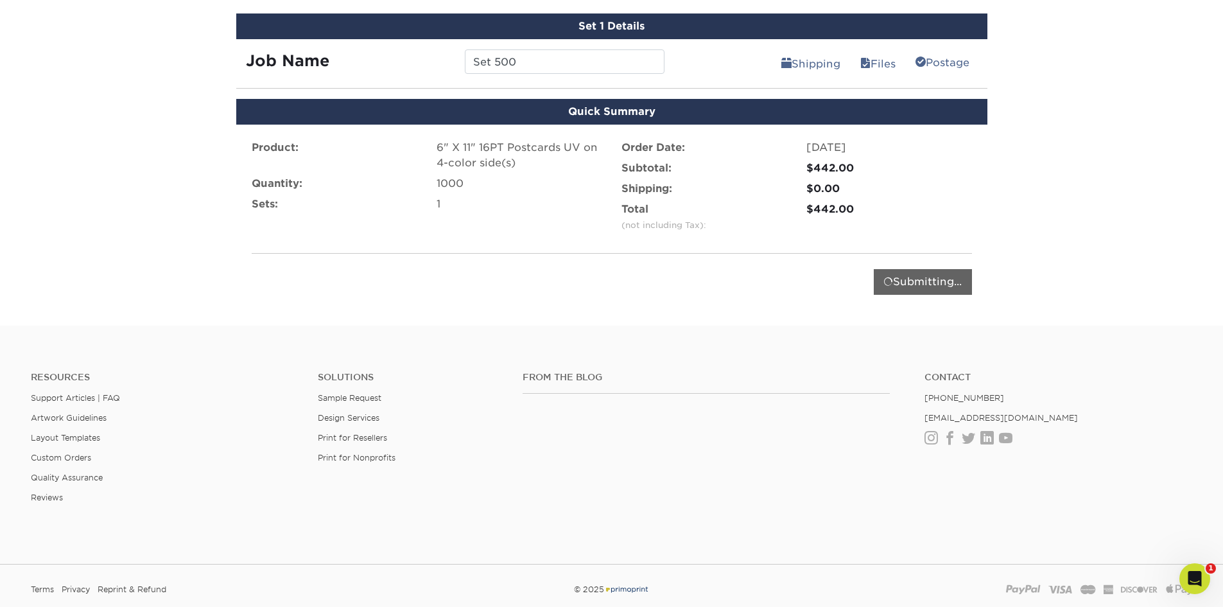
scroll to position [686, 0]
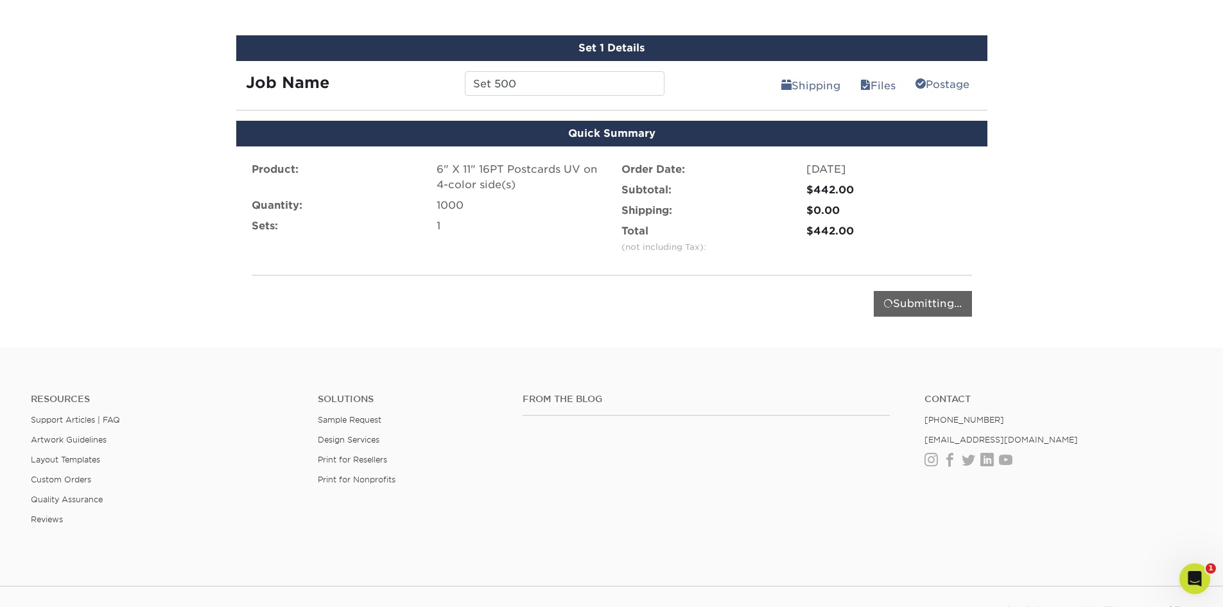
click at [911, 295] on div "Submitting..." at bounding box center [923, 304] width 98 height 26
click at [907, 304] on div "Submitting..." at bounding box center [923, 304] width 98 height 26
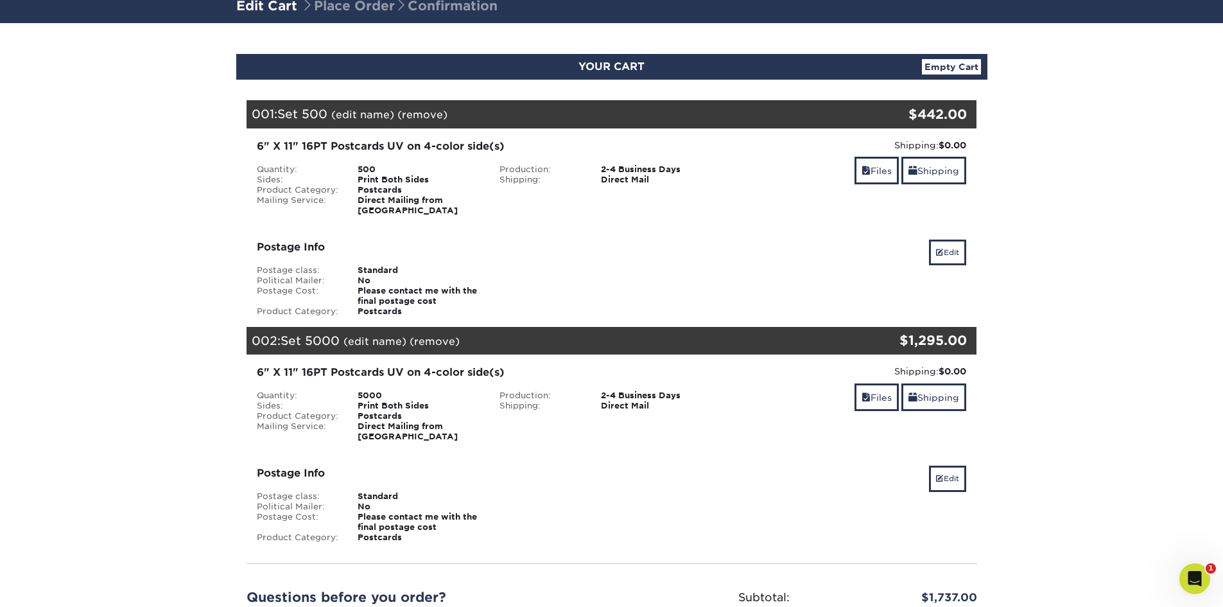
scroll to position [214, 0]
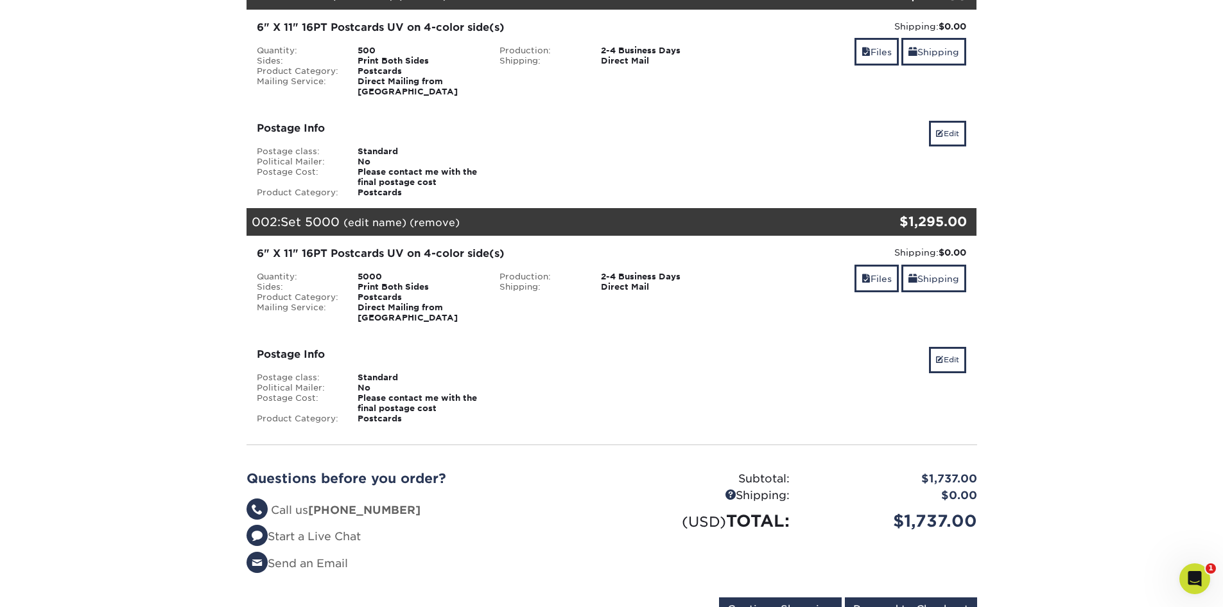
click at [1079, 283] on section "YOUR CART Empty Cart Your Cart is Empty View Account Active Orders Order Histor…" at bounding box center [611, 285] width 1223 height 763
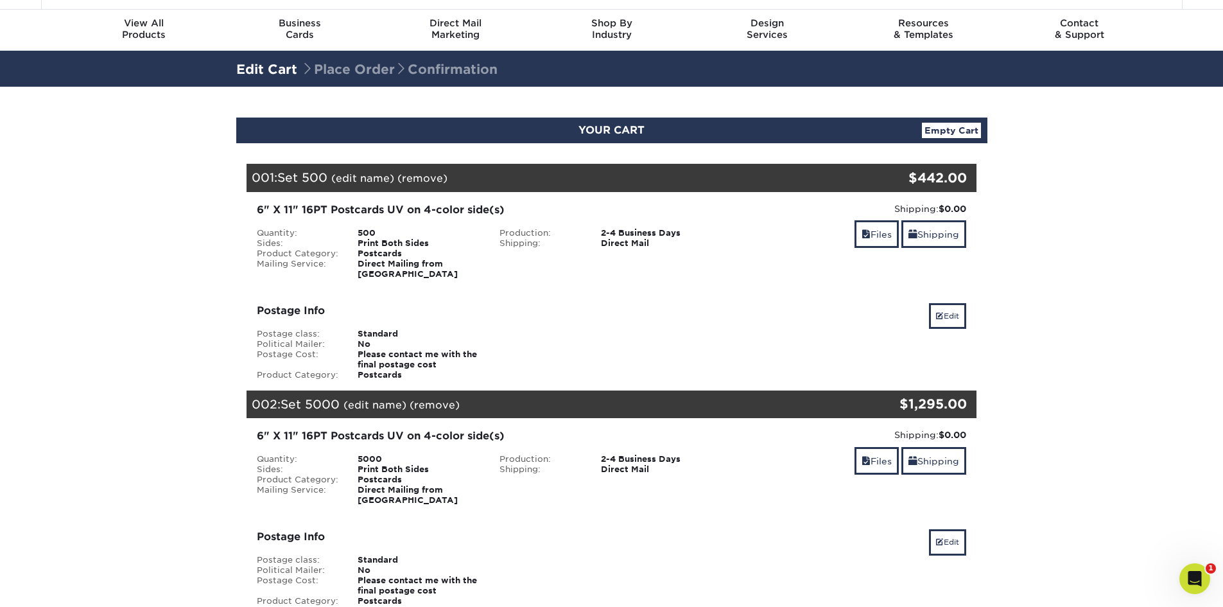
scroll to position [0, 0]
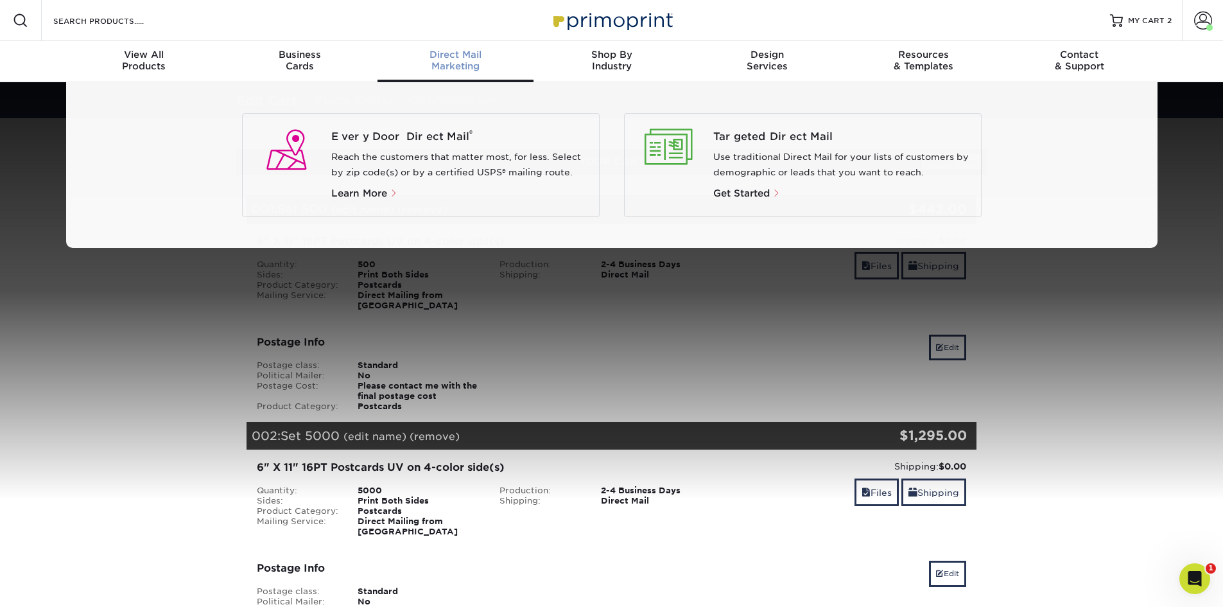
click at [467, 54] on span "Direct Mail" at bounding box center [456, 55] width 156 height 12
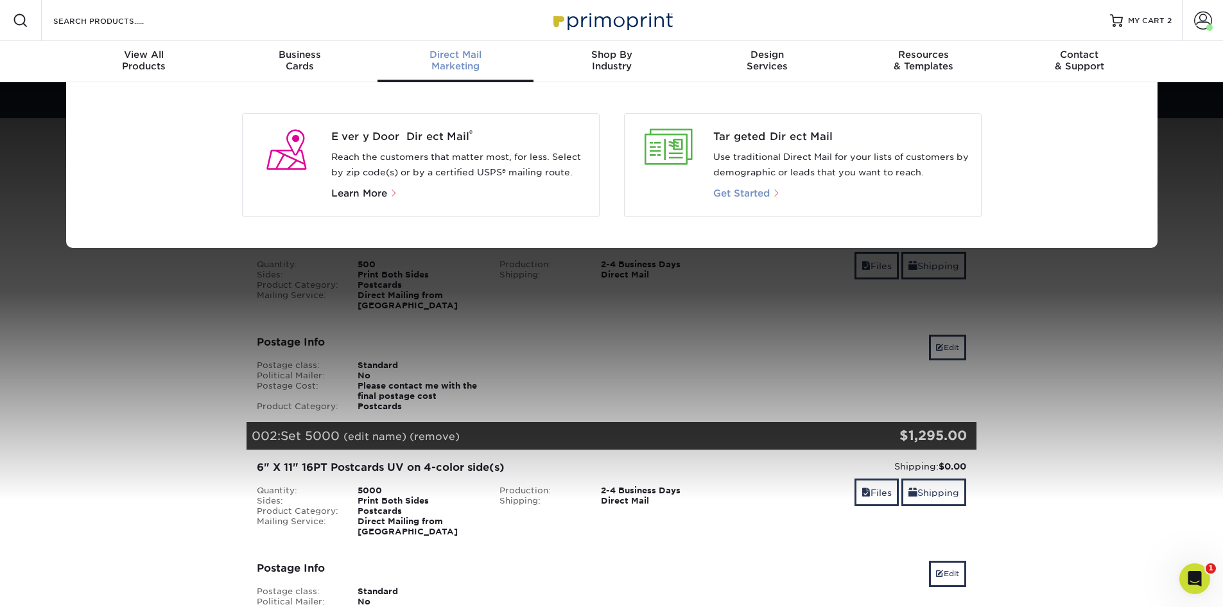
click at [760, 198] on p "Get Started" at bounding box center [841, 193] width 257 height 15
click at [758, 193] on span "Get Started" at bounding box center [741, 193] width 57 height 12
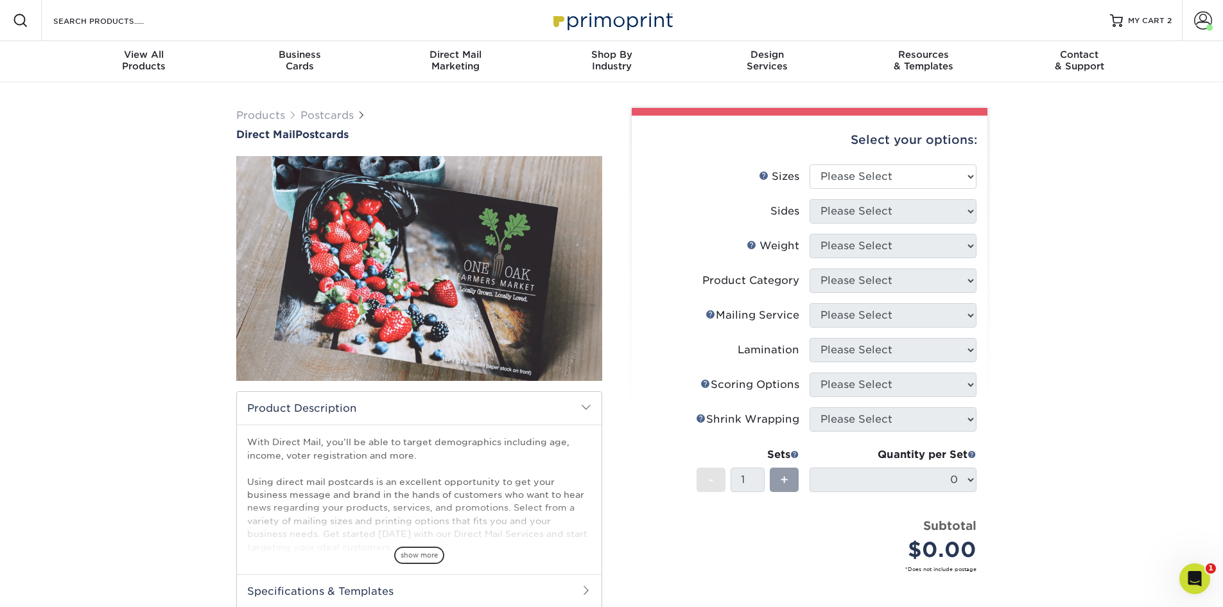
click at [870, 163] on div "Select your options:" at bounding box center [809, 140] width 335 height 49
click at [866, 175] on select "Please Select 1.5" x 7" 2" x 4" 2" x 6" 2" x 7" 2" x 8" 2.12" x 5.5" 2.12" x 5.…" at bounding box center [893, 176] width 167 height 24
select select "6.00x11.00"
click at [810, 164] on select "Please Select 1.5" x 7" 2" x 4" 2" x 6" 2" x 7" 2" x 8" 2.12" x 5.5" 2.12" x 5.…" at bounding box center [893, 176] width 167 height 24
click at [845, 203] on select "Please Select Print Both Sides Print Front Only" at bounding box center [893, 211] width 167 height 24
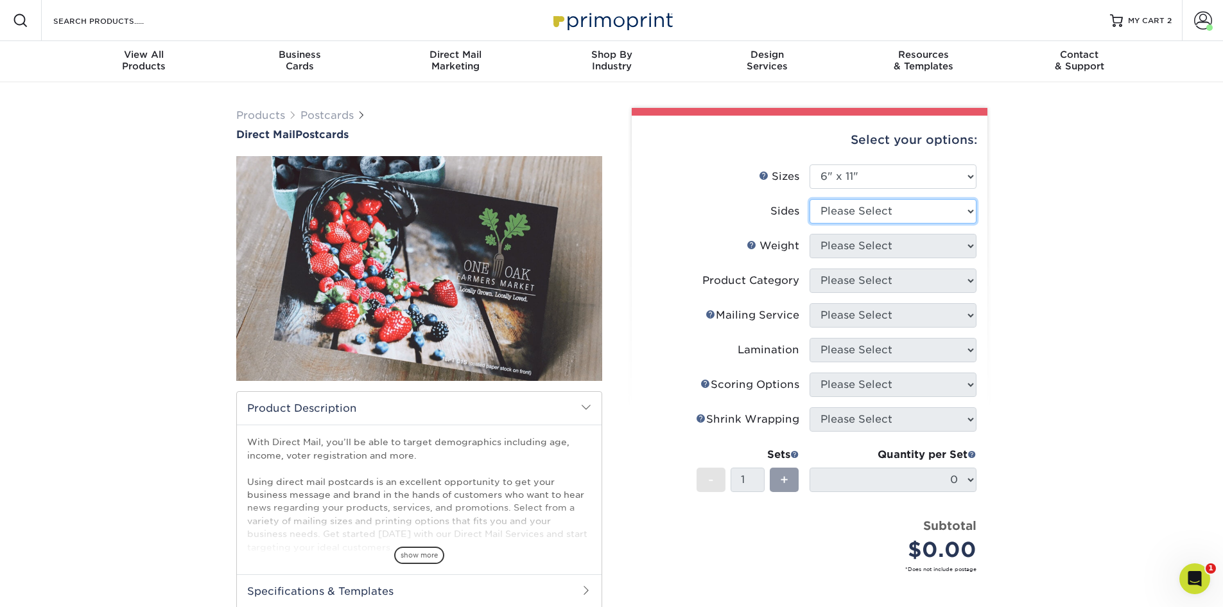
select select "13abbda7-1d64-4f25-8bb2-c179b224825d"
click at [810, 199] on select "Please Select Print Both Sides Print Front Only" at bounding box center [893, 211] width 167 height 24
click at [867, 243] on select "Please Select 14PT 16PT 14PT Uncoated 100LB" at bounding box center [893, 246] width 167 height 24
select select "16PT"
click at [810, 234] on select "Please Select 14PT 16PT 14PT Uncoated 100LB" at bounding box center [893, 246] width 167 height 24
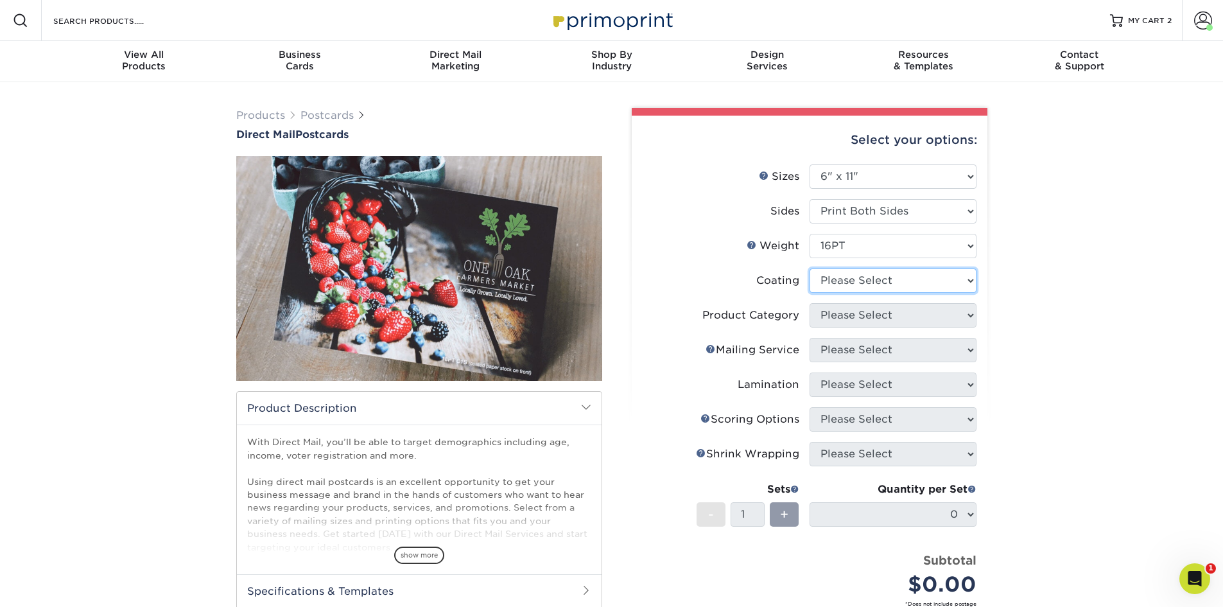
click at [874, 282] on select at bounding box center [893, 280] width 167 height 24
select select "ae367451-b2b8-45df-a344-0f05b6a12993"
click at [810, 268] on select at bounding box center [893, 280] width 167 height 24
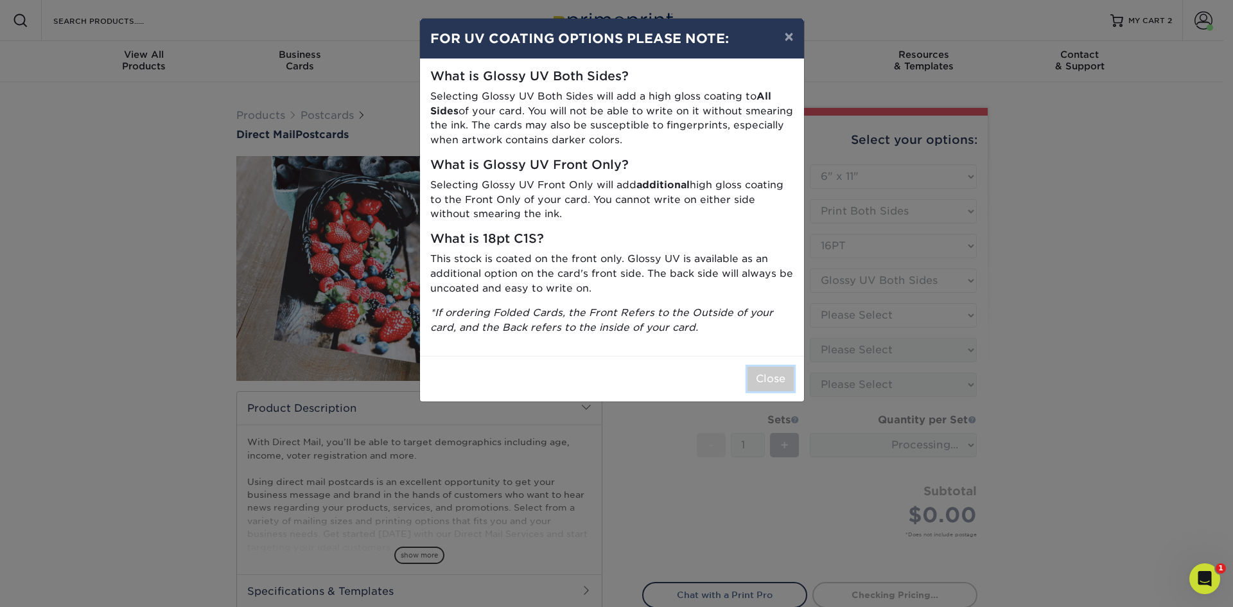
click at [787, 379] on button "Close" at bounding box center [770, 379] width 46 height 24
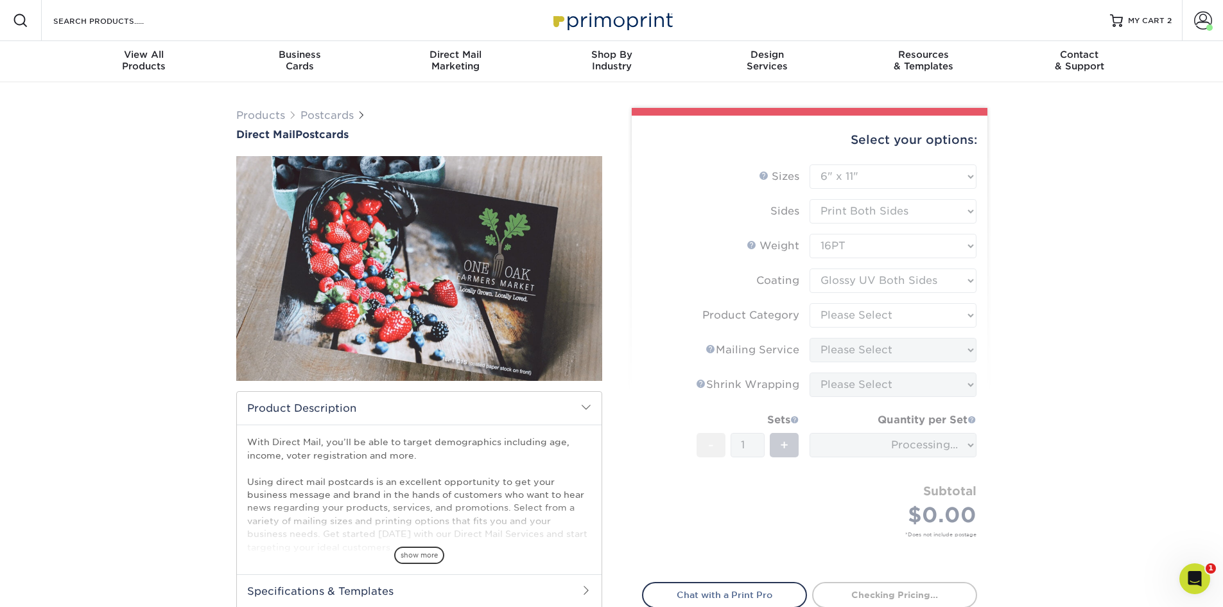
click at [910, 322] on form "Sizes Help Sizes Please Select 1.5" x 7" 2" x 4" 2" x 6" 2" x 7" 2" x 8" 2.12" …" at bounding box center [809, 365] width 335 height 403
click at [910, 318] on form "Sizes Help Sizes Please Select 1.5" x 7" 2" x 4" 2" x 6" 2" x 7" 2" x 8" 2.12" …" at bounding box center [809, 365] width 335 height 403
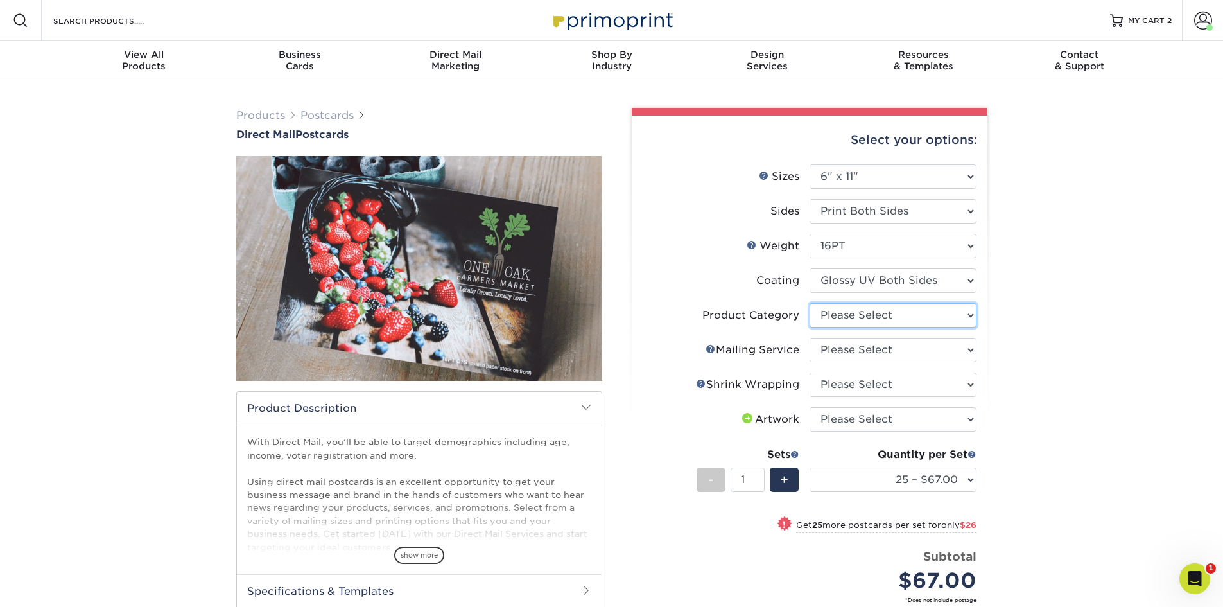
click at [902, 317] on select "Please Select Postcards" at bounding box center [893, 315] width 167 height 24
select select "9b7272e0-d6c8-4c3c-8e97-d3a1bcdab858"
click at [810, 303] on select "Please Select Postcards" at bounding box center [893, 315] width 167 height 24
click at [853, 349] on select "Please Select No Direct Mailing Service No, I will mail/stamp/imprint Direct Ma…" at bounding box center [893, 350] width 167 height 24
select select "d3cc0d54-e72f-41ce-80c5-e8486bf2cdb8"
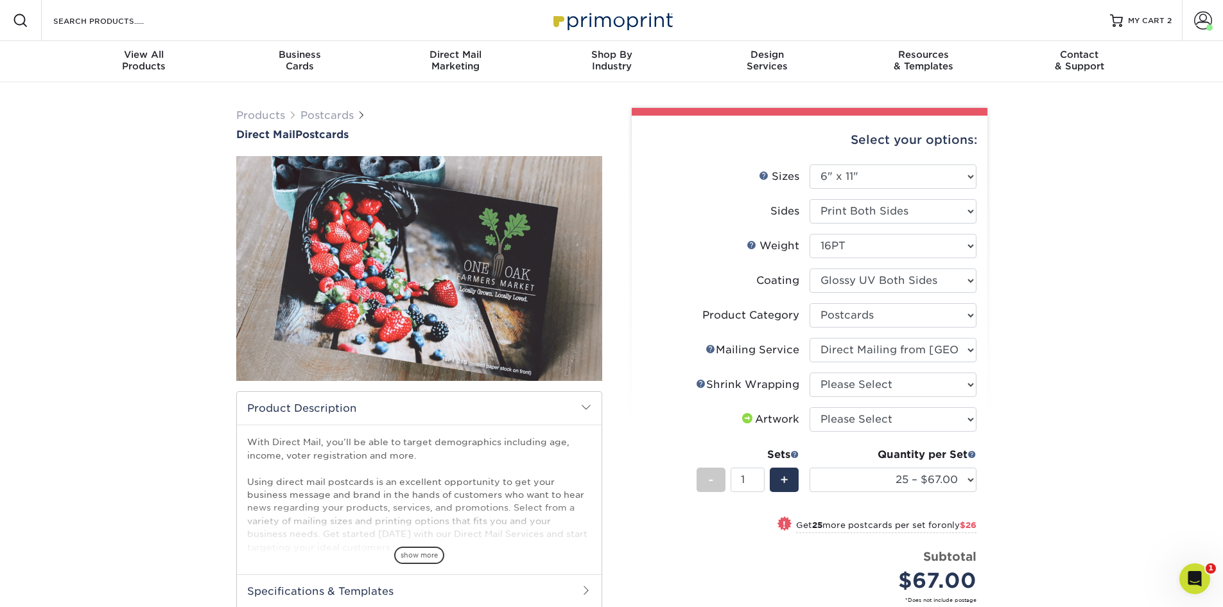
click at [810, 338] on select "Please Select No Direct Mailing Service No, I will mail/stamp/imprint Direct Ma…" at bounding box center [893, 350] width 167 height 24
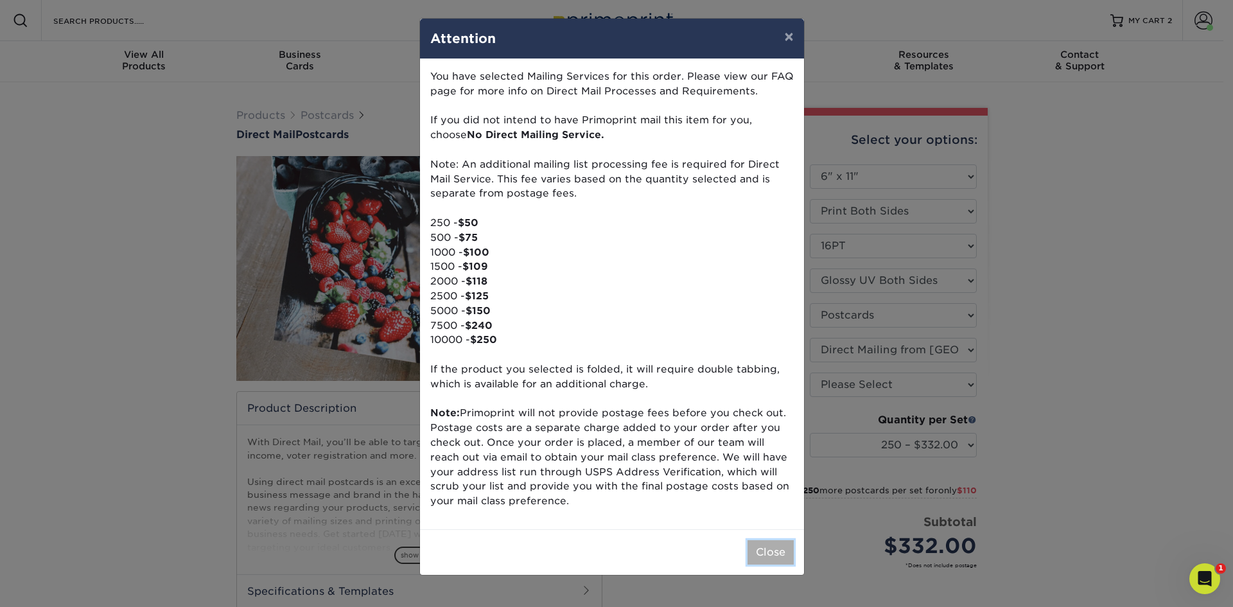
click at [749, 552] on button "Close" at bounding box center [770, 552] width 46 height 24
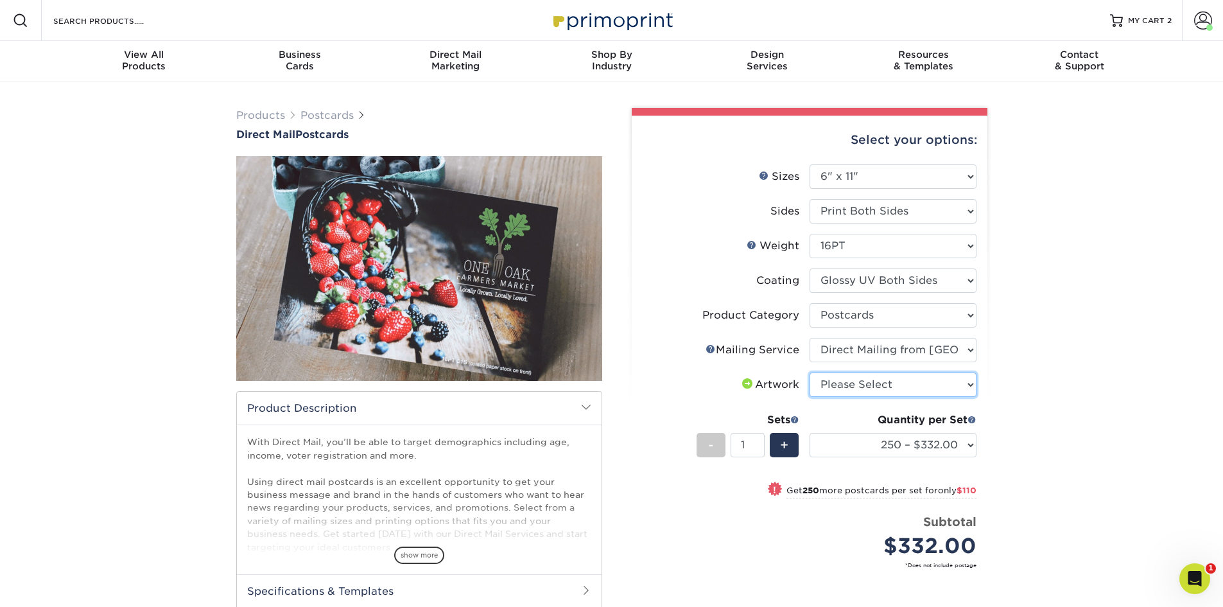
click at [890, 385] on select "Please Select I will upload files I need a design - $150" at bounding box center [893, 384] width 167 height 24
select select "upload"
click at [810, 372] on select "Please Select I will upload files I need a design - $150" at bounding box center [893, 384] width 167 height 24
click at [903, 441] on select "250 – $332.00 500 – $442.00 1000 – $575.00 2500 – $851.00 5000 – $1295.00 7500 …" at bounding box center [893, 445] width 167 height 24
select select "7500 – $2017.00"
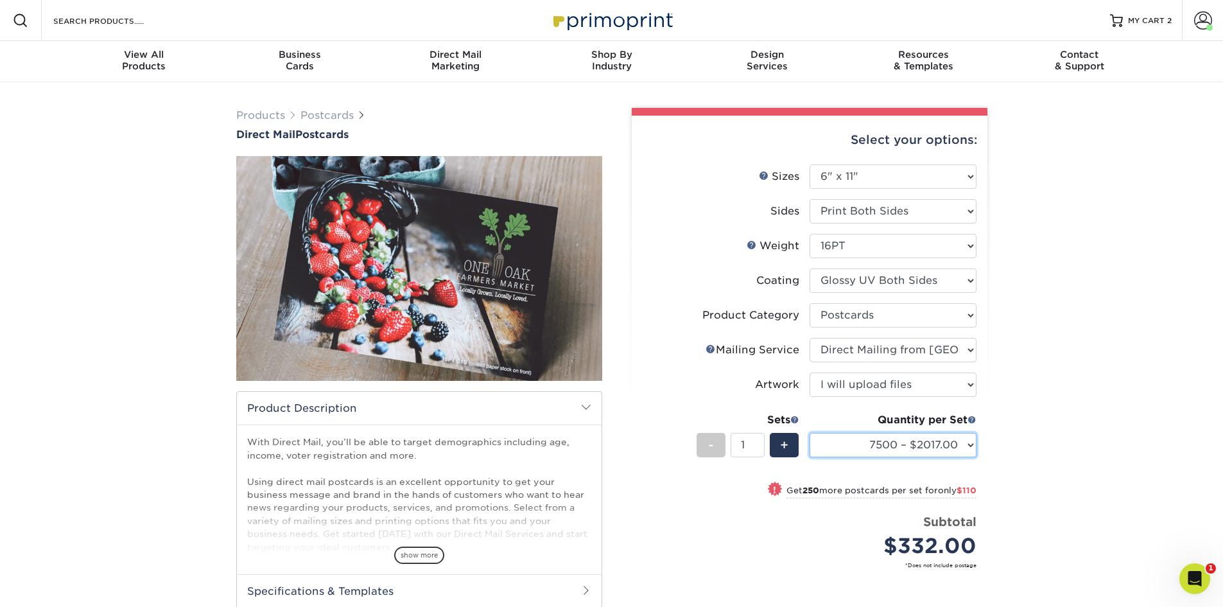
click at [810, 433] on select "250 – $332.00 500 – $442.00 1000 – $575.00 2500 – $851.00 5000 – $1295.00 7500 …" at bounding box center [893, 445] width 167 height 24
click at [1164, 19] on span "MY CART" at bounding box center [1146, 20] width 37 height 11
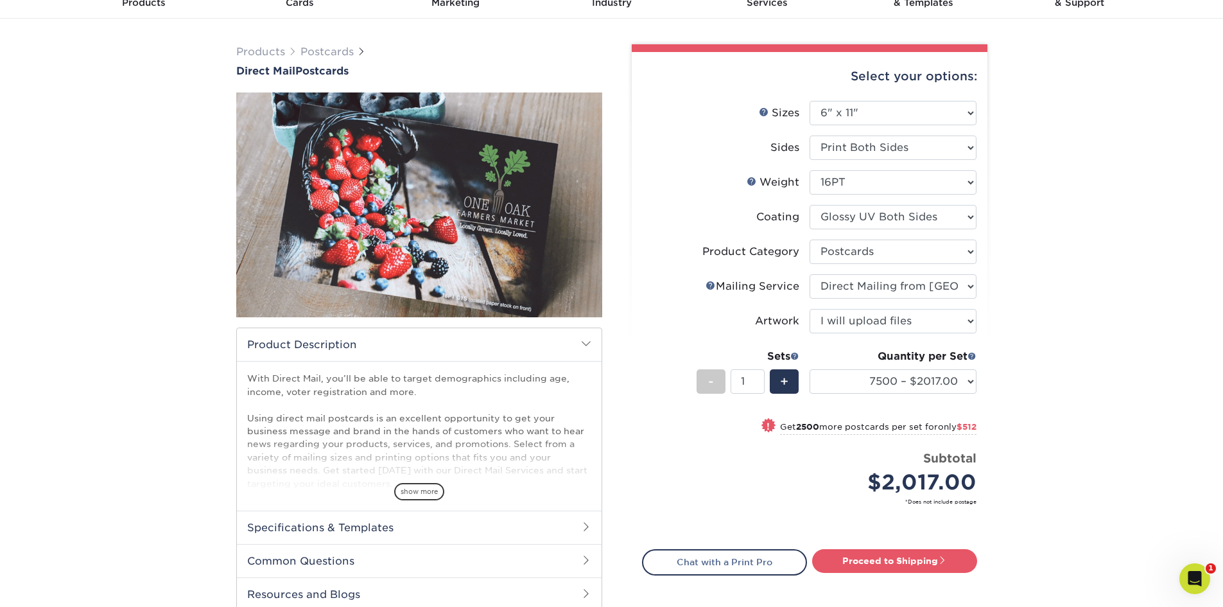
scroll to position [107, 0]
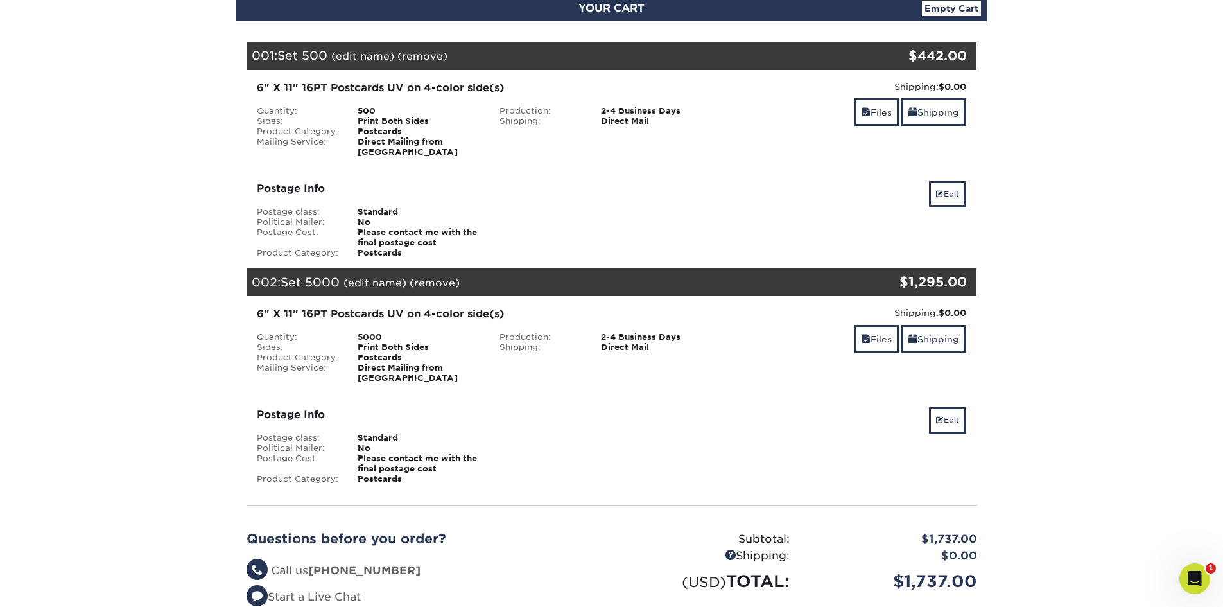
scroll to position [164, 0]
